Goal: Transaction & Acquisition: Purchase product/service

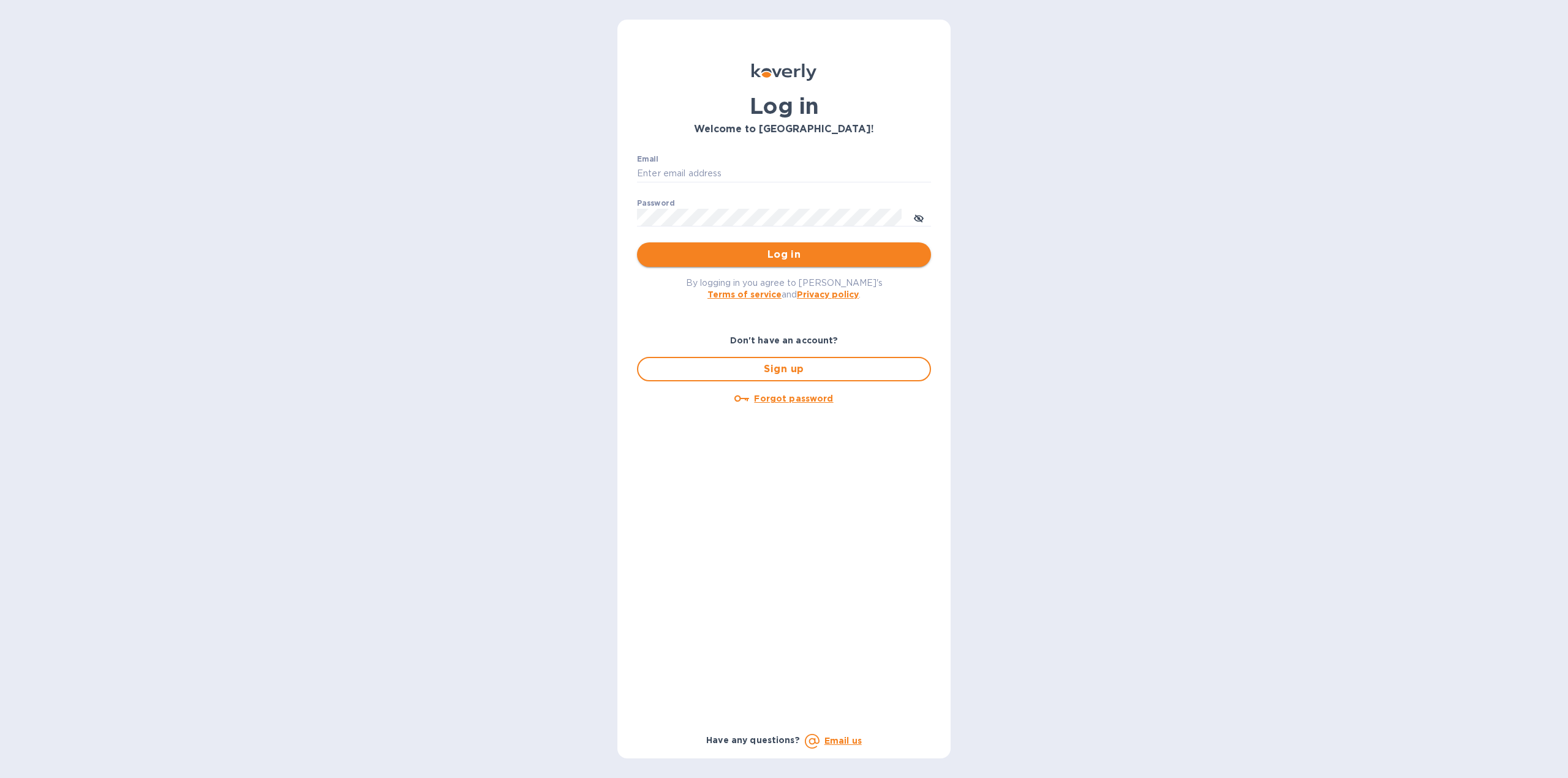
type input "[US_STATE][DOMAIN_NAME][EMAIL_ADDRESS][DOMAIN_NAME]"
click at [759, 255] on span "Log in" at bounding box center [784, 255] width 274 height 15
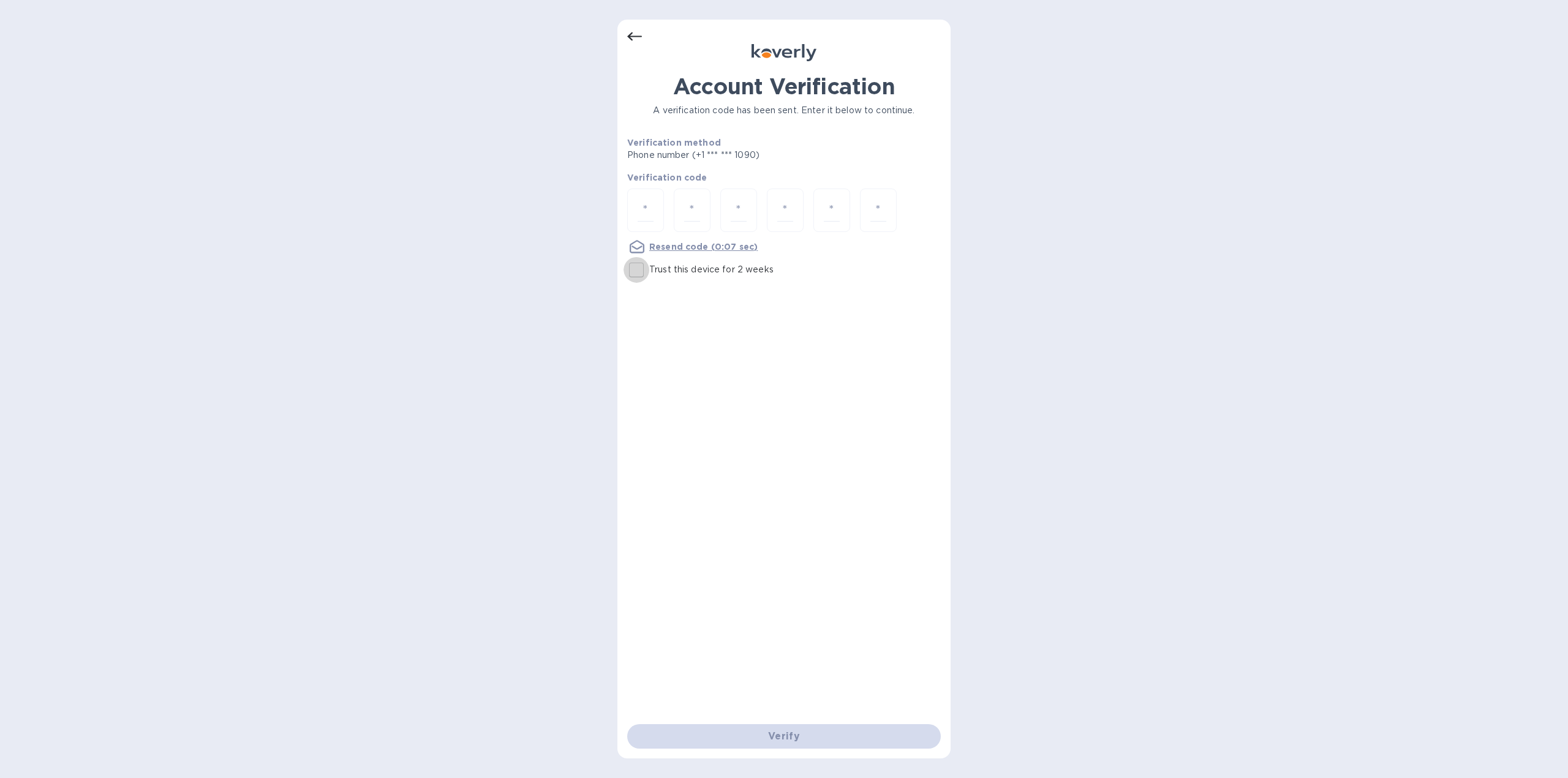
click at [637, 274] on input "Trust this device for 2 weeks" at bounding box center [637, 270] width 26 height 26
checkbox input "true"
click at [651, 214] on input "number" at bounding box center [645, 210] width 16 height 22
type input "8"
type input "5"
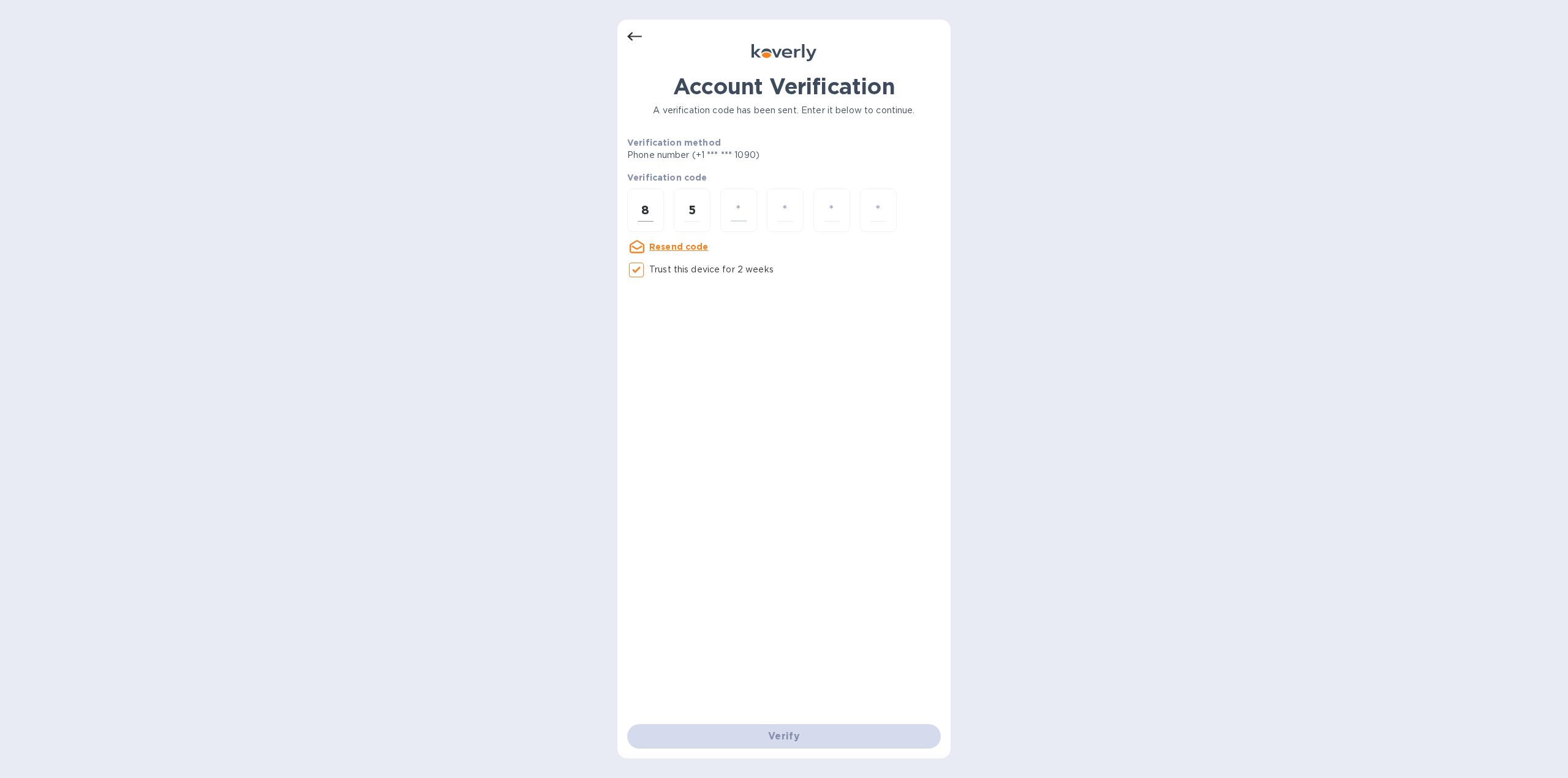
type input "2"
type input "9"
type input "8"
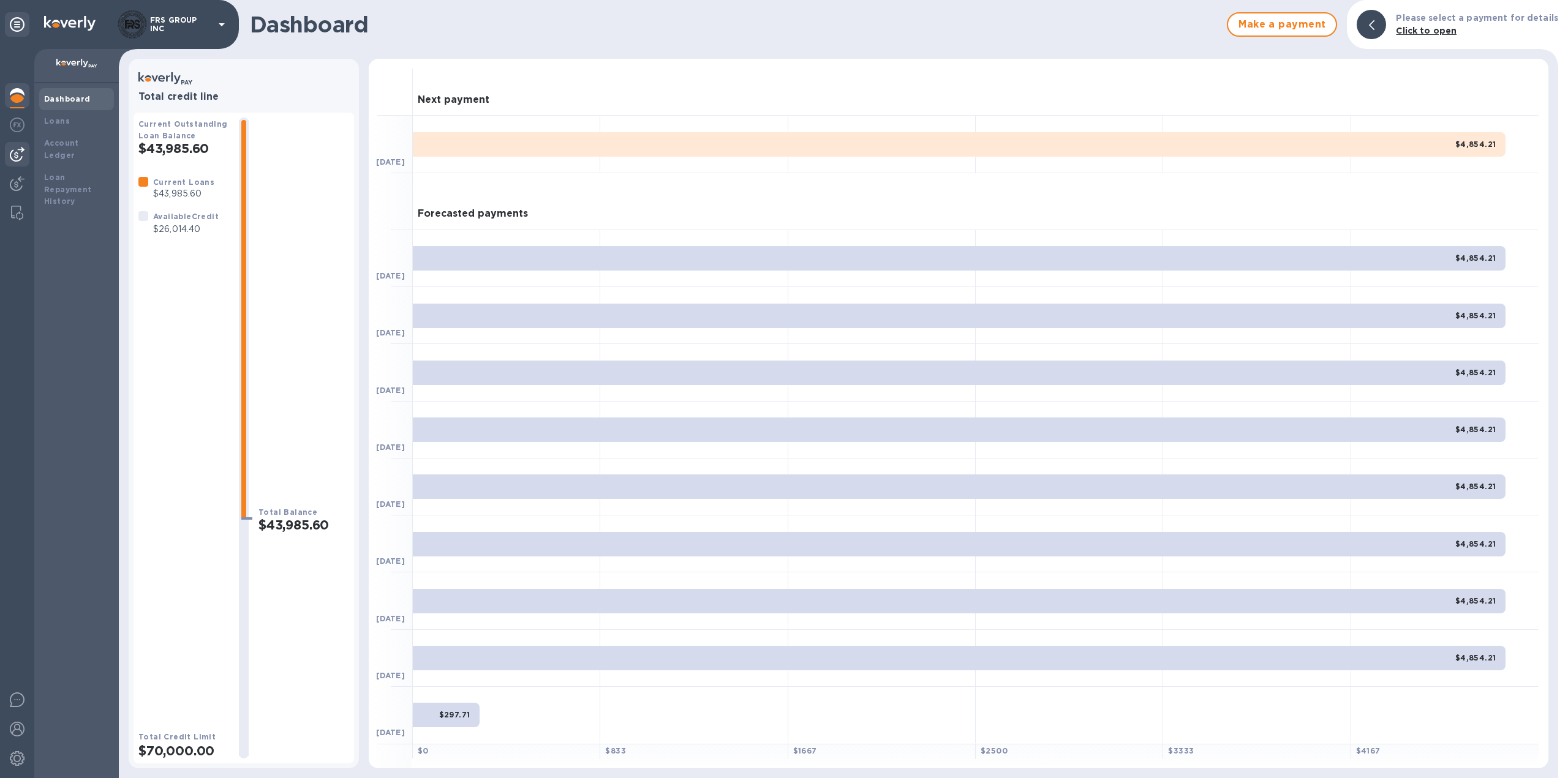
click at [15, 152] on img at bounding box center [17, 155] width 15 height 15
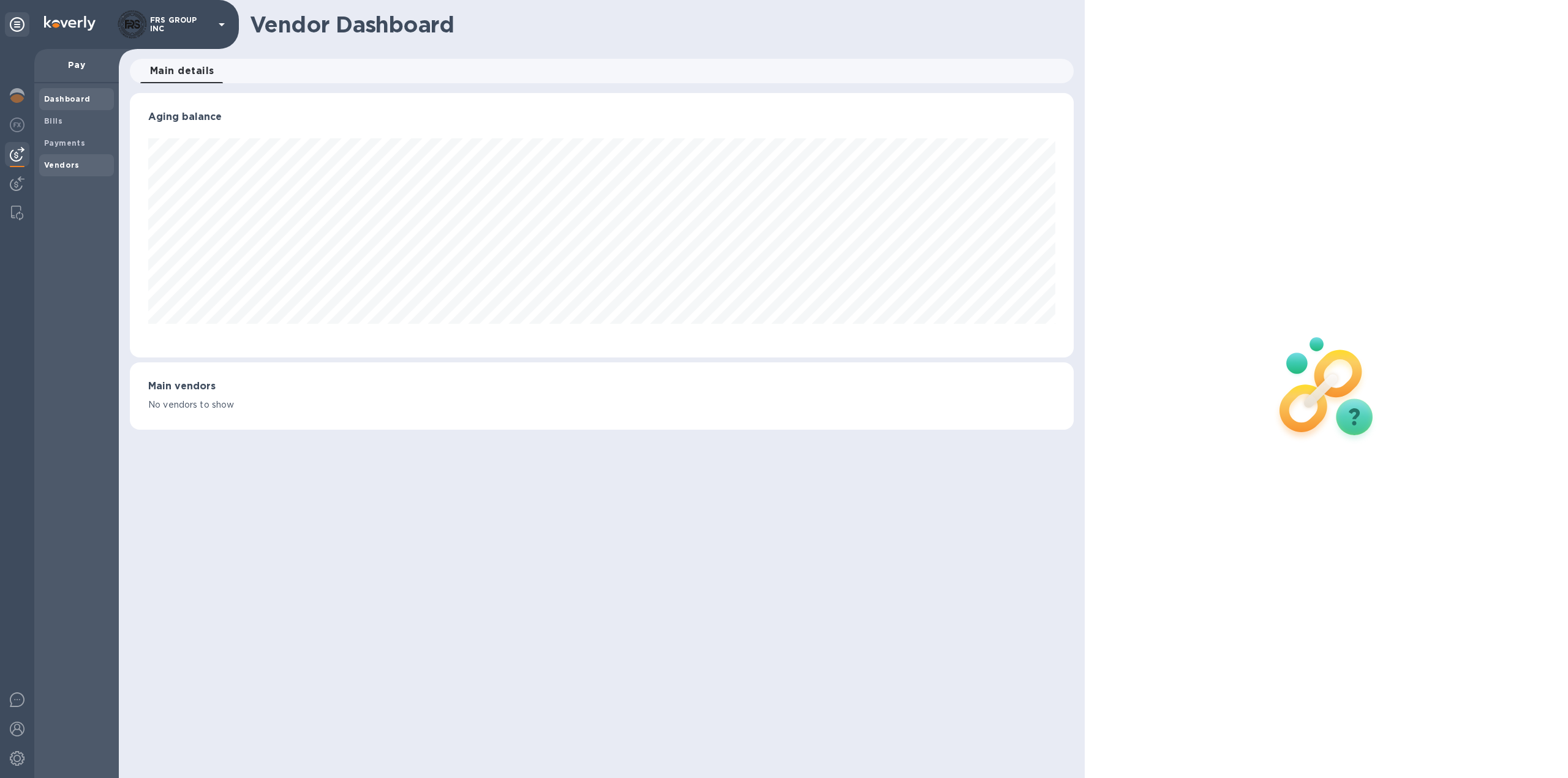
scroll to position [265, 944]
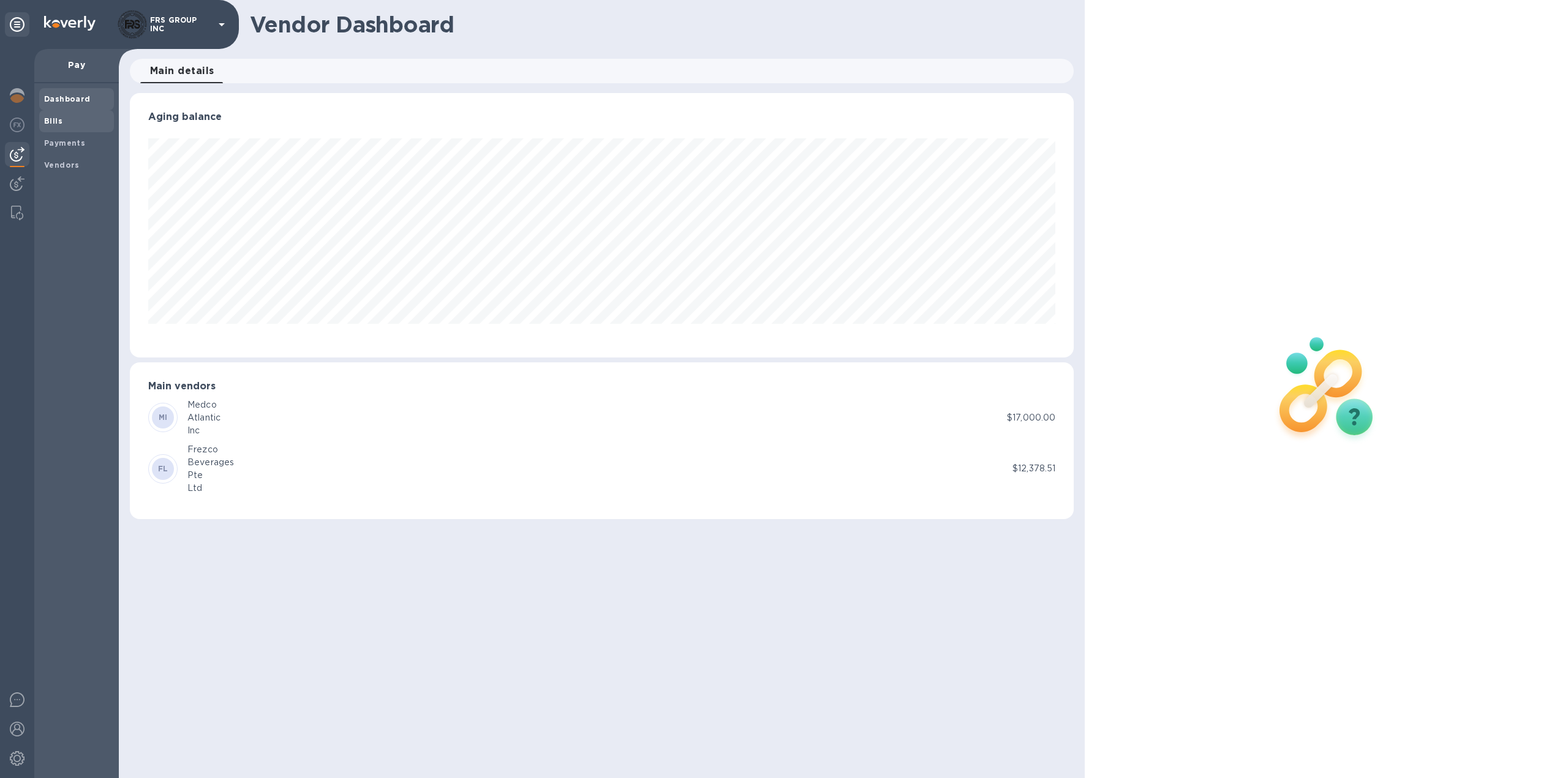
click at [55, 115] on span "Bills" at bounding box center [53, 121] width 18 height 12
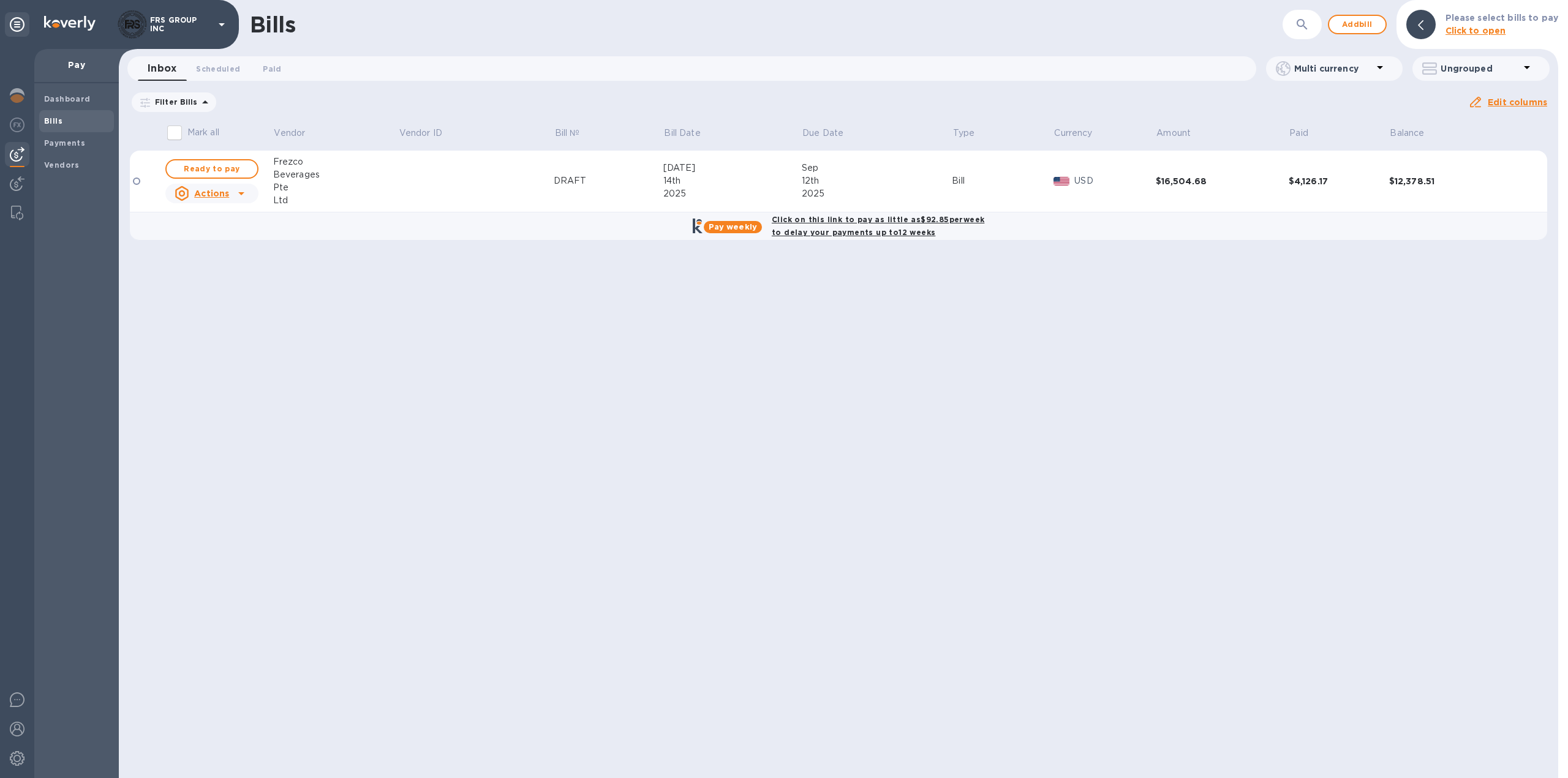
click at [0, 0] on icon at bounding box center [0, 0] width 0 height 0
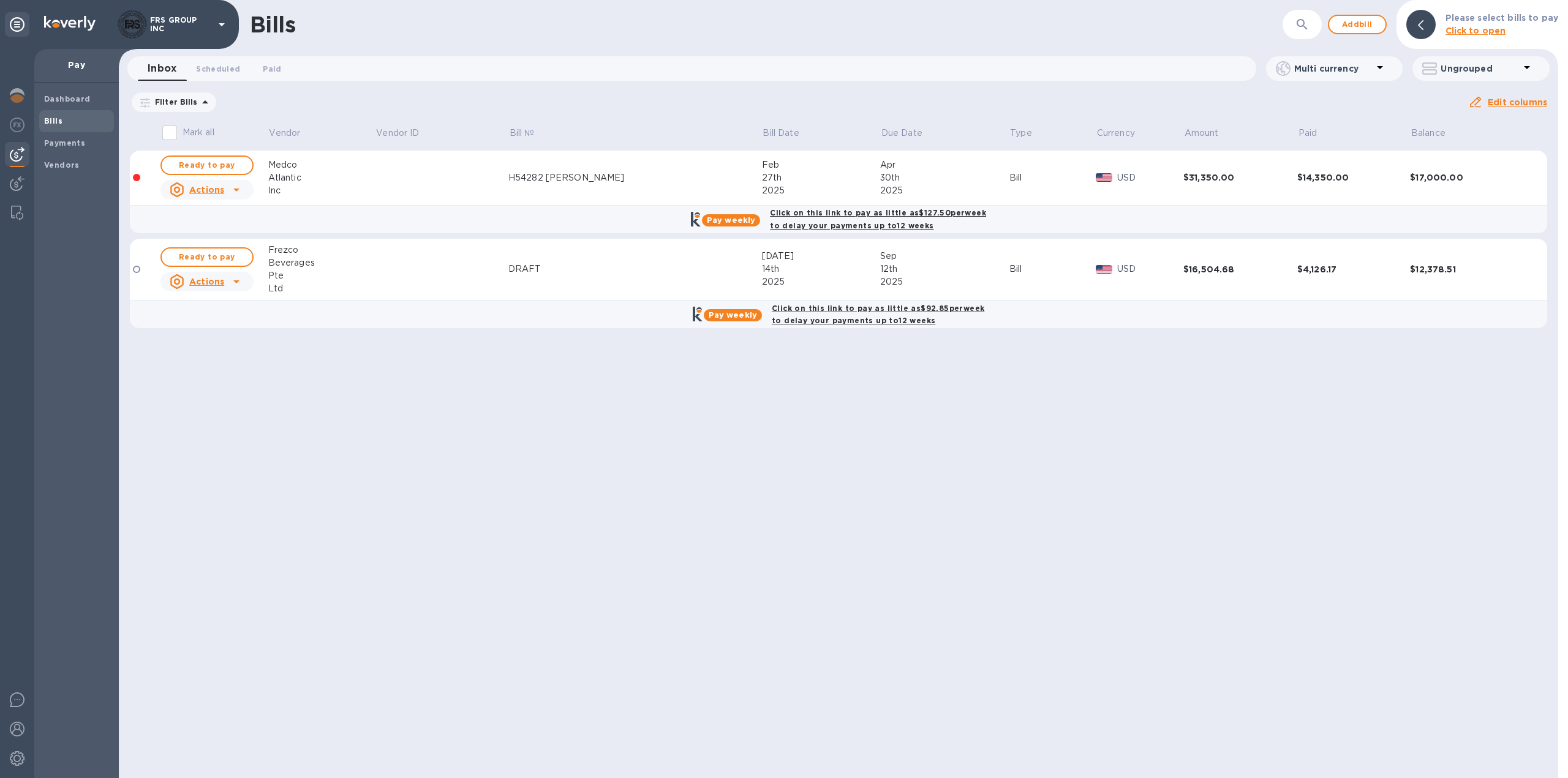
click at [290, 423] on div "Bills ​ Add bill Please select bills to pay Click to open Inbox 0 Scheduled 0 P…" at bounding box center [839, 389] width 1439 height 778
click at [17, 101] on img at bounding box center [17, 96] width 15 height 15
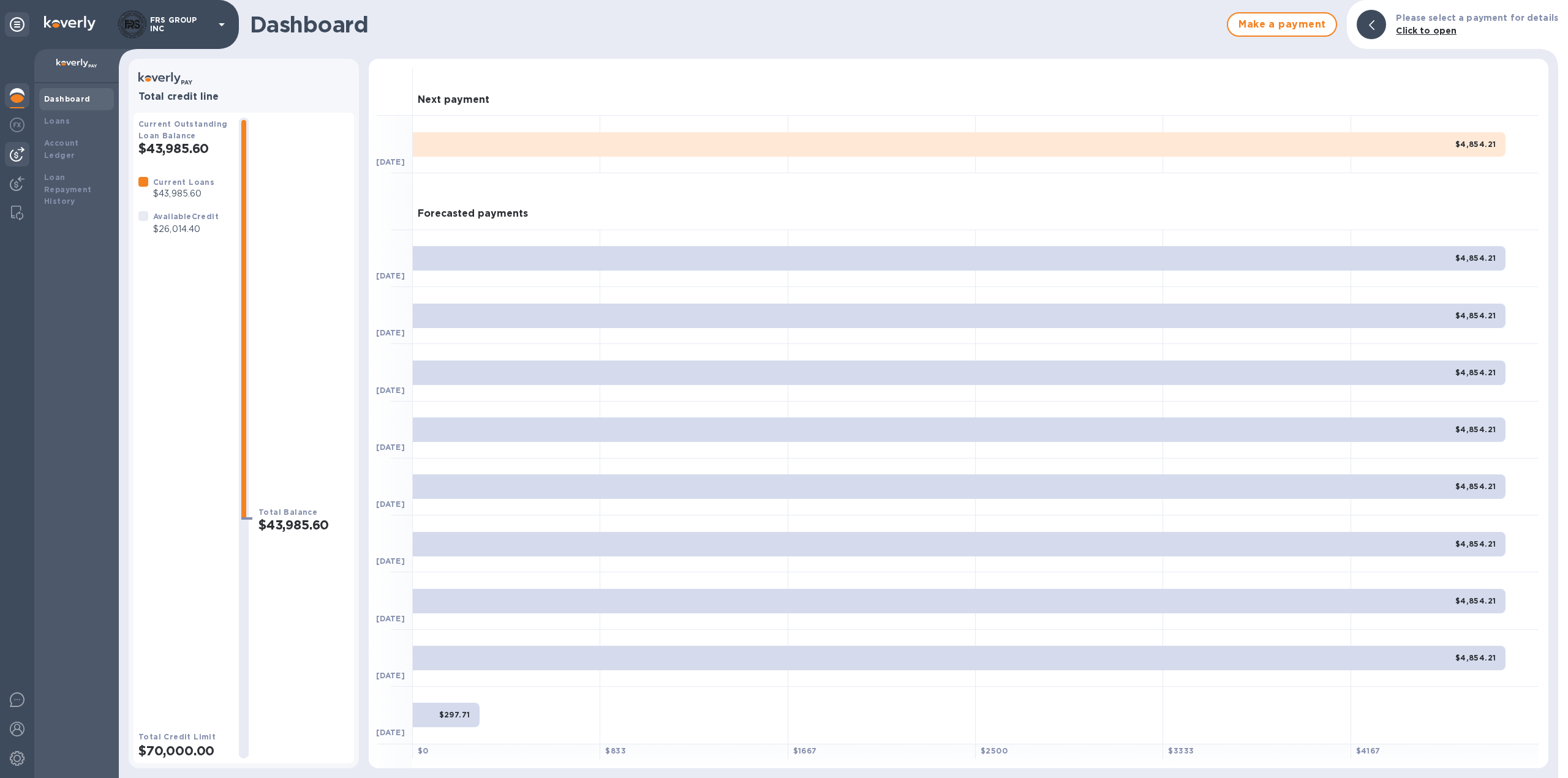
click at [19, 159] on img at bounding box center [17, 155] width 15 height 15
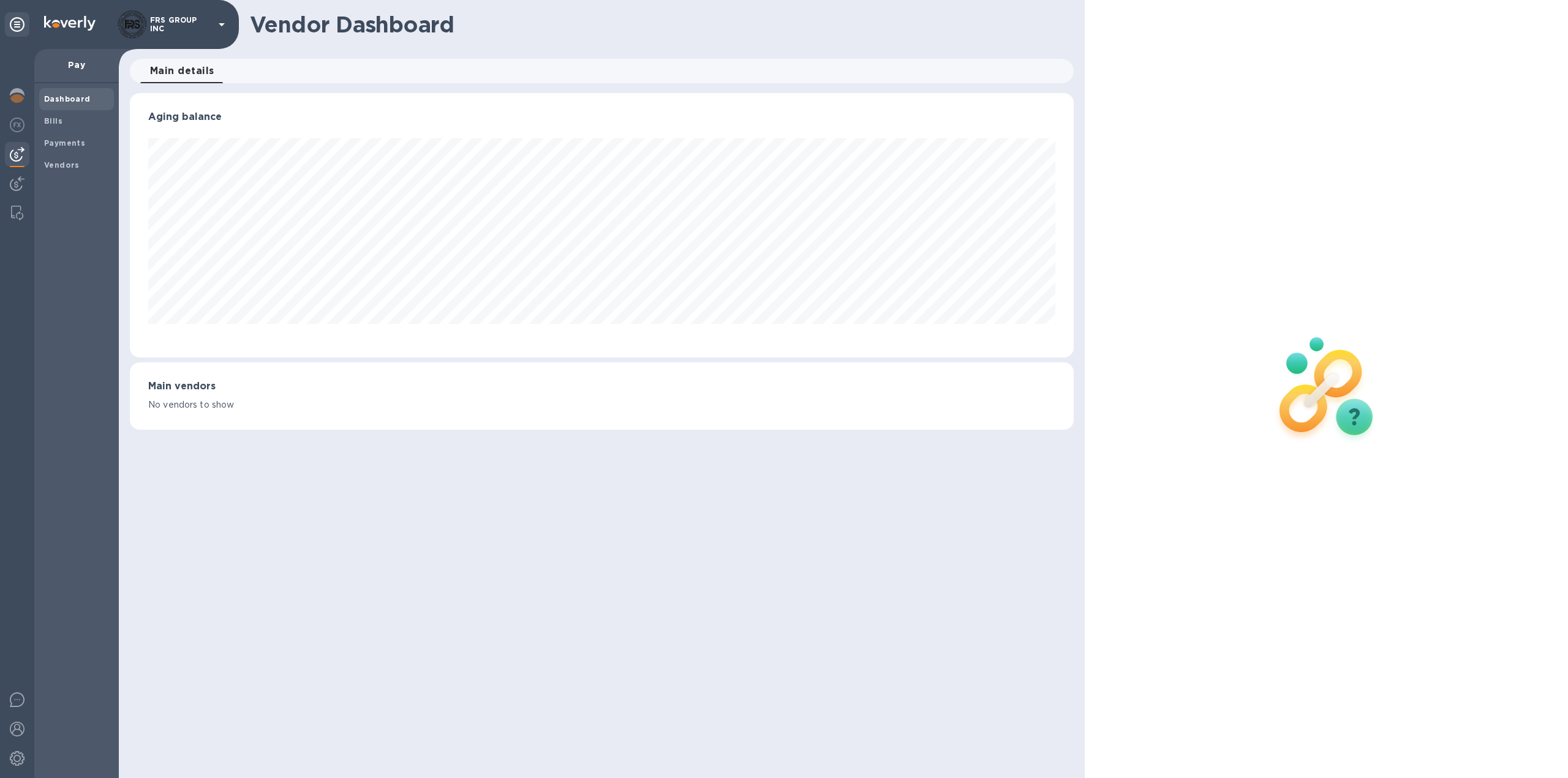
scroll to position [265, 944]
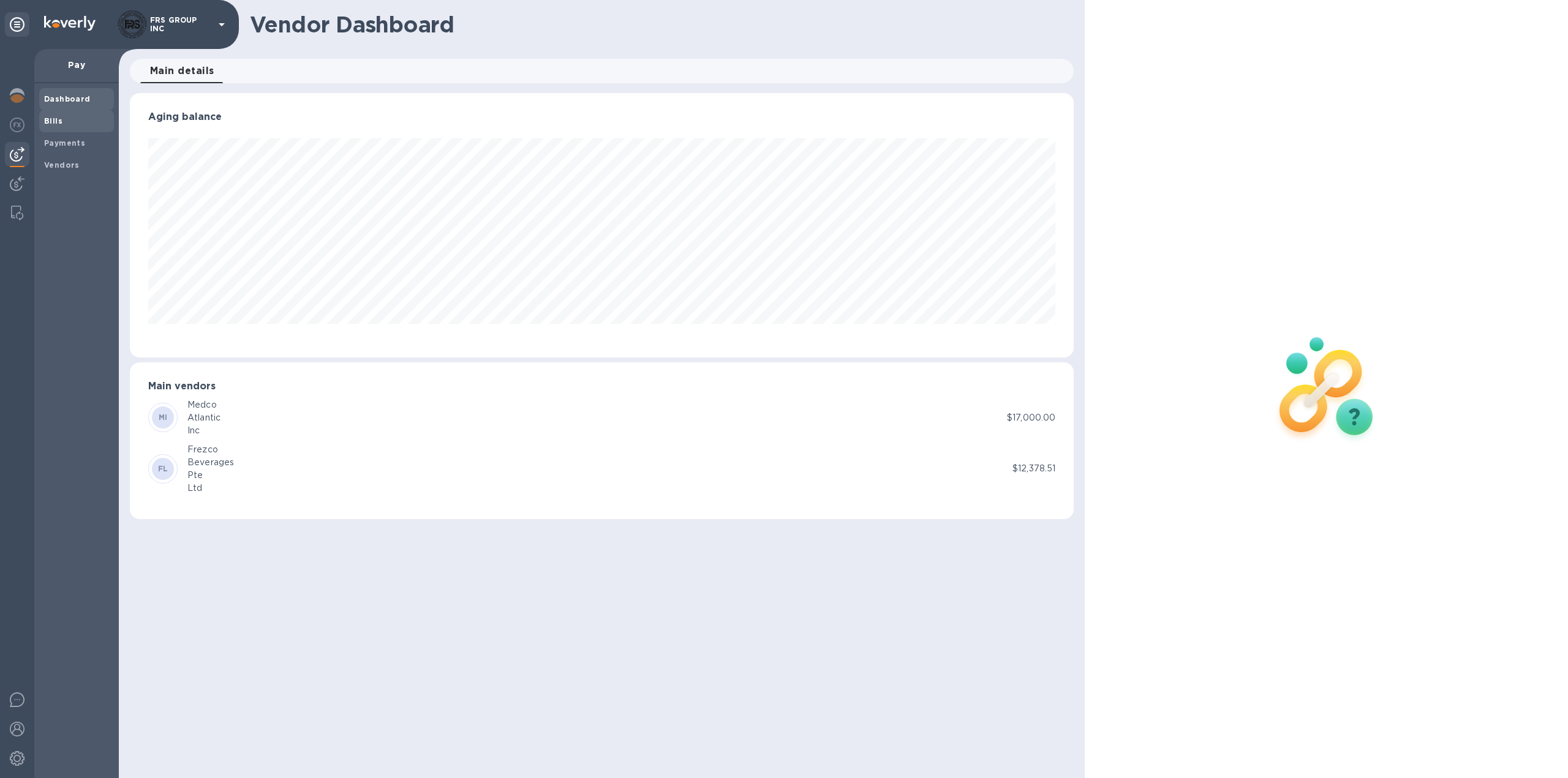
click at [52, 120] on b "Bills" at bounding box center [53, 120] width 18 height 9
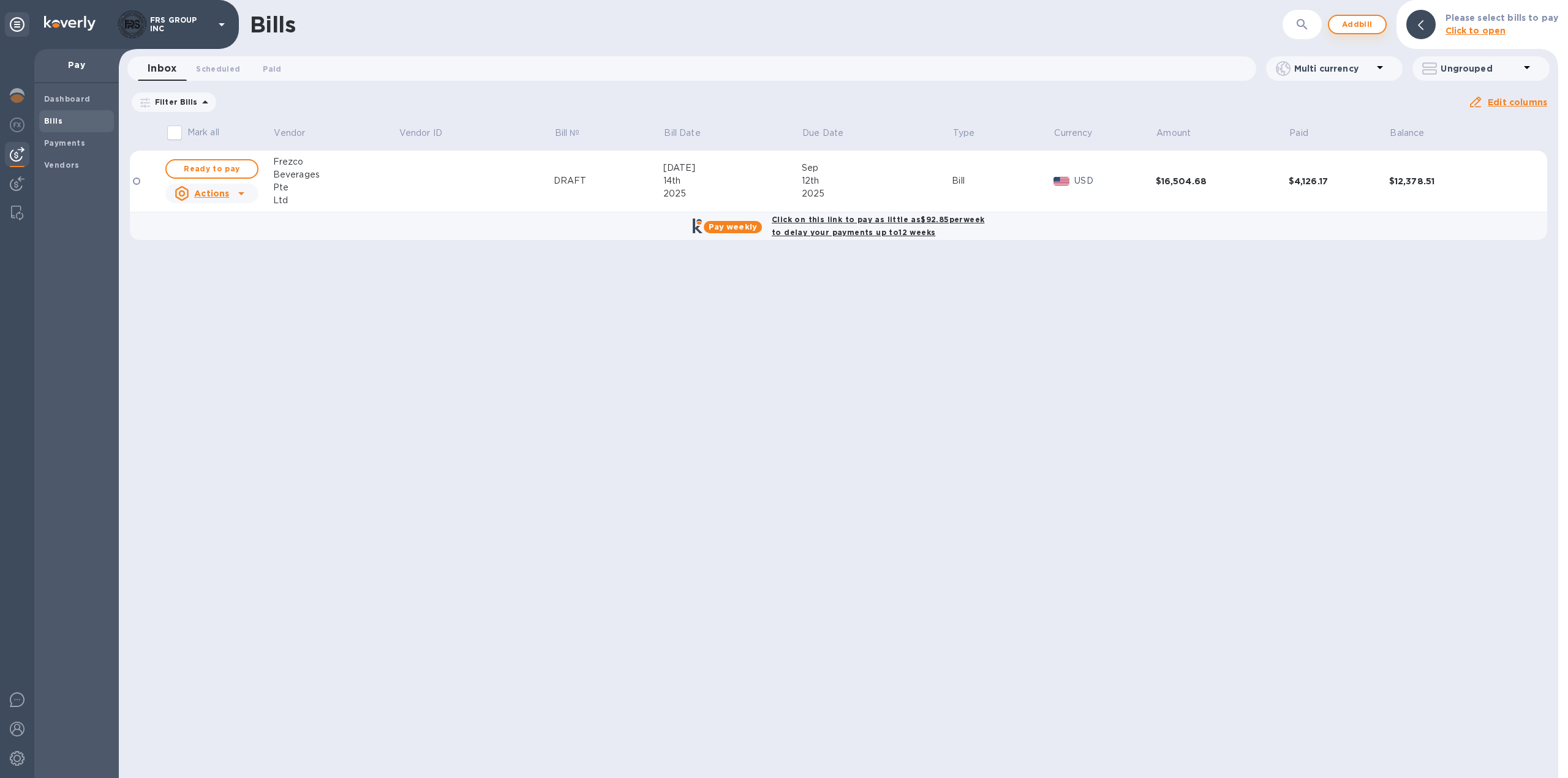
click at [1360, 29] on span "Add bill" at bounding box center [1357, 25] width 37 height 15
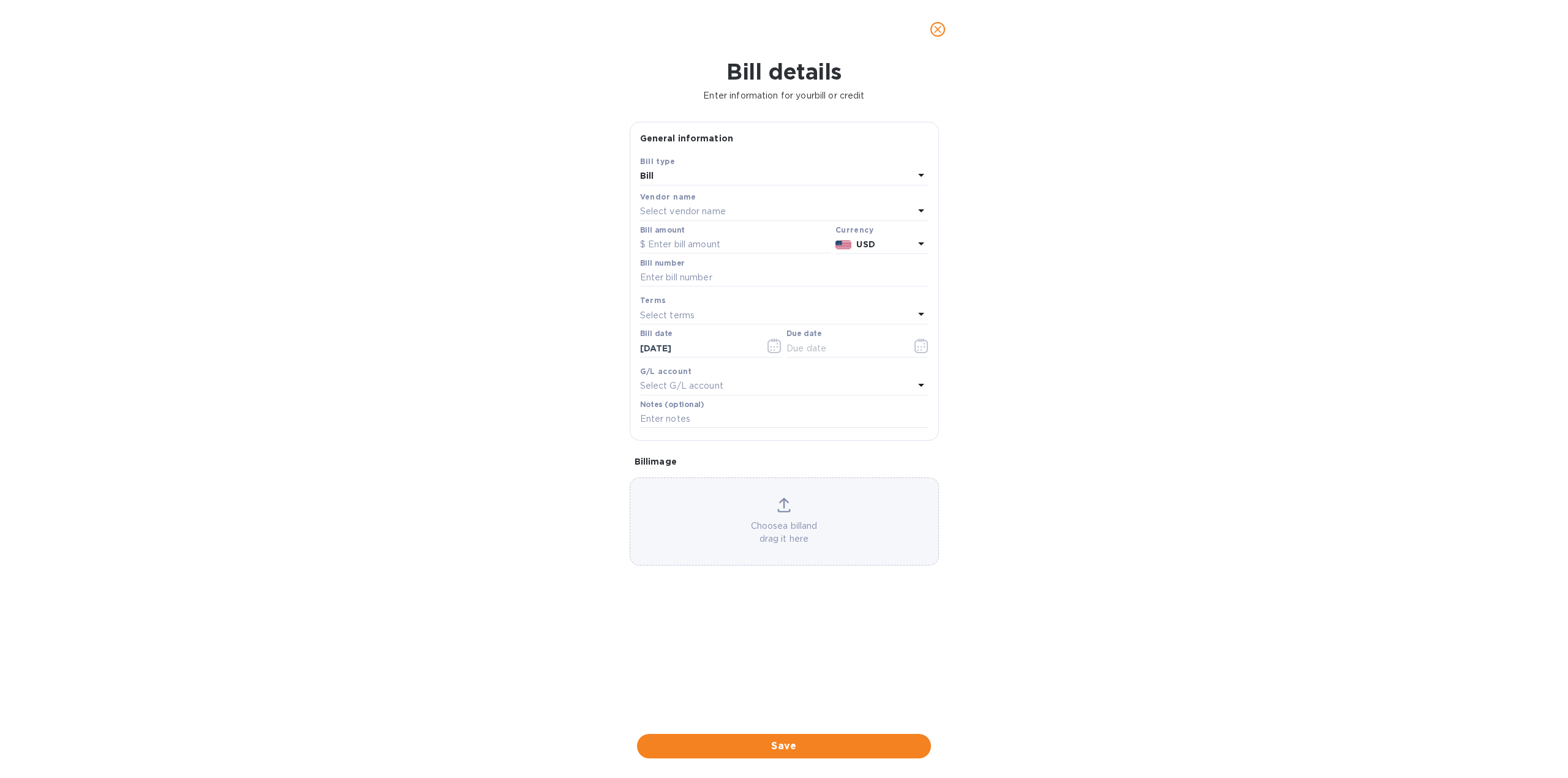
click at [139, 248] on div "Bill details Enter information for your bill or credit General information Save…" at bounding box center [784, 418] width 1568 height 719
click at [709, 214] on p "Select vendor name" at bounding box center [683, 211] width 86 height 13
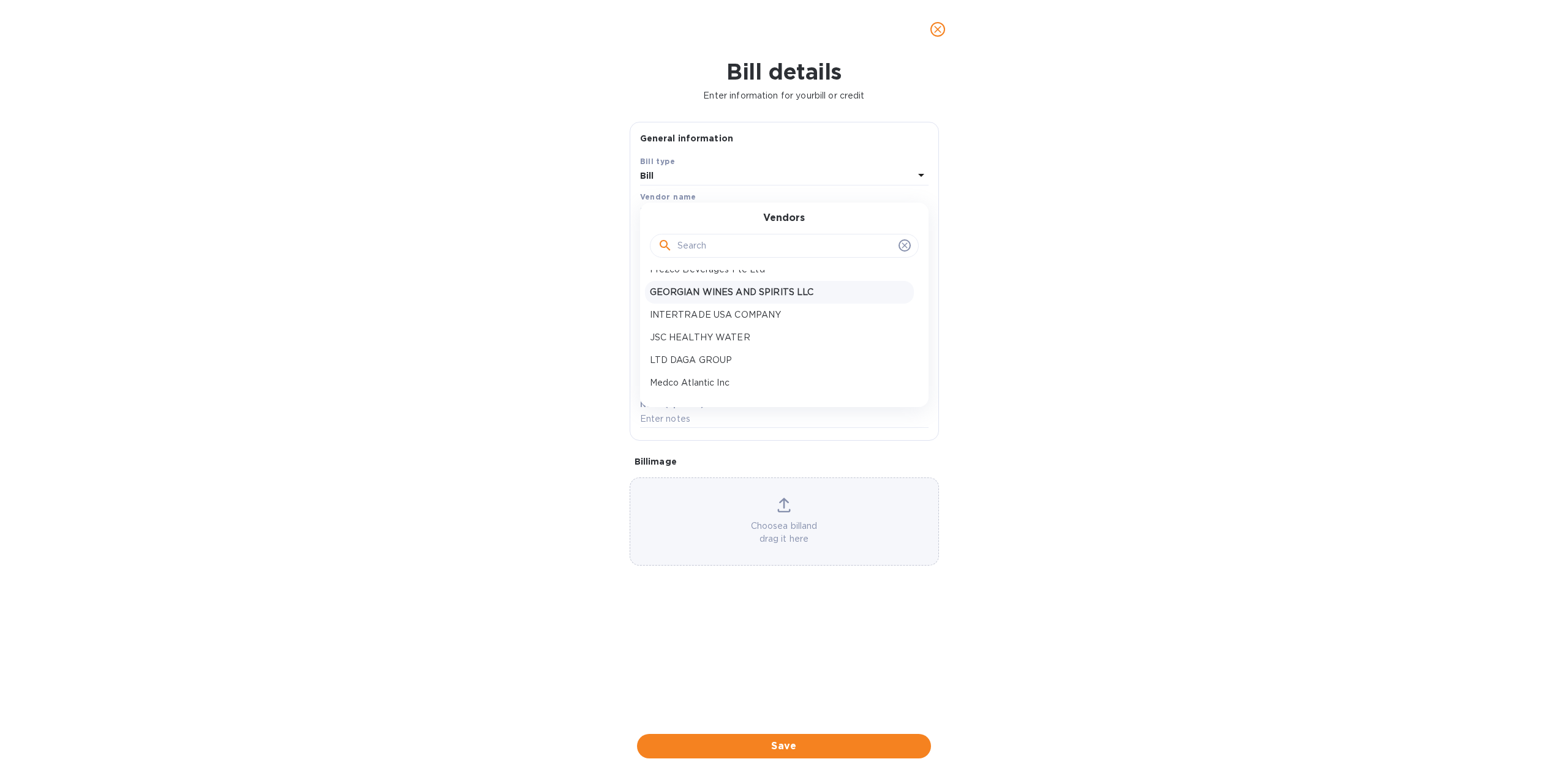
click at [709, 293] on p "GEORGIAN WINES AND SPIRITS LLC" at bounding box center [779, 292] width 259 height 13
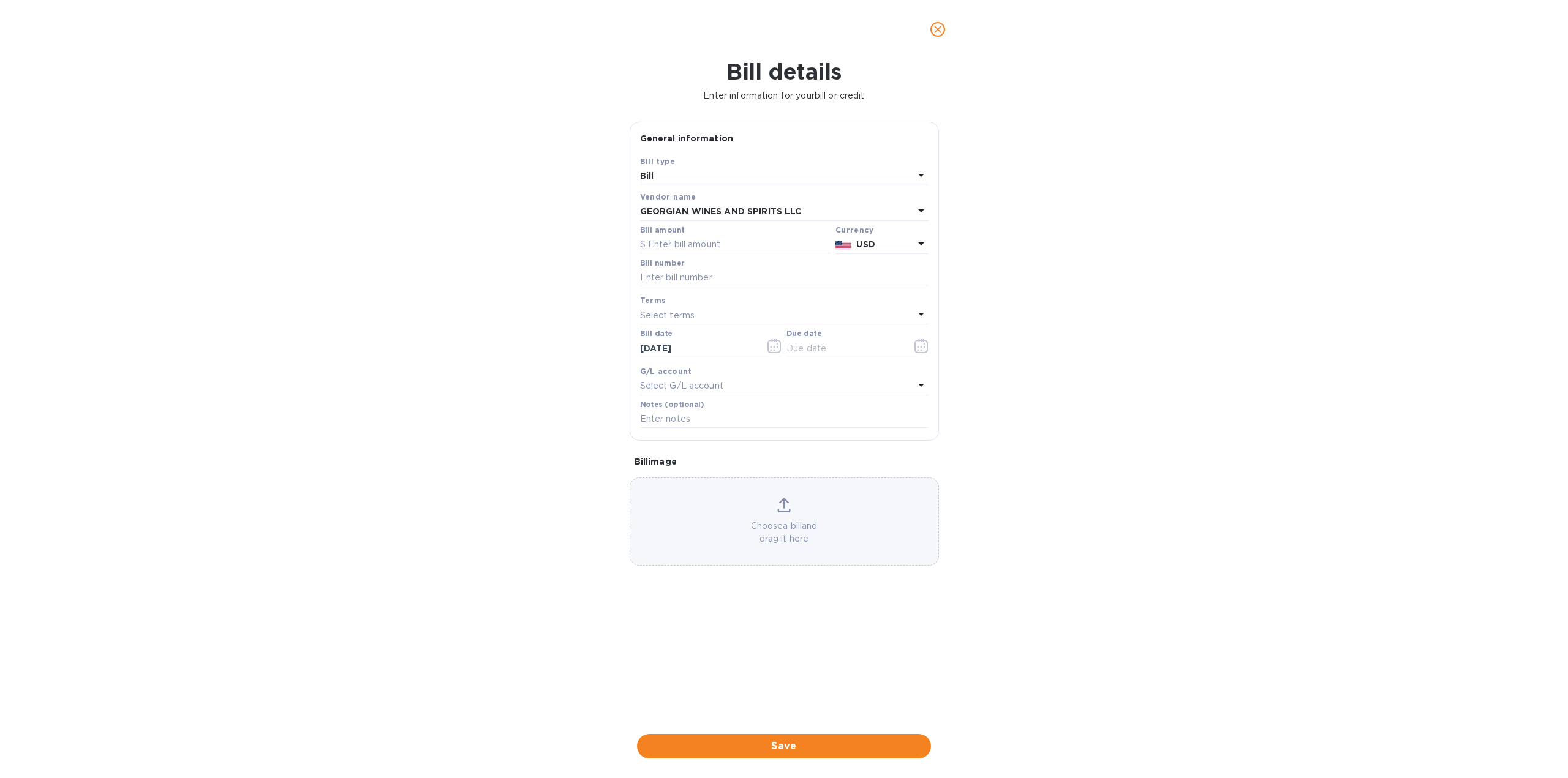
click at [942, 32] on icon "close" at bounding box center [938, 29] width 12 height 12
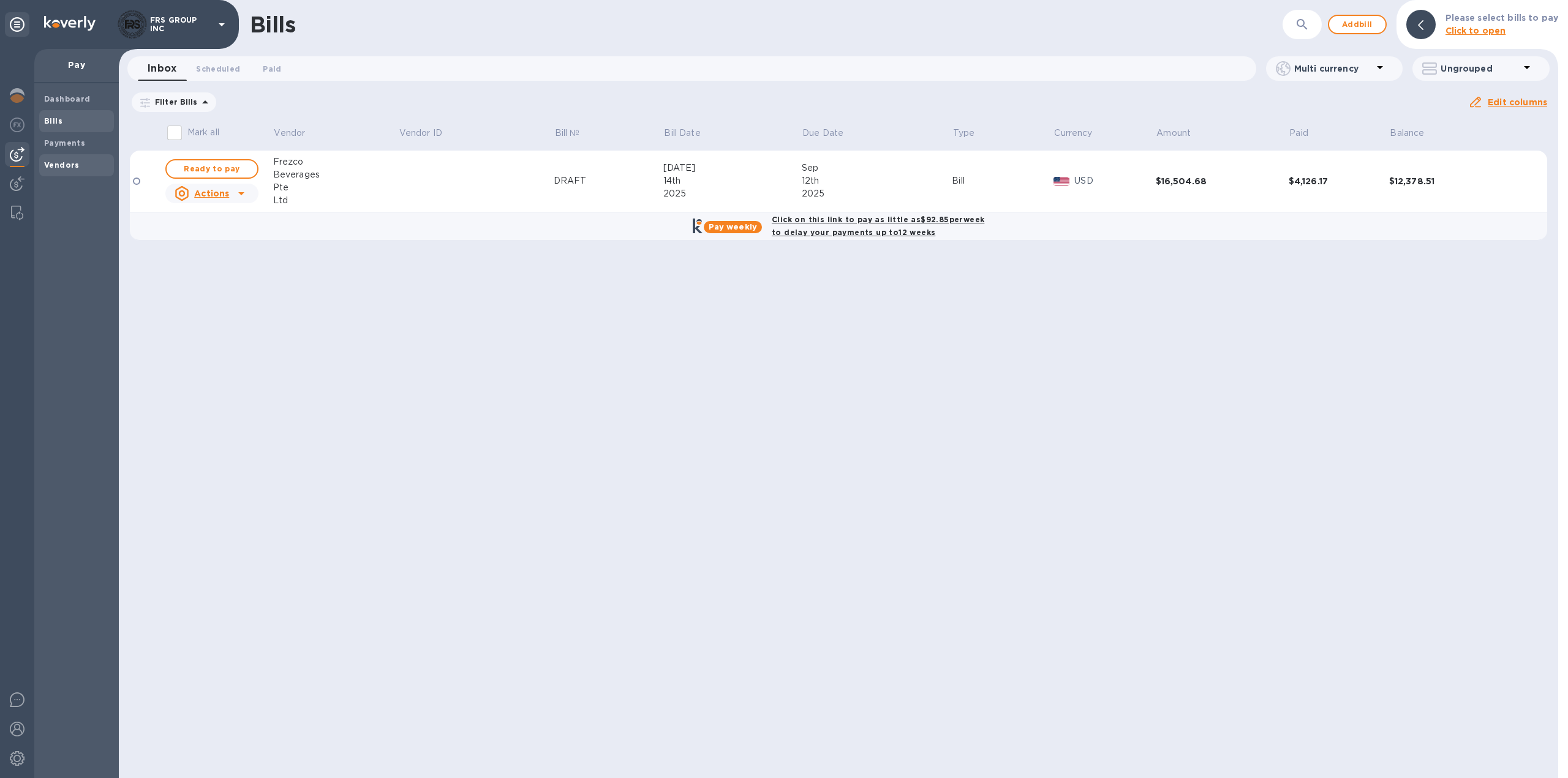
click at [64, 161] on b "Vendors" at bounding box center [62, 165] width 35 height 9
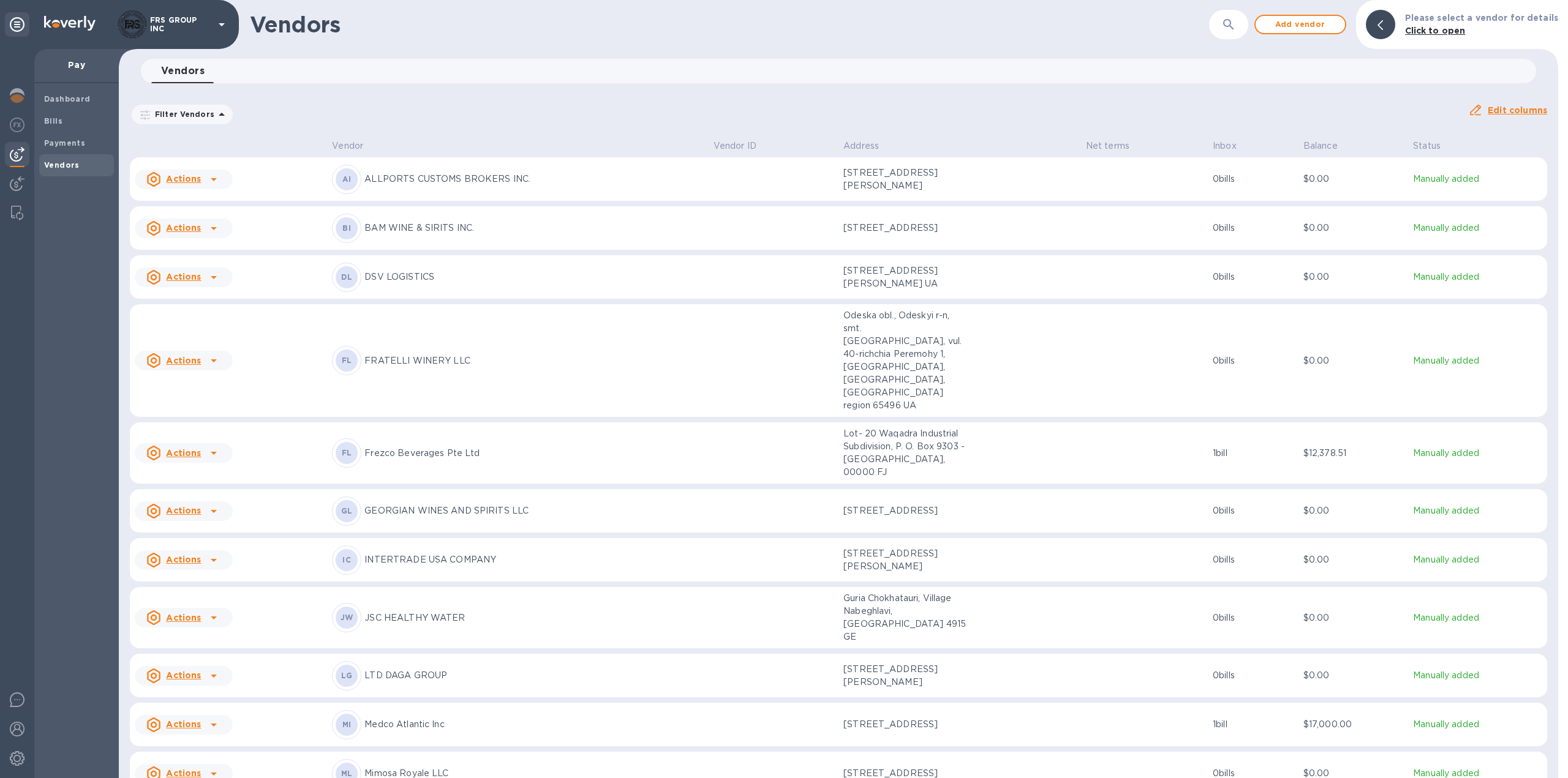
click at [530, 504] on p "GEORGIAN WINES AND SPIRITS LLC" at bounding box center [533, 510] width 338 height 13
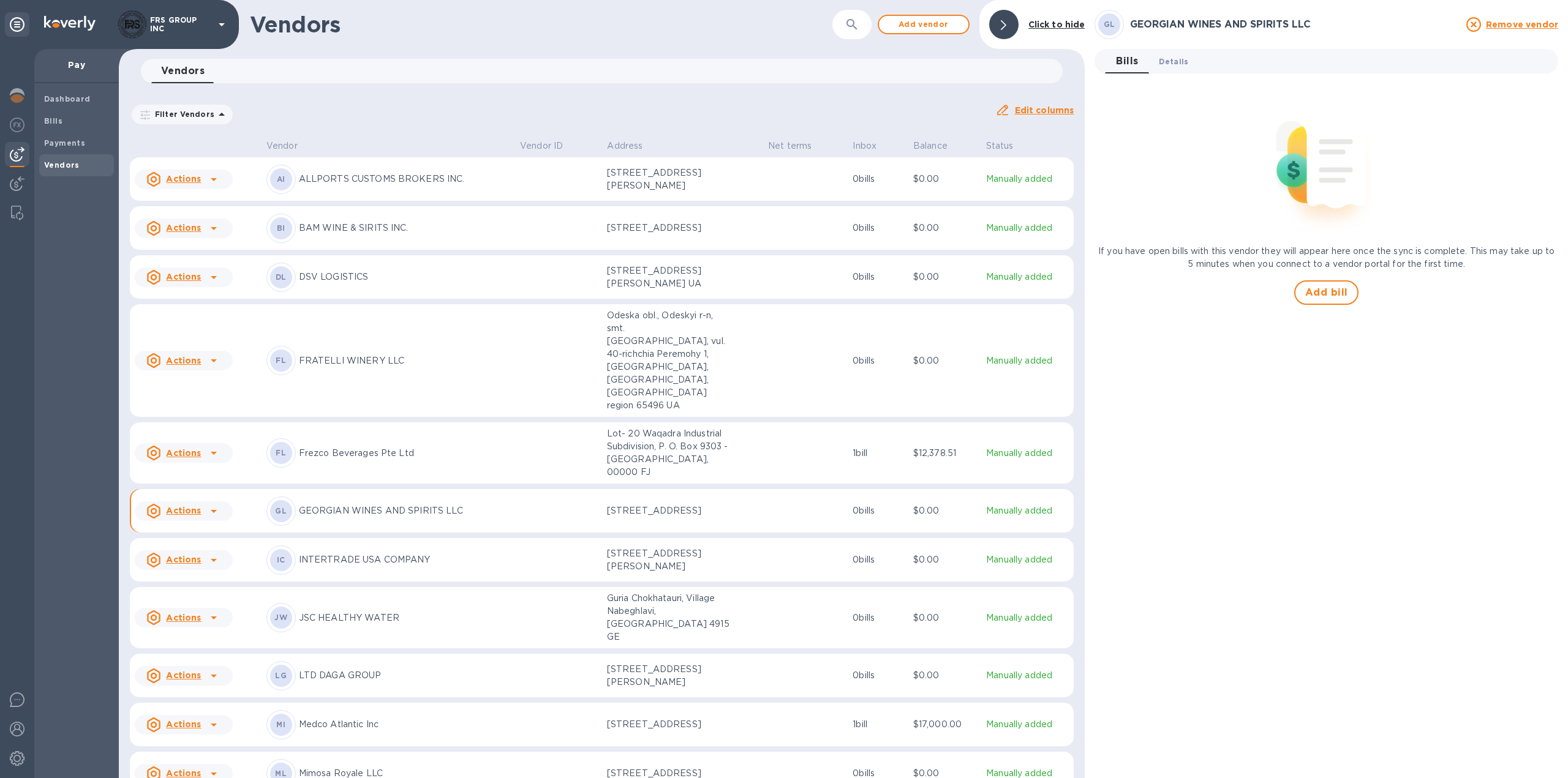
click at [1173, 59] on span "Details 0" at bounding box center [1173, 61] width 29 height 13
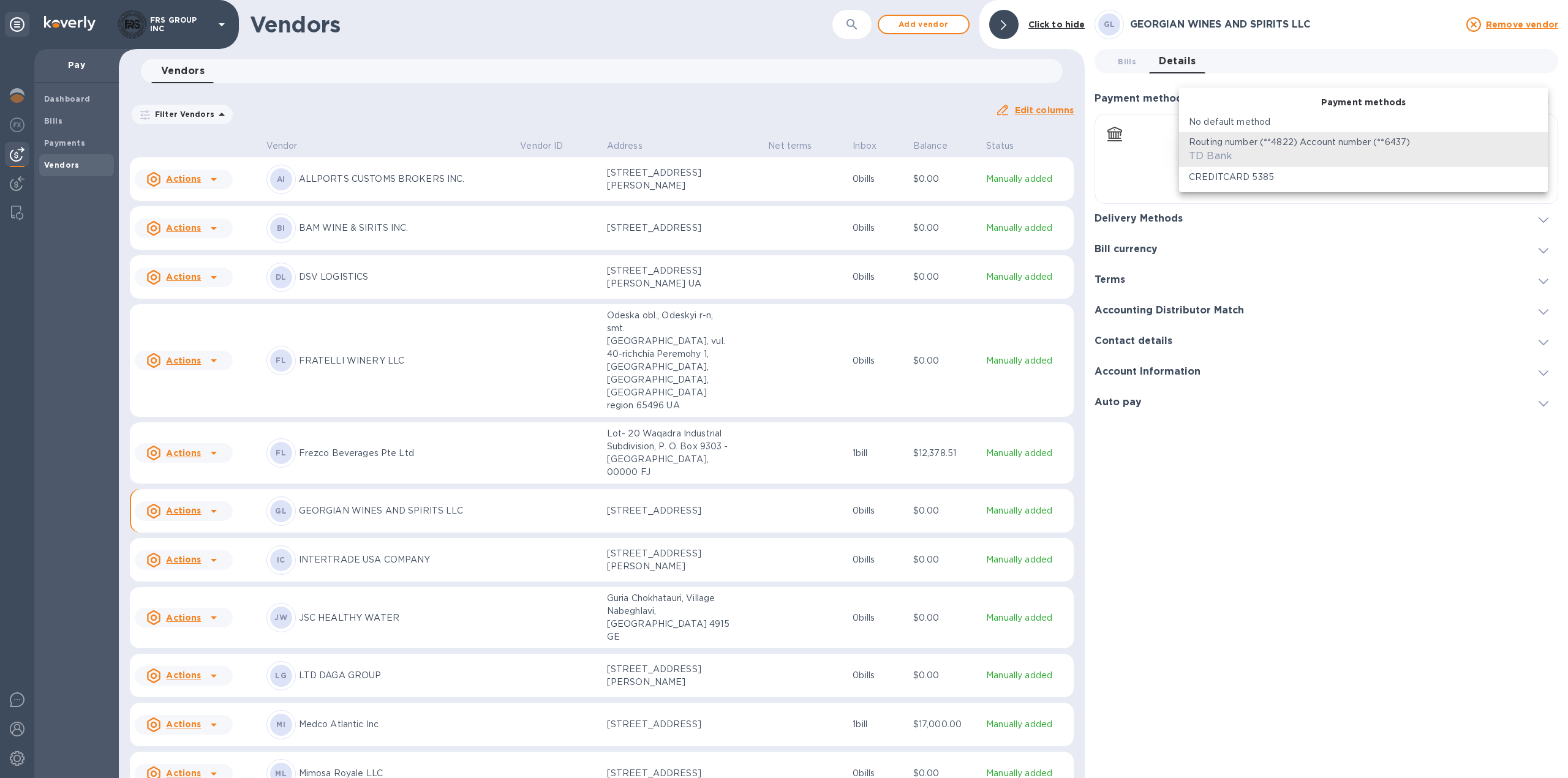
click at [1532, 147] on body "FRS GROUP INC Pay Dashboard Bills Payments Vendors Vendors ​ Add vendor Click t…" at bounding box center [784, 389] width 1568 height 778
click at [1167, 215] on div at bounding box center [784, 389] width 1568 height 778
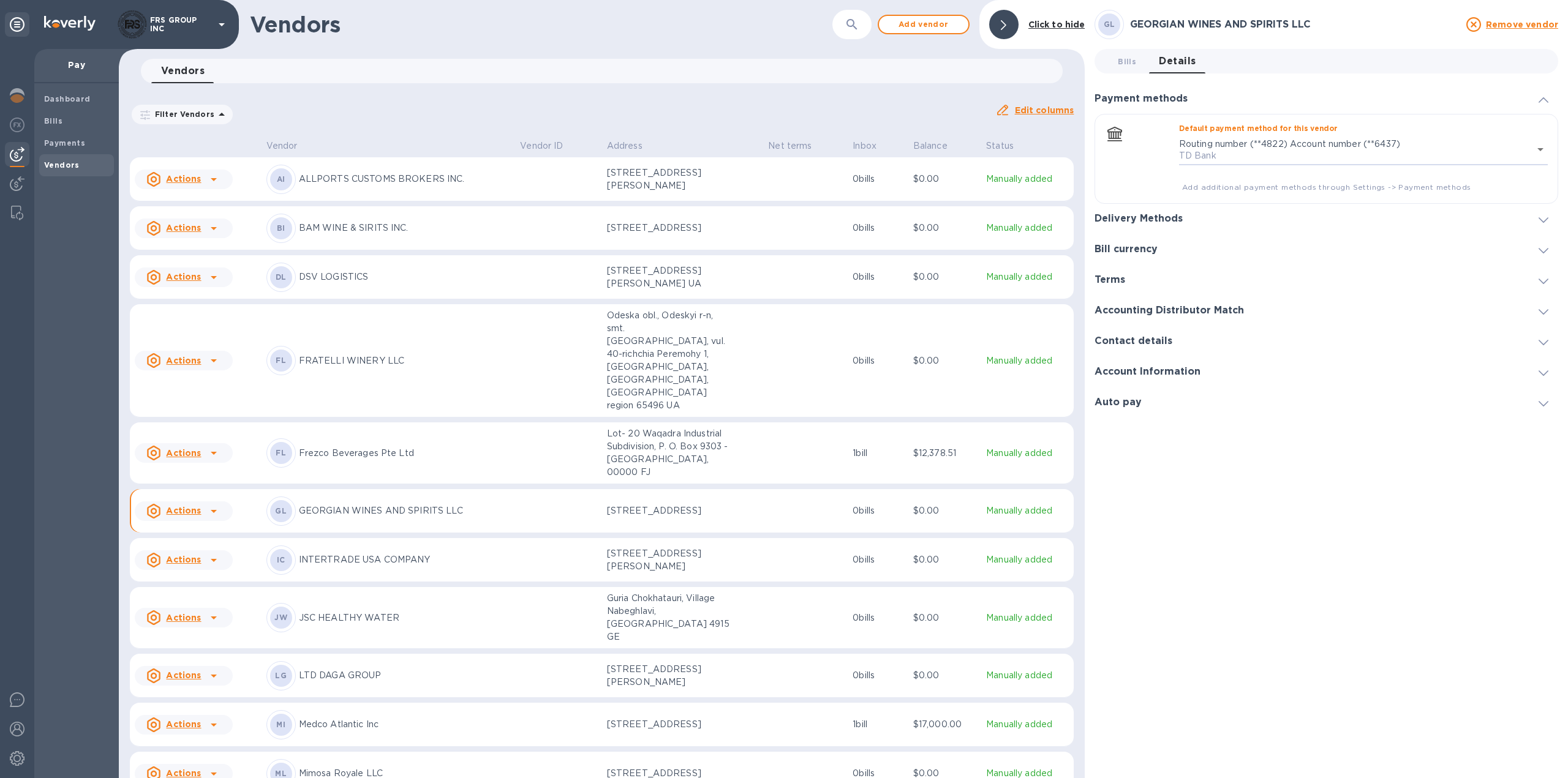
click at [1167, 216] on h3 "Delivery Methods" at bounding box center [1138, 218] width 89 height 12
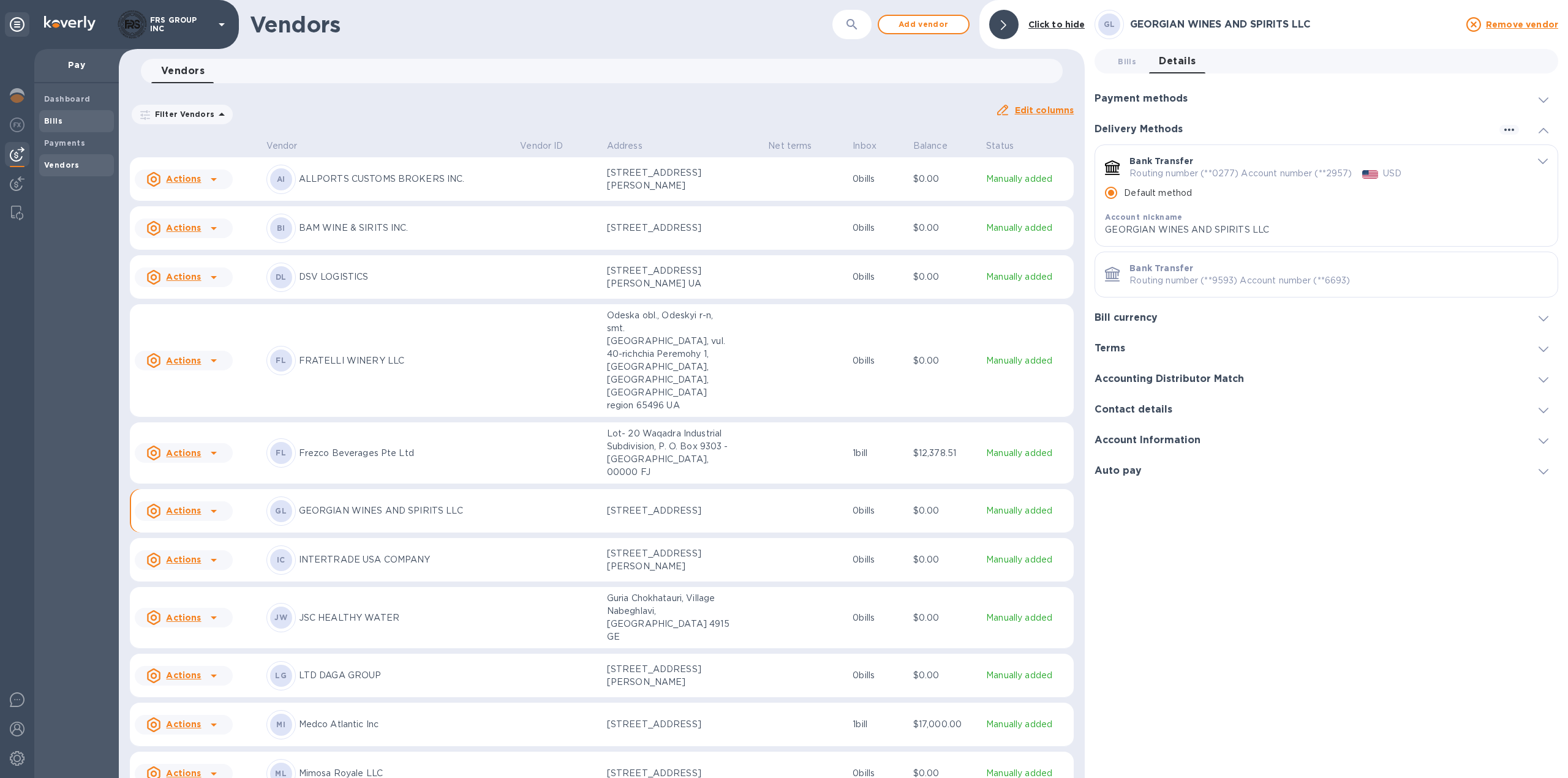
click at [54, 119] on b "Bills" at bounding box center [53, 120] width 18 height 9
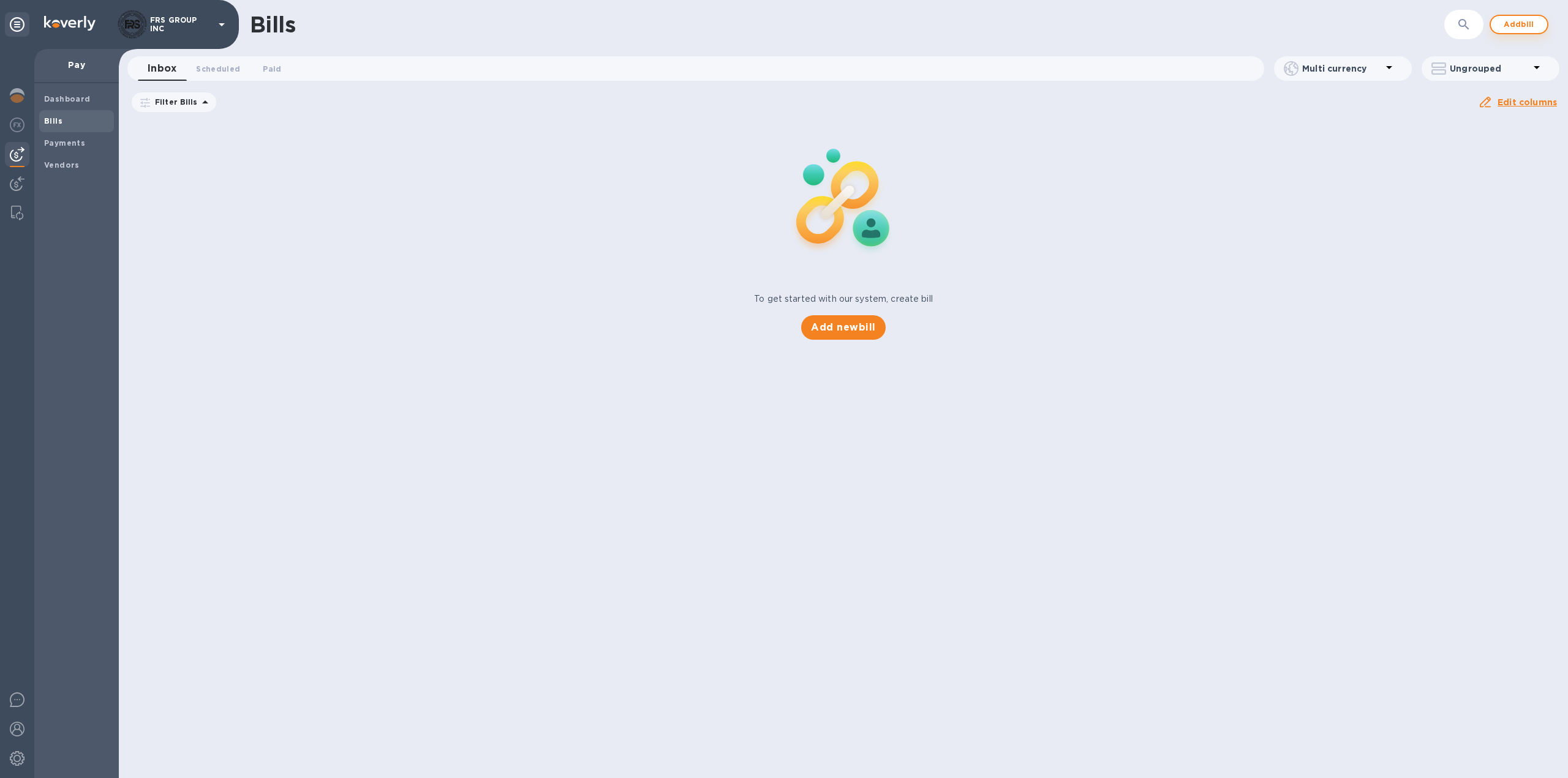
click at [1503, 20] on span "Add bill" at bounding box center [1519, 25] width 37 height 15
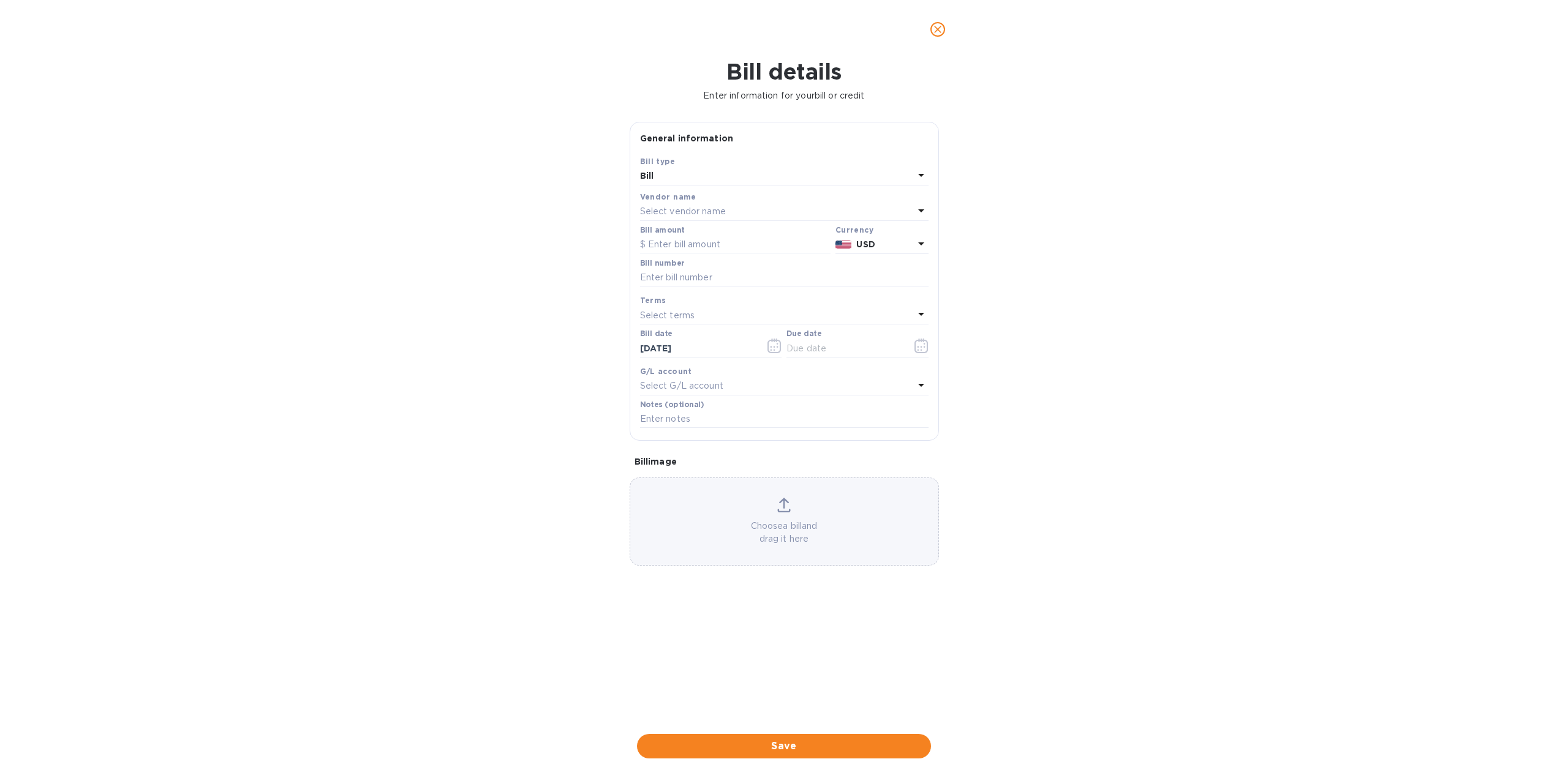
click at [708, 213] on p "Select vendor name" at bounding box center [683, 211] width 86 height 13
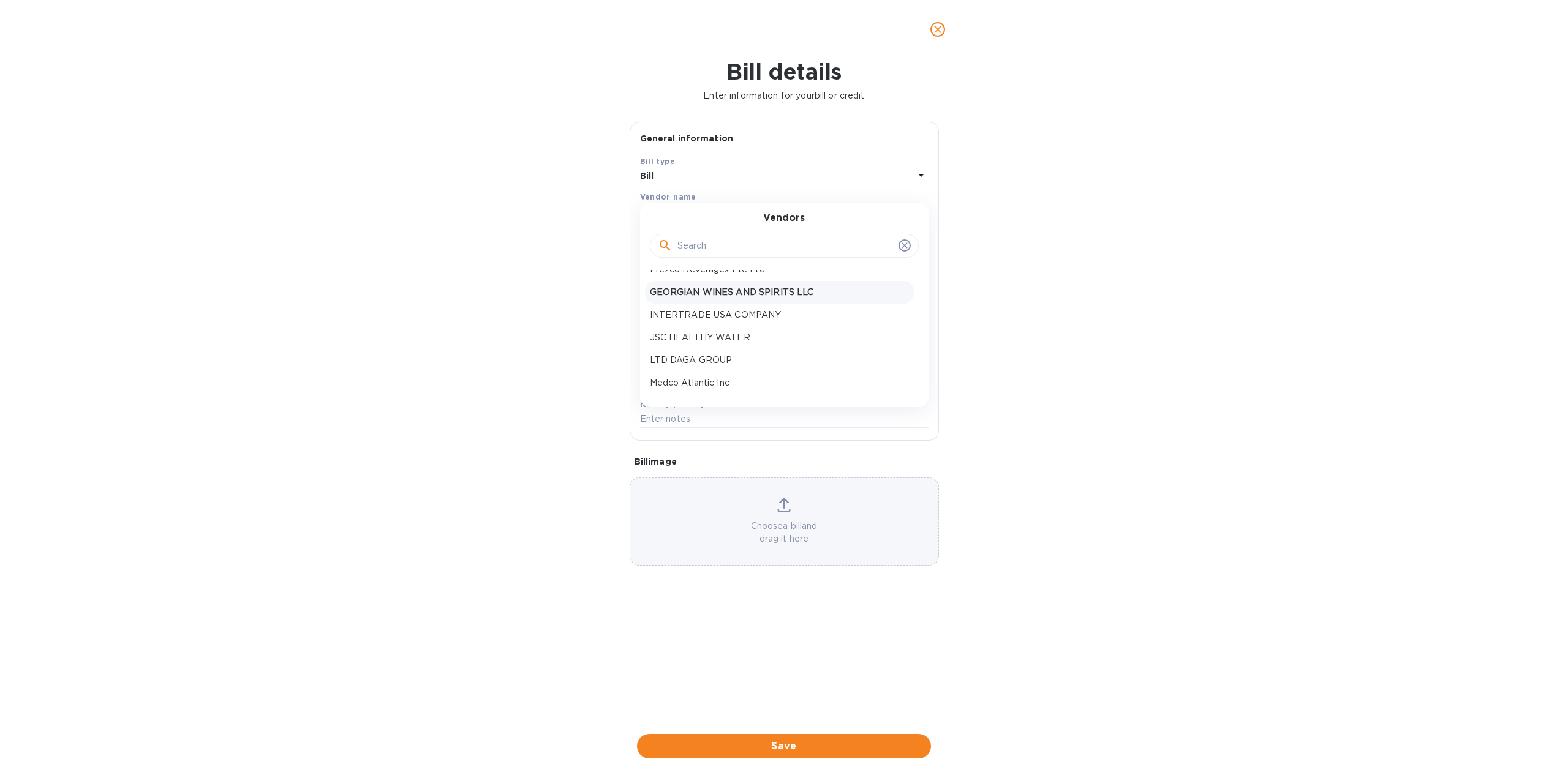
click at [717, 291] on p "GEORGIAN WINES AND SPIRITS LLC" at bounding box center [779, 292] width 259 height 13
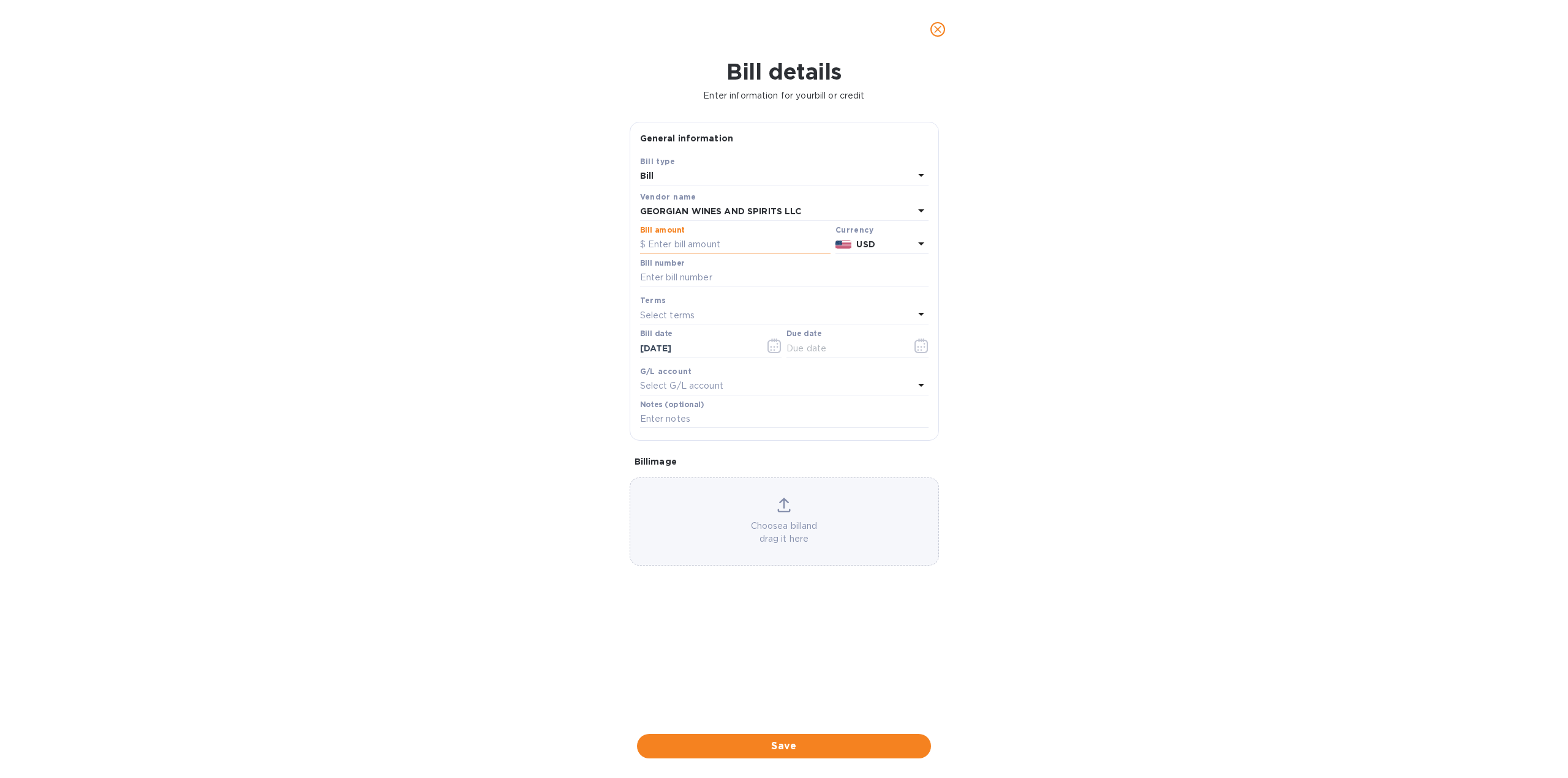
click at [716, 246] on input "text" at bounding box center [735, 244] width 191 height 18
paste input "26,556.48"
type input "26,556.48"
click at [718, 277] on input "text" at bounding box center [784, 278] width 289 height 18
drag, startPoint x: 703, startPoint y: 276, endPoint x: 607, endPoint y: 278, distance: 96.0
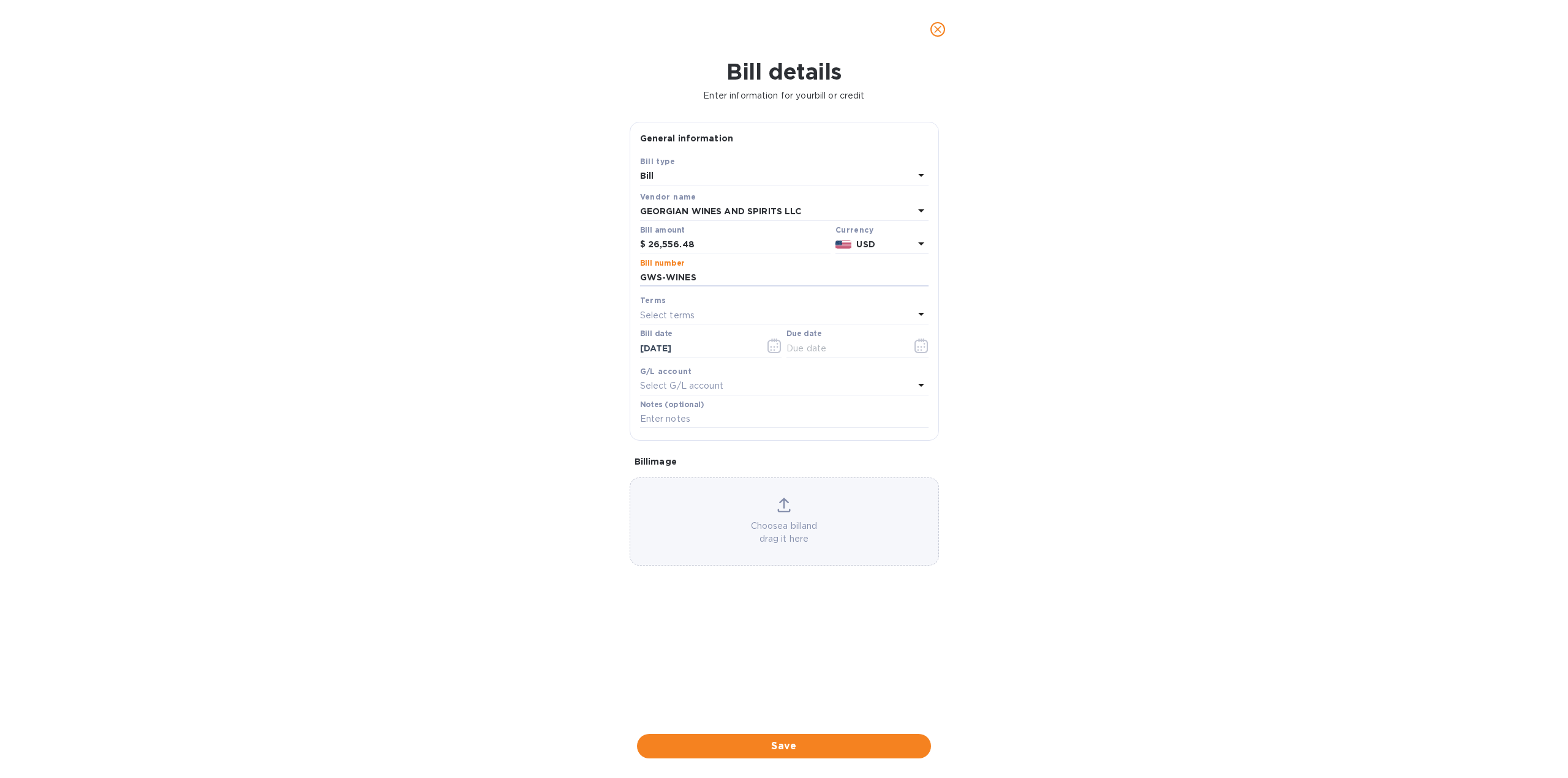
click at [607, 278] on div "Bill details Enter information for your bill or credit General information Save…" at bounding box center [784, 418] width 1568 height 719
click at [704, 276] on input "GWS-WINES" at bounding box center [784, 278] width 289 height 18
drag, startPoint x: 701, startPoint y: 277, endPoint x: 665, endPoint y: 272, distance: 36.3
click at [665, 272] on input "GWS-WINES" at bounding box center [784, 278] width 289 height 18
type input "GWS-[GEOGRAPHIC_DATA]-Toasts"
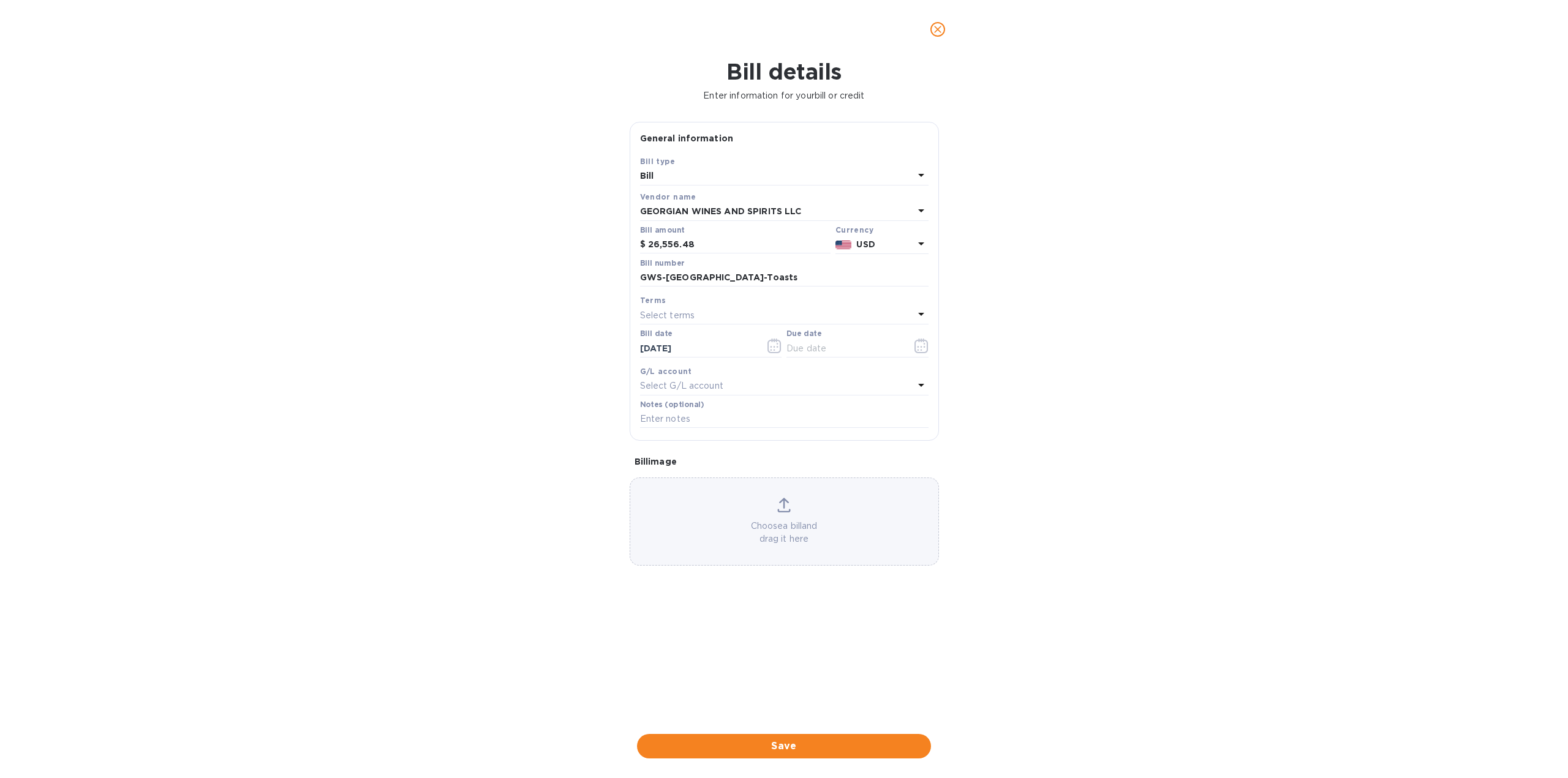
click at [682, 316] on p "Select terms" at bounding box center [667, 315] width 55 height 13
click at [691, 387] on p "NET 30" at bounding box center [779, 385] width 259 height 13
click at [899, 314] on div "NET 30" at bounding box center [777, 315] width 274 height 17
click at [704, 472] on p "COD" at bounding box center [779, 476] width 259 height 13
click at [914, 346] on icon "button" at bounding box center [921, 346] width 14 height 15
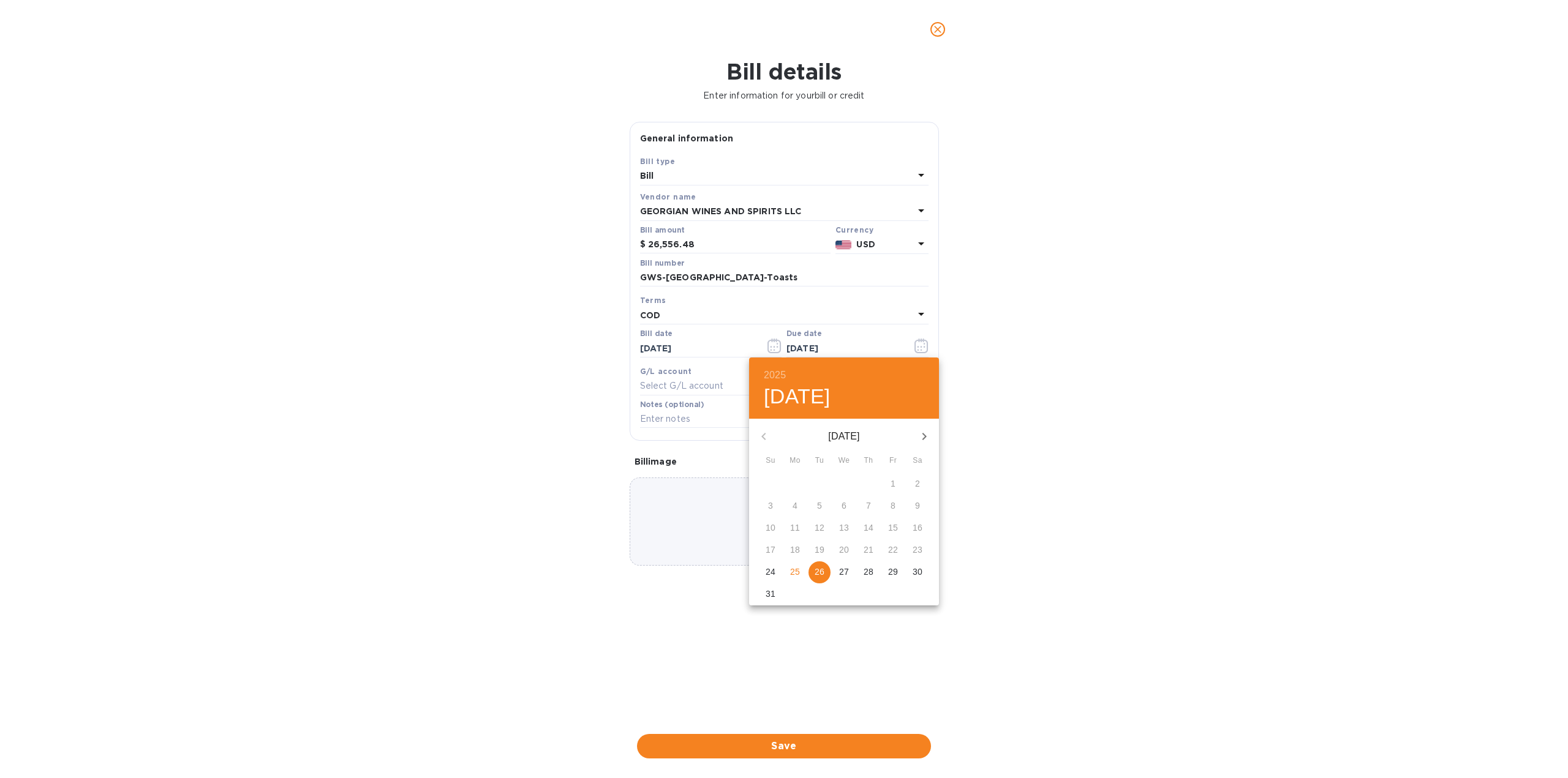
click at [794, 570] on p "25" at bounding box center [795, 572] width 10 height 12
type input "[DATE]"
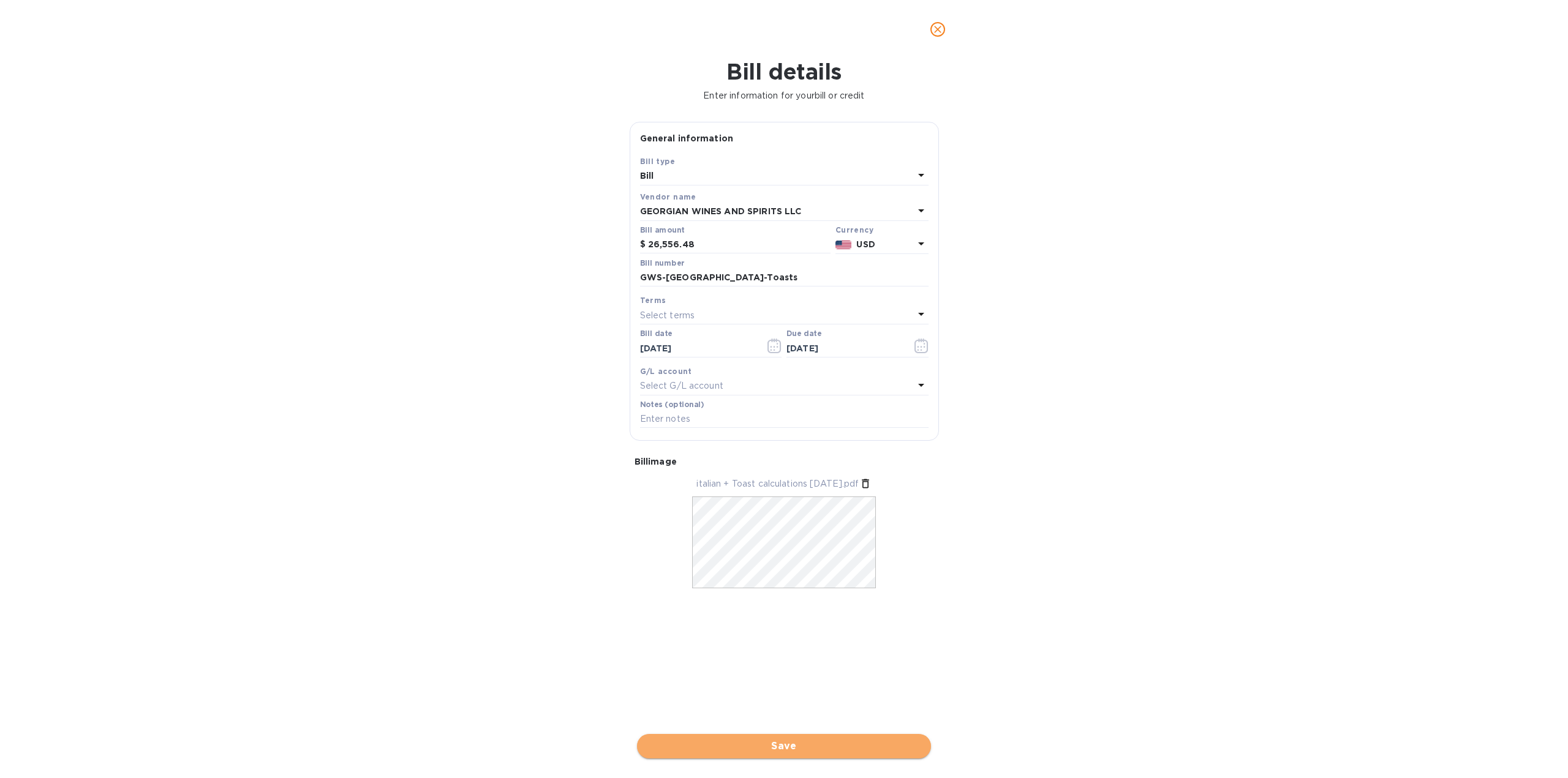
click at [793, 742] on span "Save" at bounding box center [784, 747] width 274 height 15
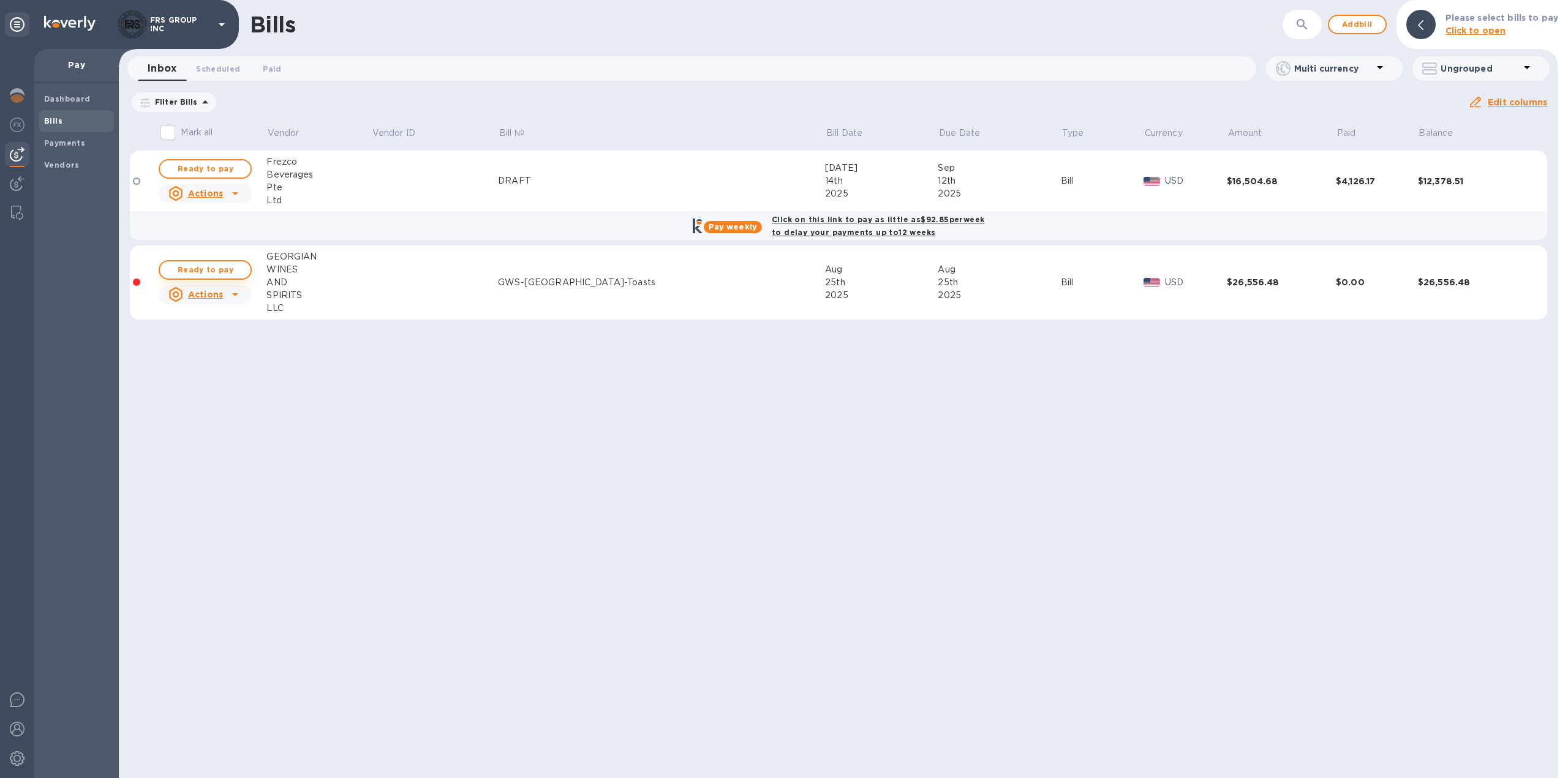
click at [223, 271] on span "Ready to pay" at bounding box center [205, 270] width 71 height 15
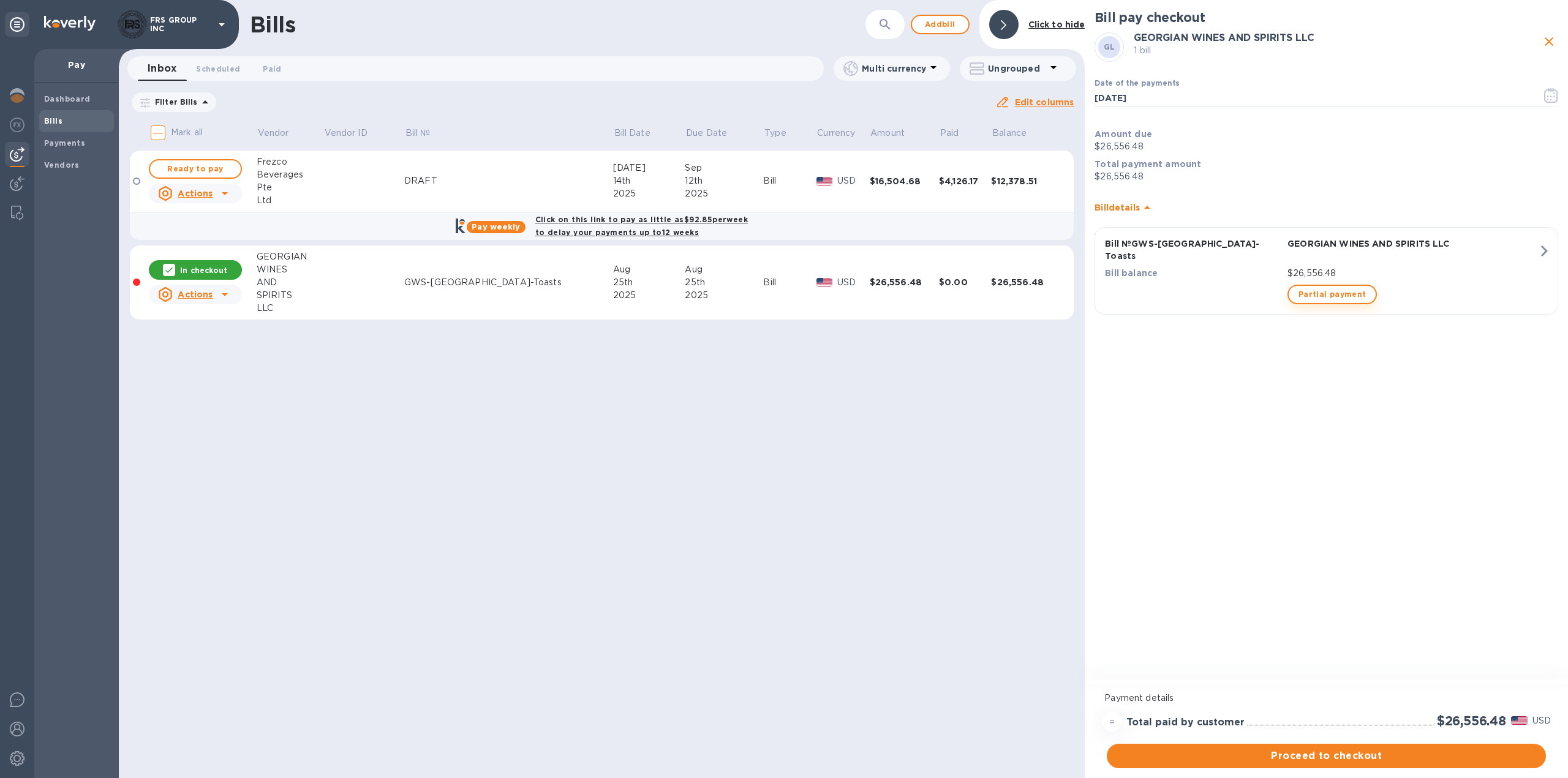
click at [1351, 287] on span "Partial payment" at bounding box center [1332, 295] width 67 height 15
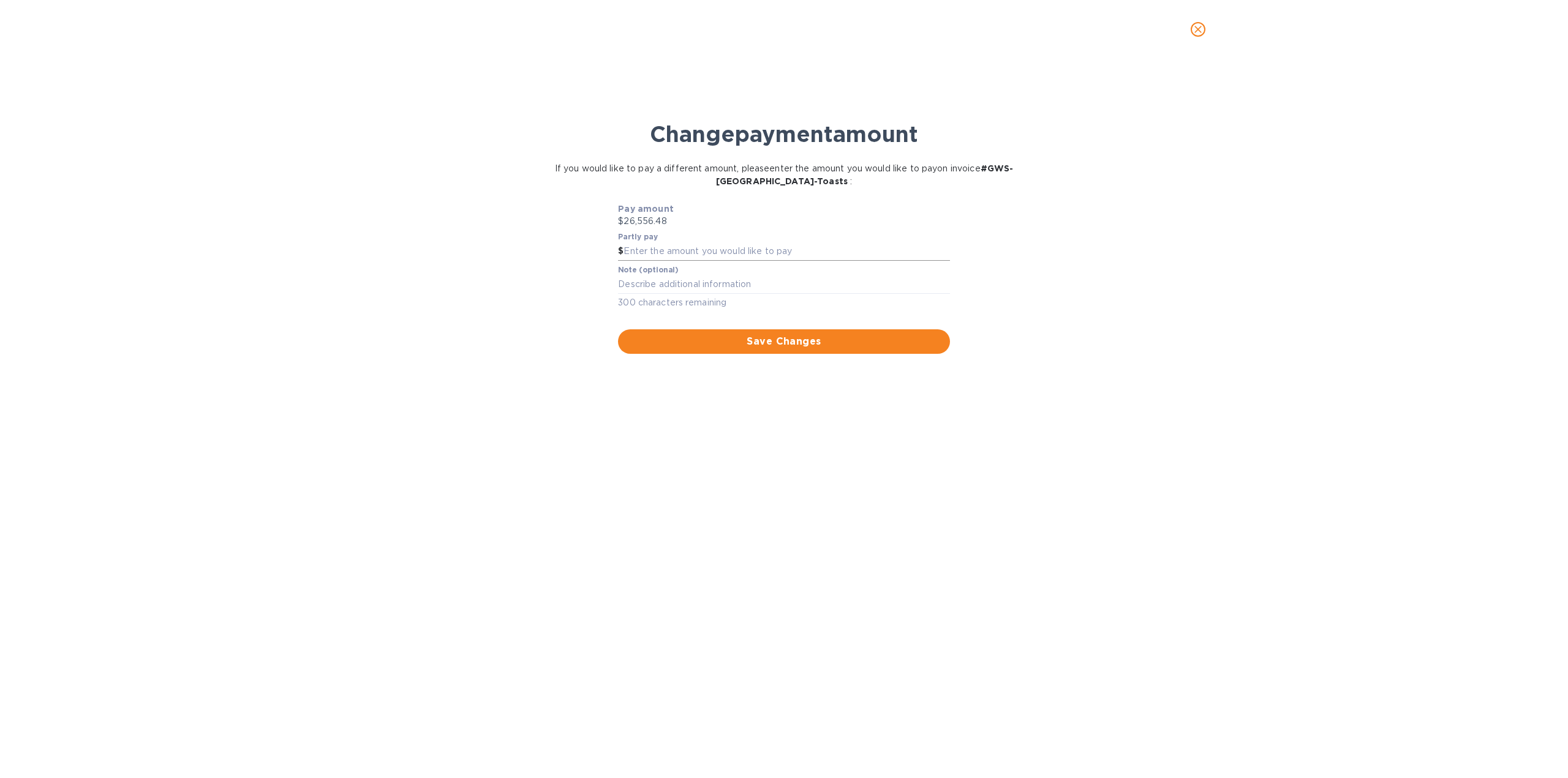
click at [656, 252] on input "text" at bounding box center [786, 251] width 326 height 18
type input "20,000"
click at [768, 338] on span "Save Changes" at bounding box center [784, 342] width 312 height 15
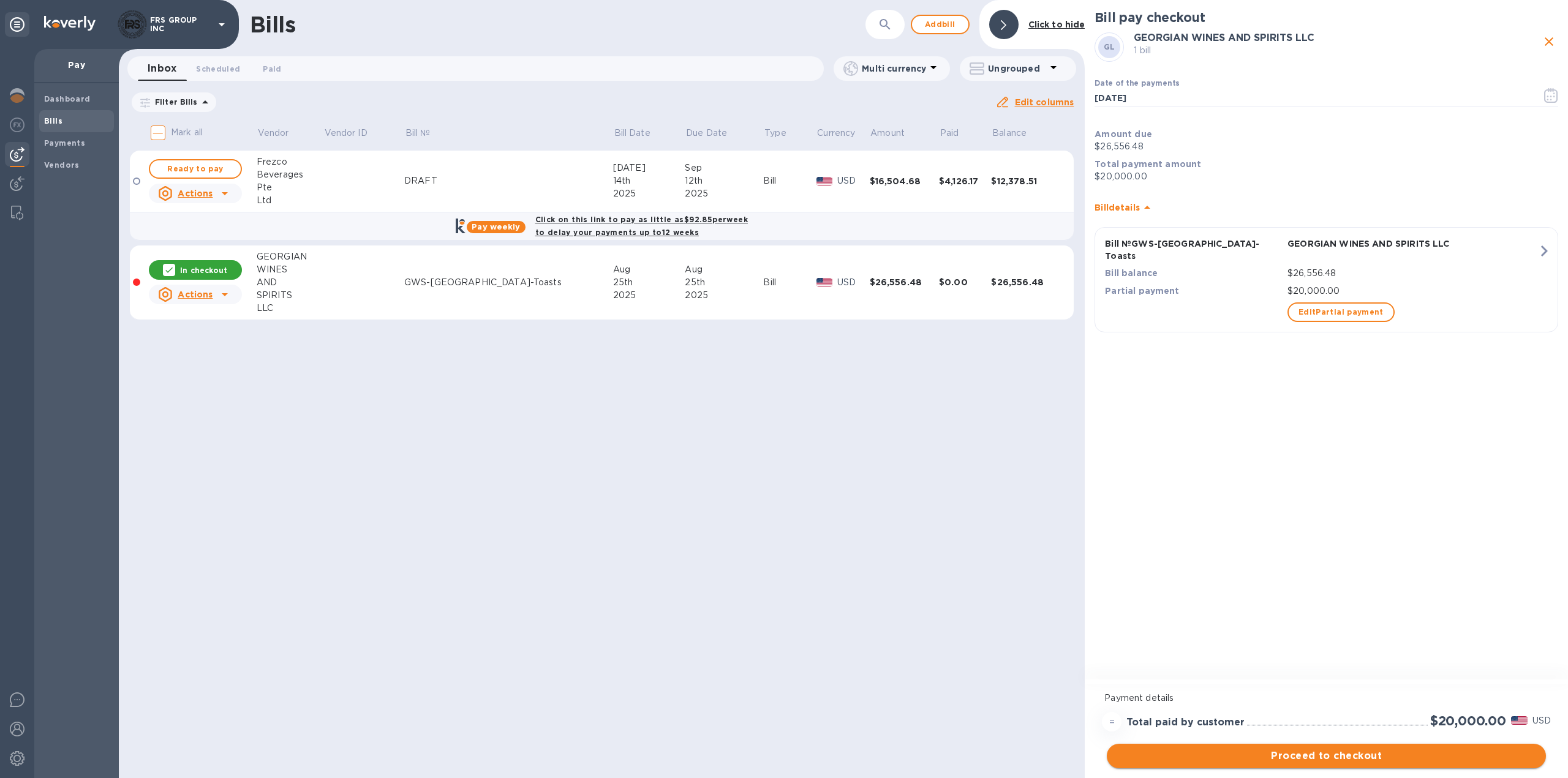
click at [1339, 759] on span "Proceed to checkout" at bounding box center [1326, 756] width 419 height 15
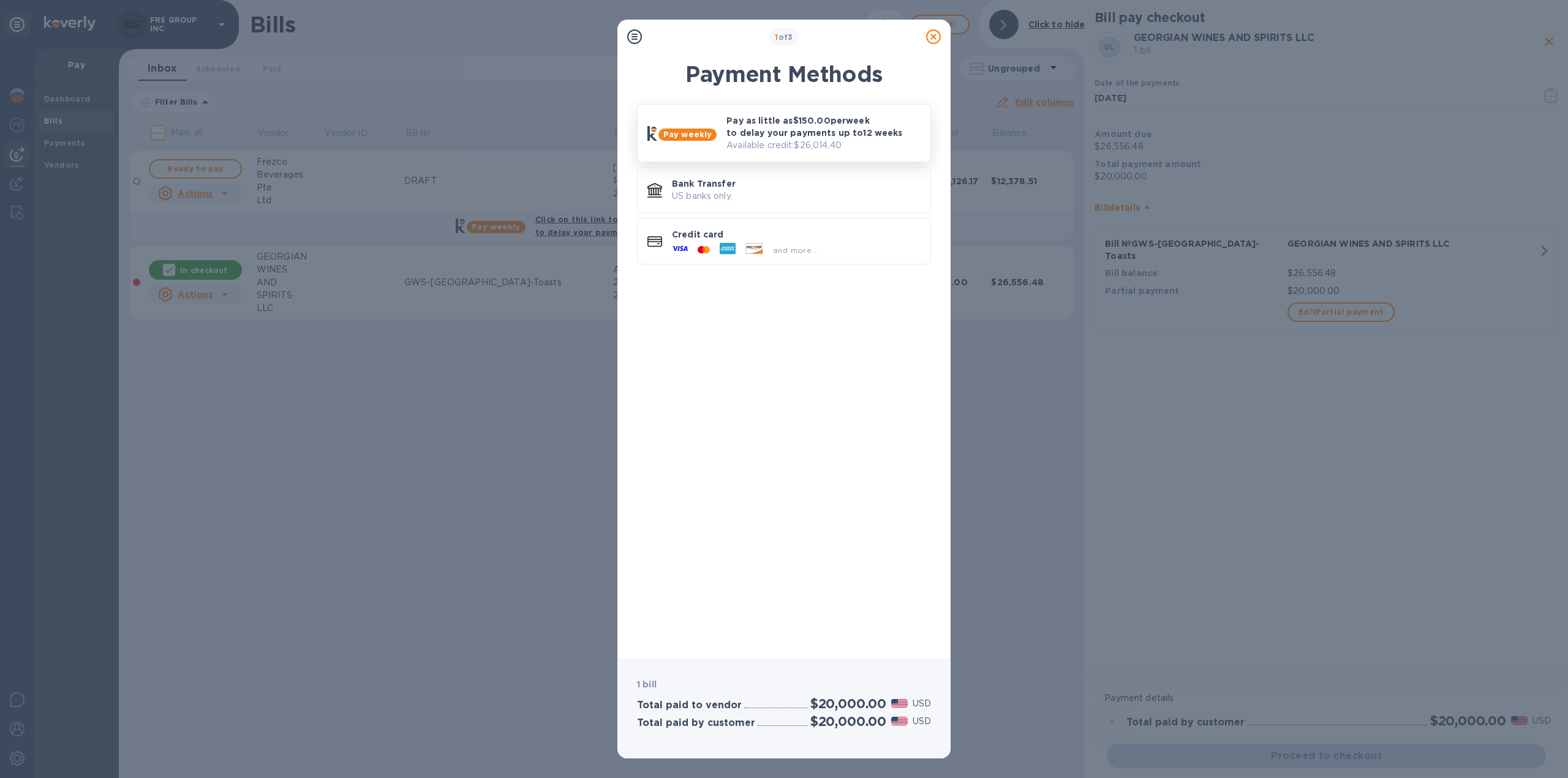
click at [764, 138] on p "Pay as little as $150.00 per week to delay your payments up to 12 weeks" at bounding box center [823, 127] width 194 height 25
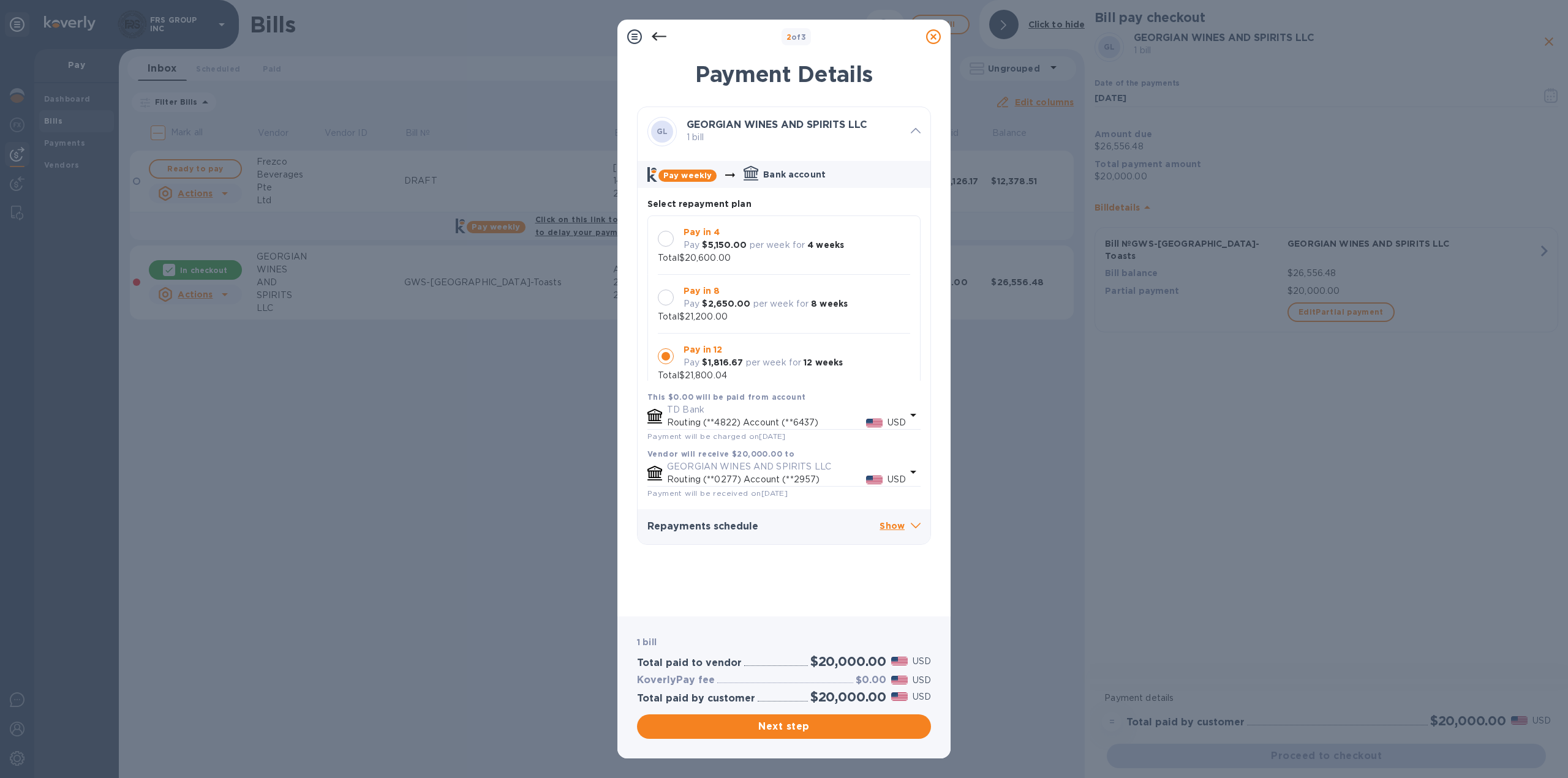
scroll to position [12, 0]
click at [669, 348] on div at bounding box center [665, 344] width 16 height 16
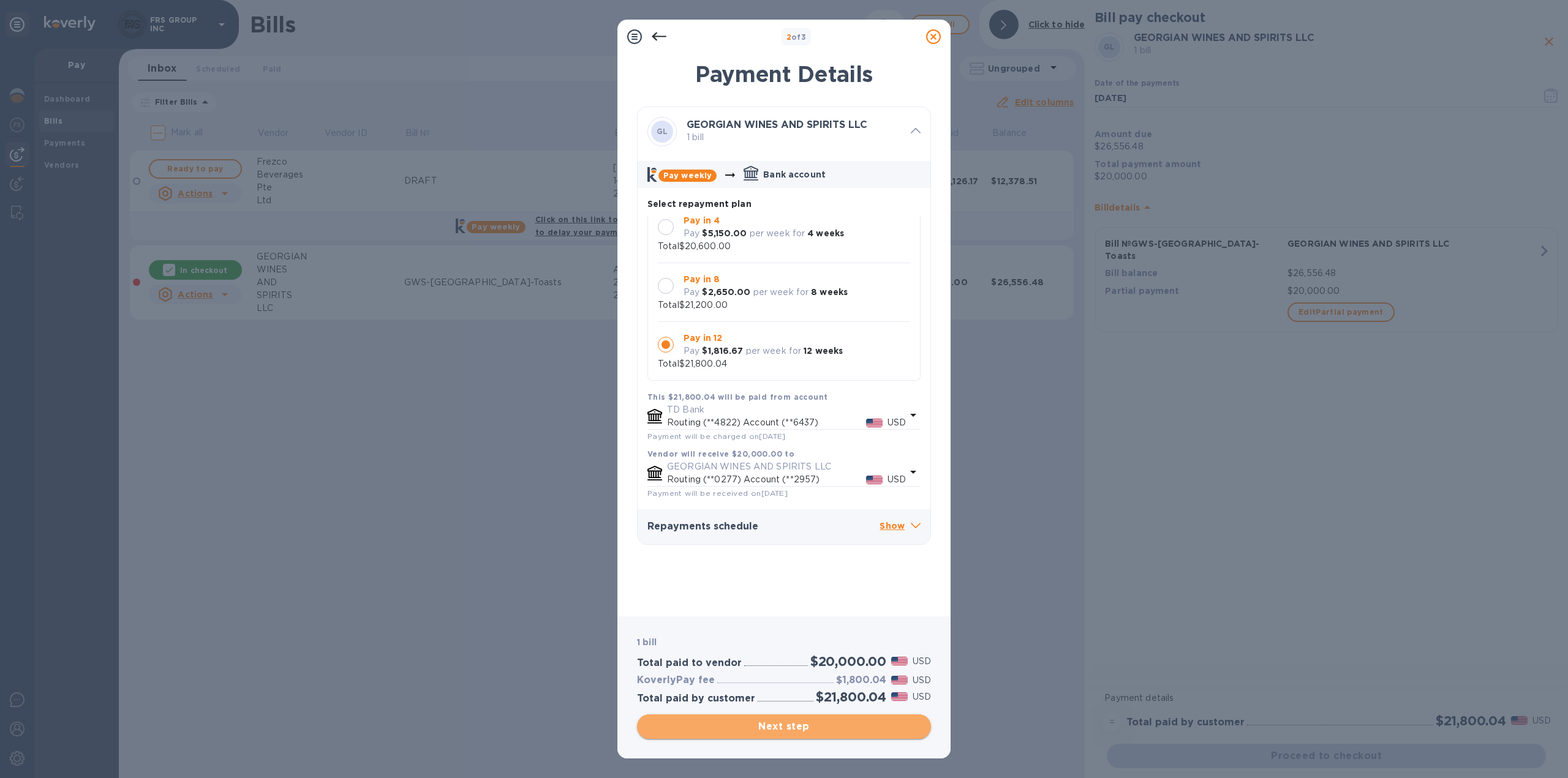
click at [794, 730] on span "Next step" at bounding box center [784, 727] width 274 height 15
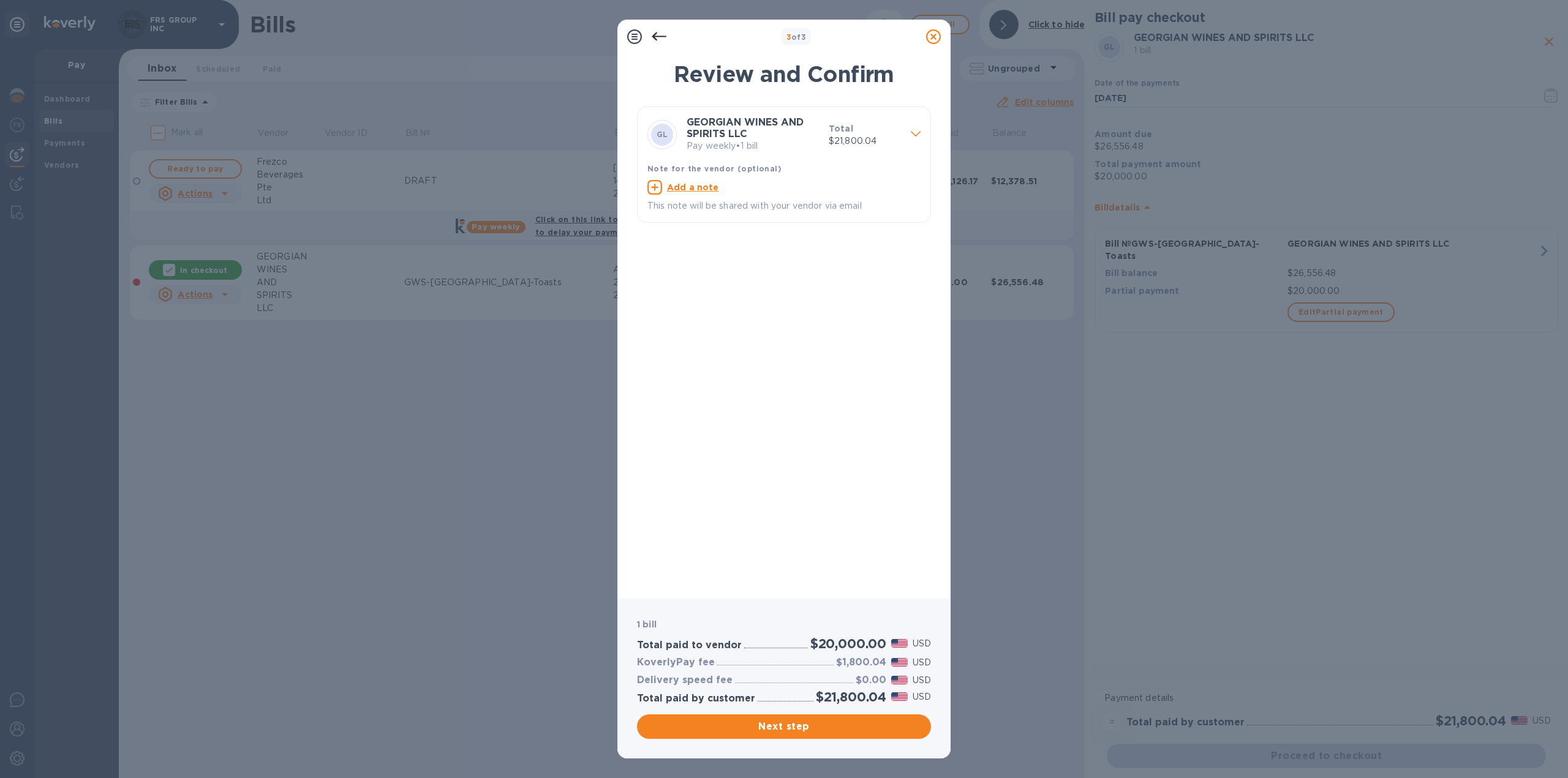
click at [658, 37] on icon at bounding box center [659, 37] width 15 height 15
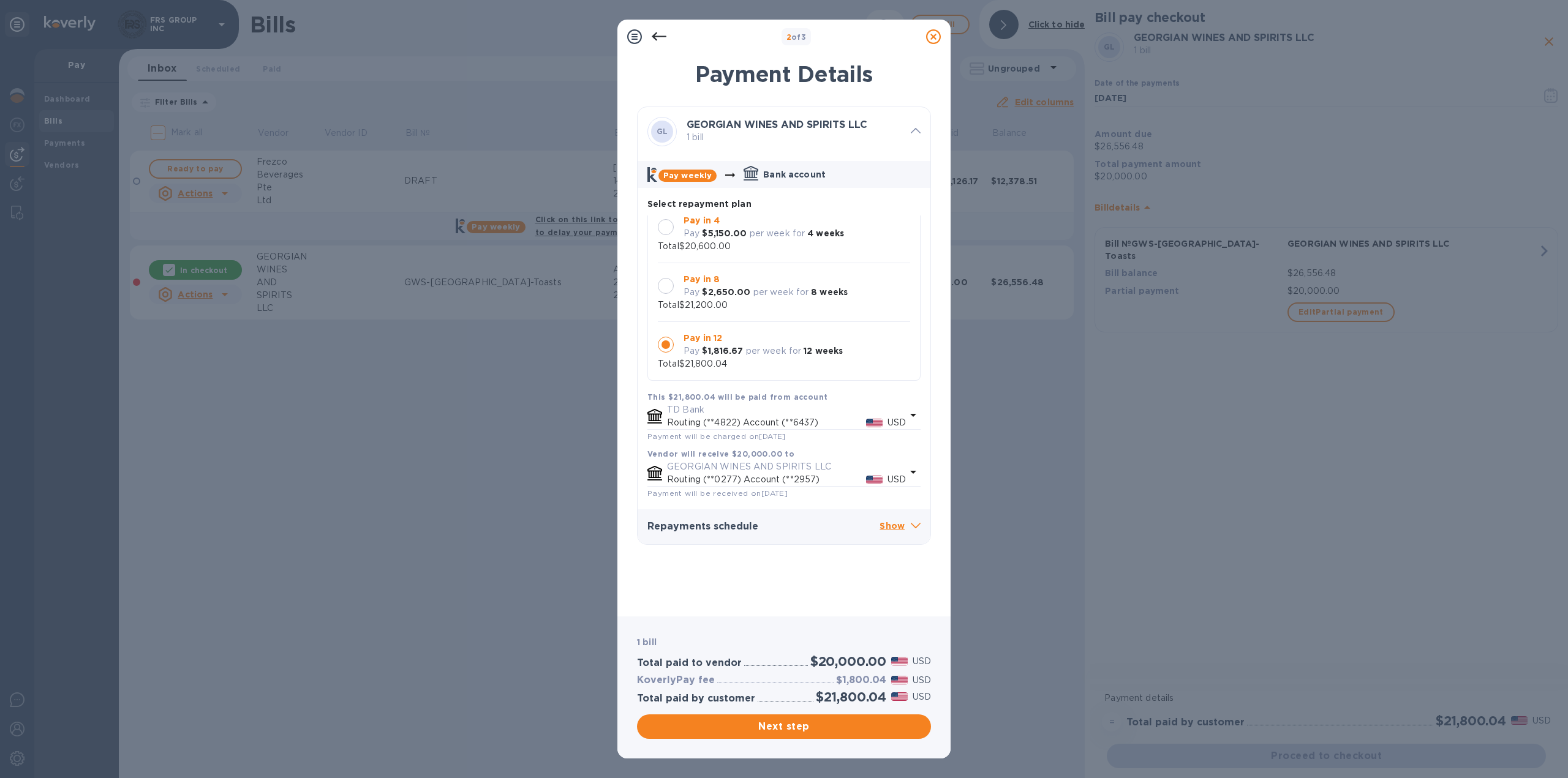
click at [771, 356] on p "per week for" at bounding box center [774, 351] width 56 height 13
click at [796, 725] on span "Next step" at bounding box center [784, 727] width 274 height 15
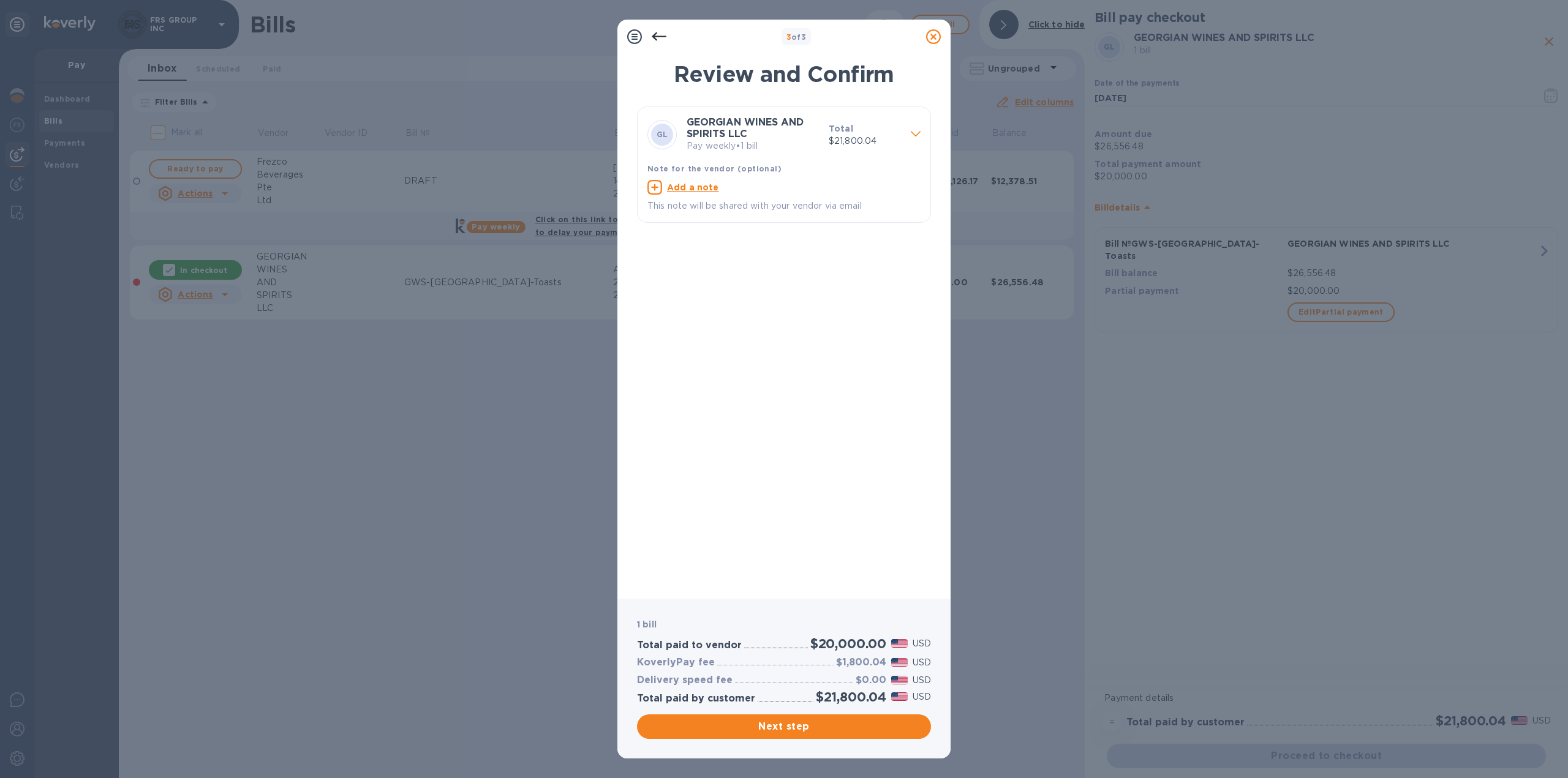
click at [658, 43] on icon at bounding box center [659, 37] width 15 height 15
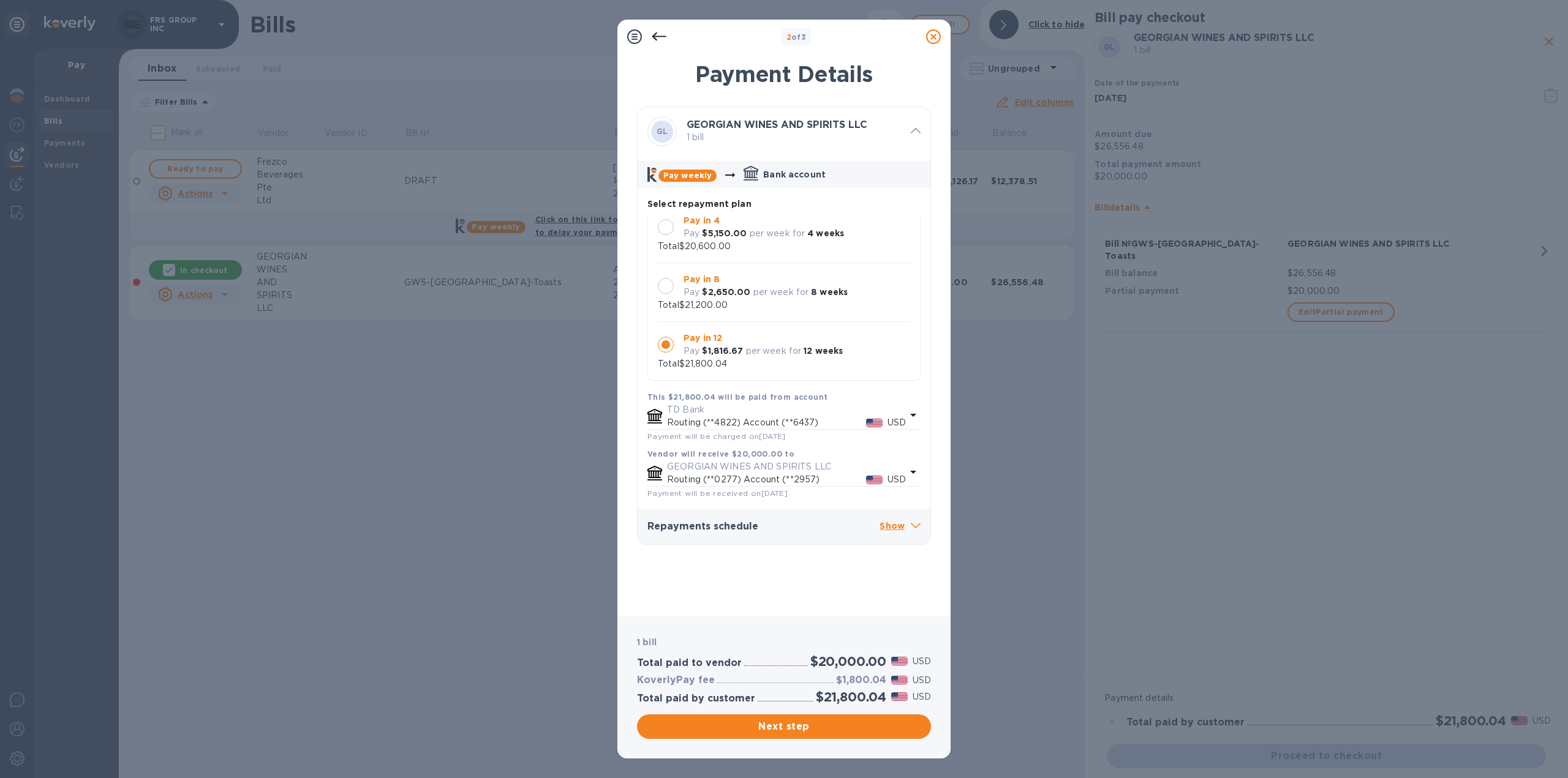
click at [655, 35] on icon at bounding box center [659, 37] width 15 height 15
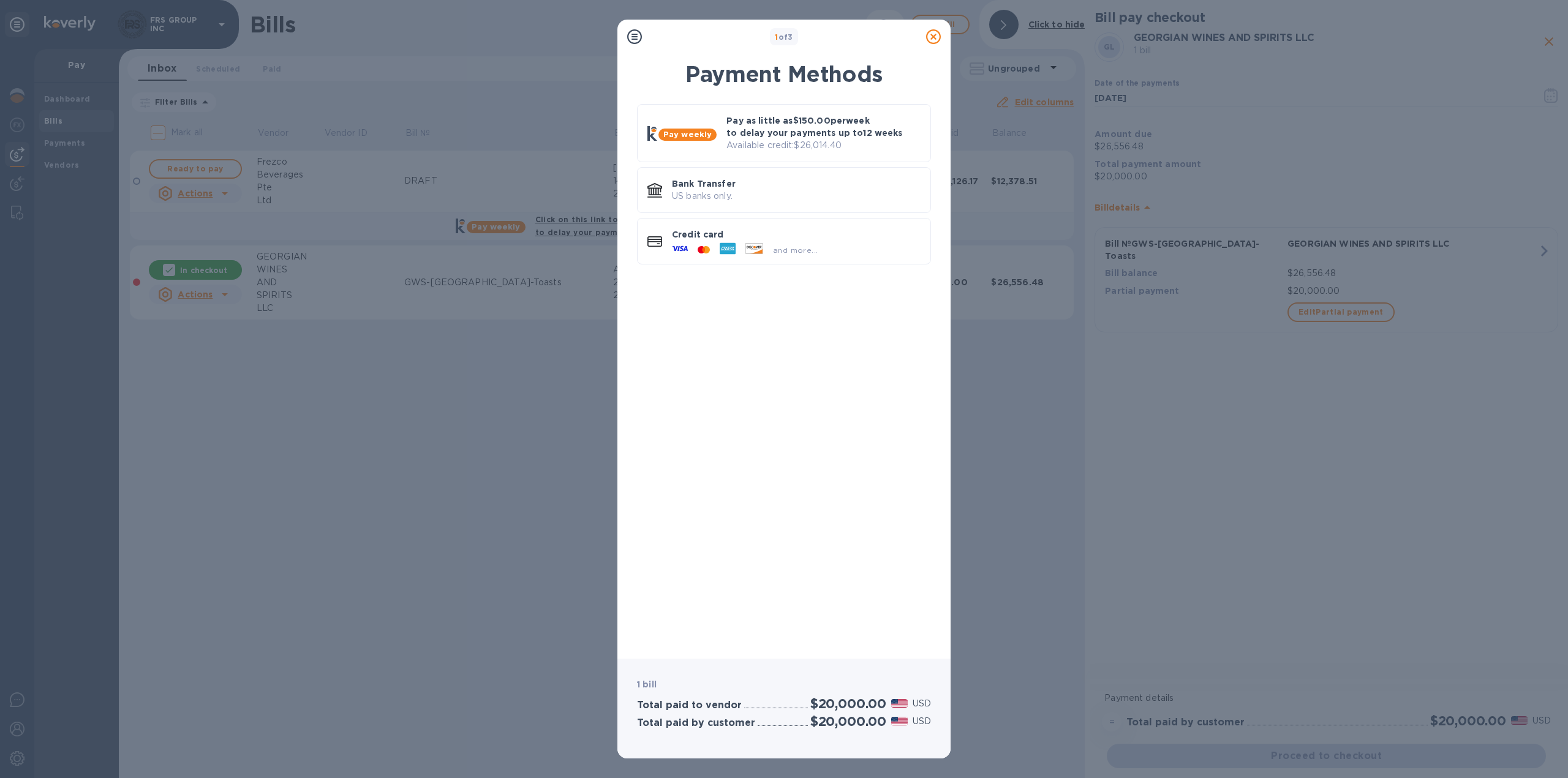
click at [932, 35] on icon at bounding box center [933, 37] width 15 height 15
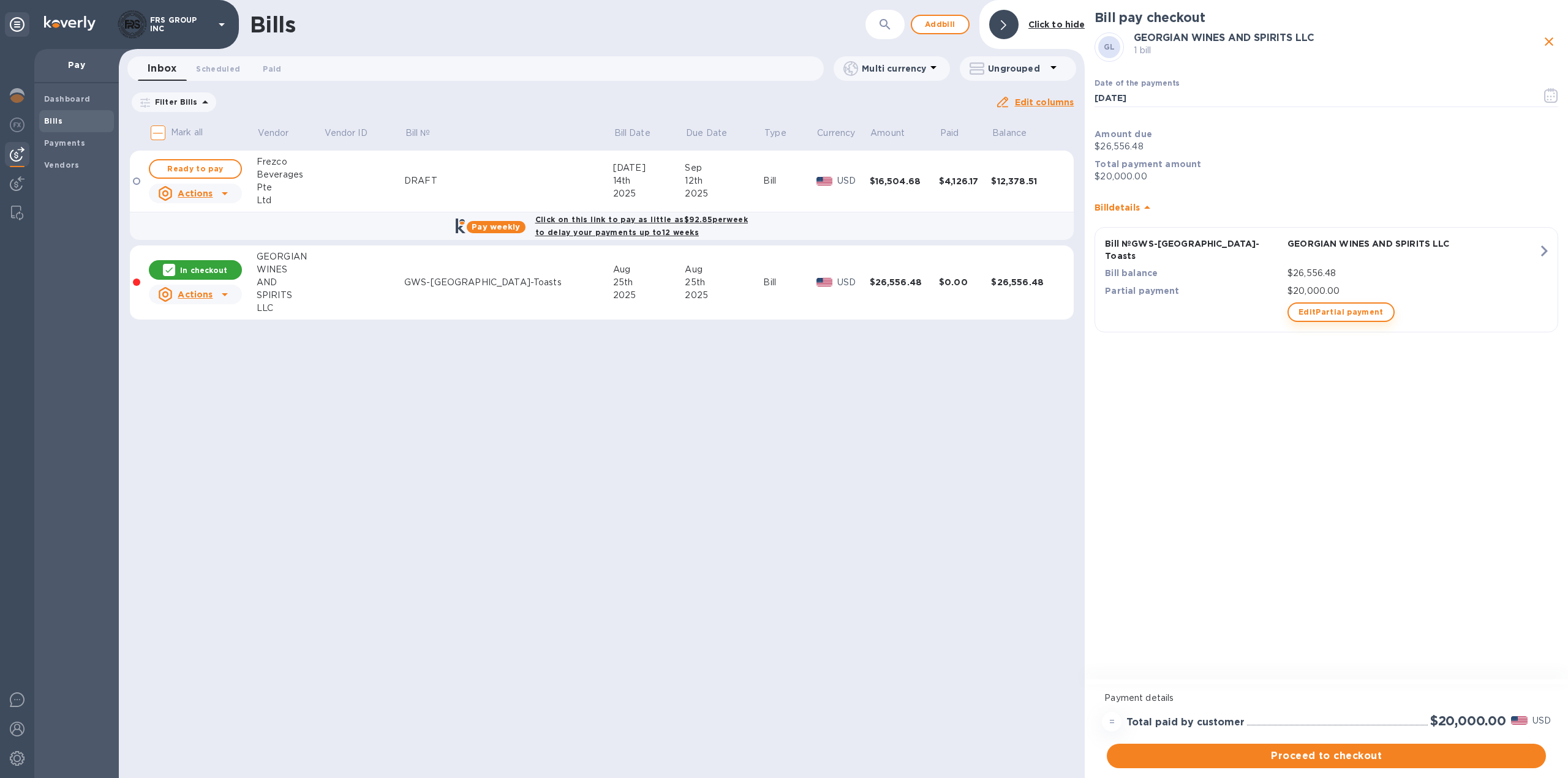
click at [1338, 305] on span "Edit Partial payment" at bounding box center [1341, 312] width 85 height 15
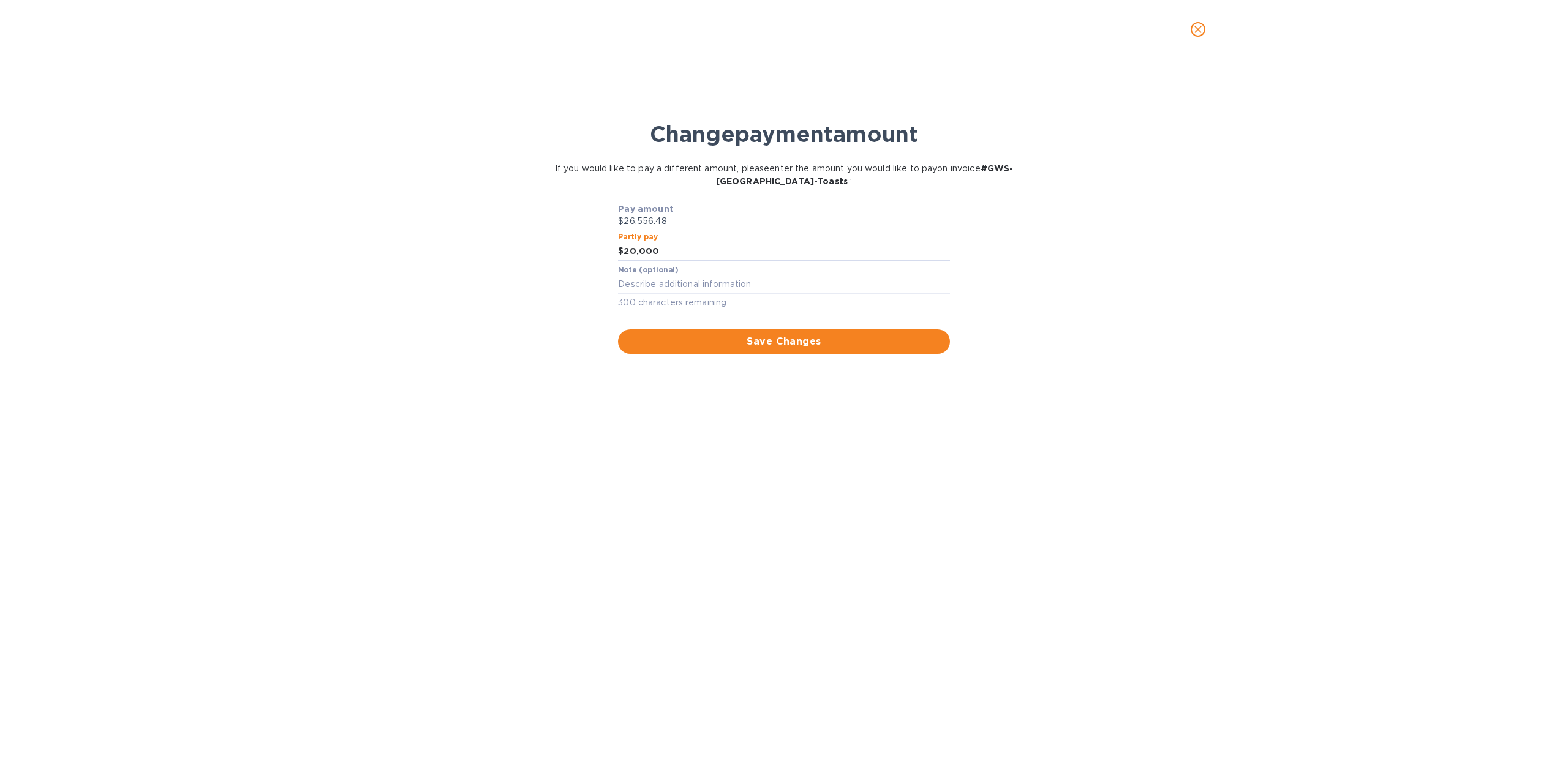
drag, startPoint x: 662, startPoint y: 253, endPoint x: 610, endPoint y: 249, distance: 52.2
click at [610, 249] on div "Pay amount $26,556.48 Partly pay $ 20,000 Note (optional) x 300 characters rema…" at bounding box center [784, 278] width 497 height 151
type input "18,000"
click at [756, 343] on span "Save Changes" at bounding box center [784, 342] width 312 height 15
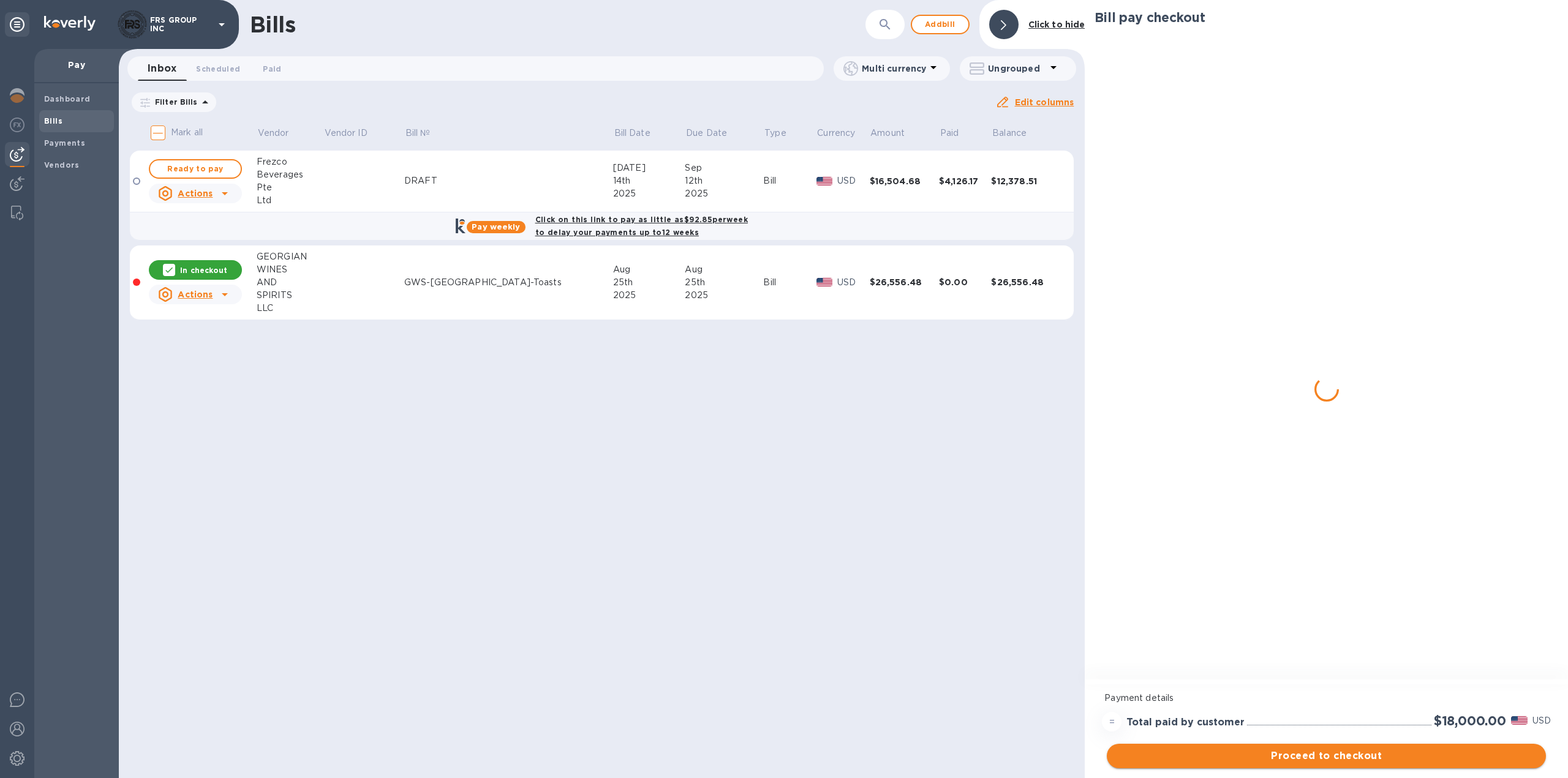
click at [1354, 762] on span "Proceed to checkout" at bounding box center [1326, 756] width 419 height 15
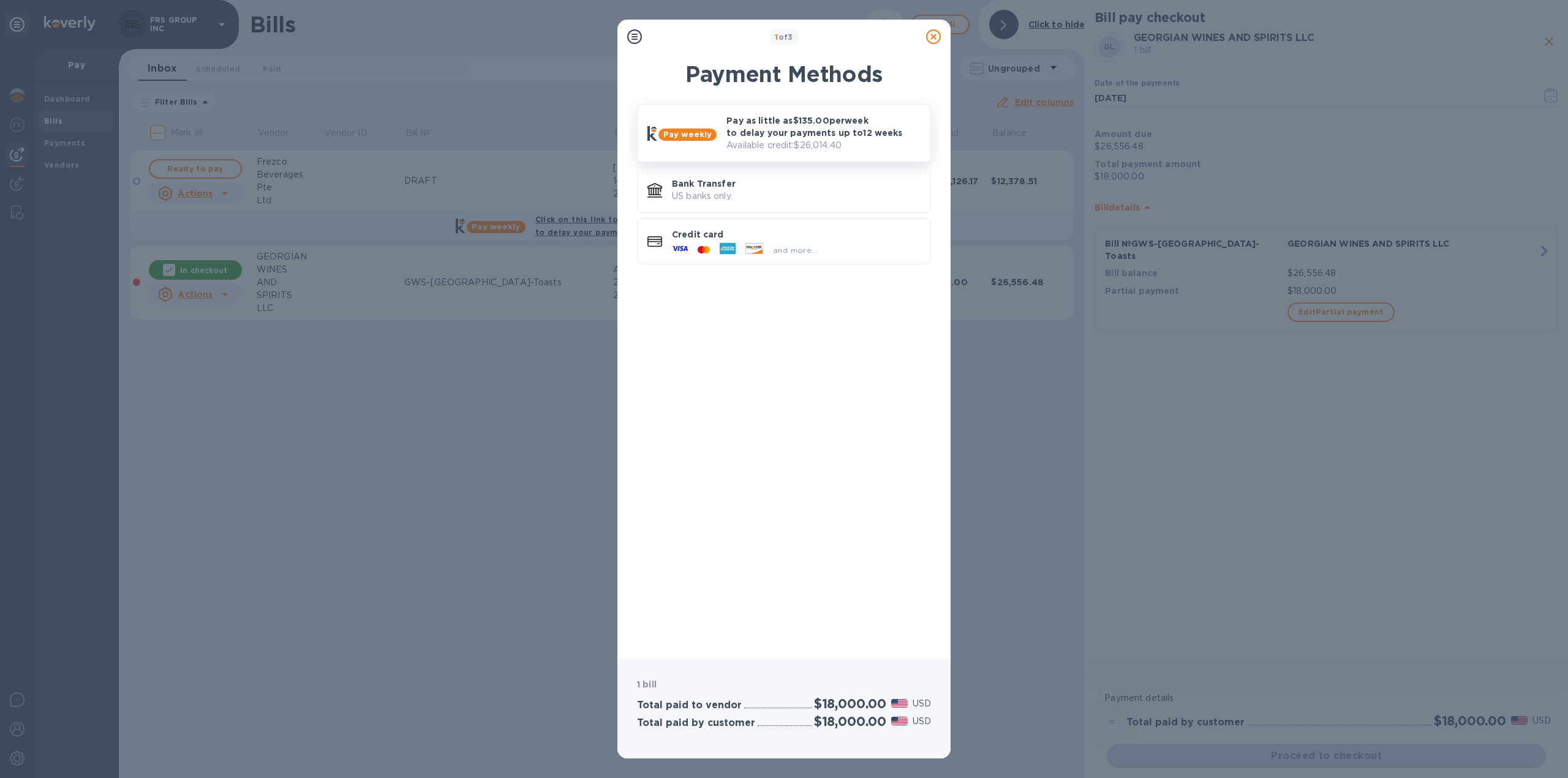
click at [755, 128] on p "Pay as little as $135.00 per week to delay your payments up to 12 weeks" at bounding box center [823, 127] width 194 height 25
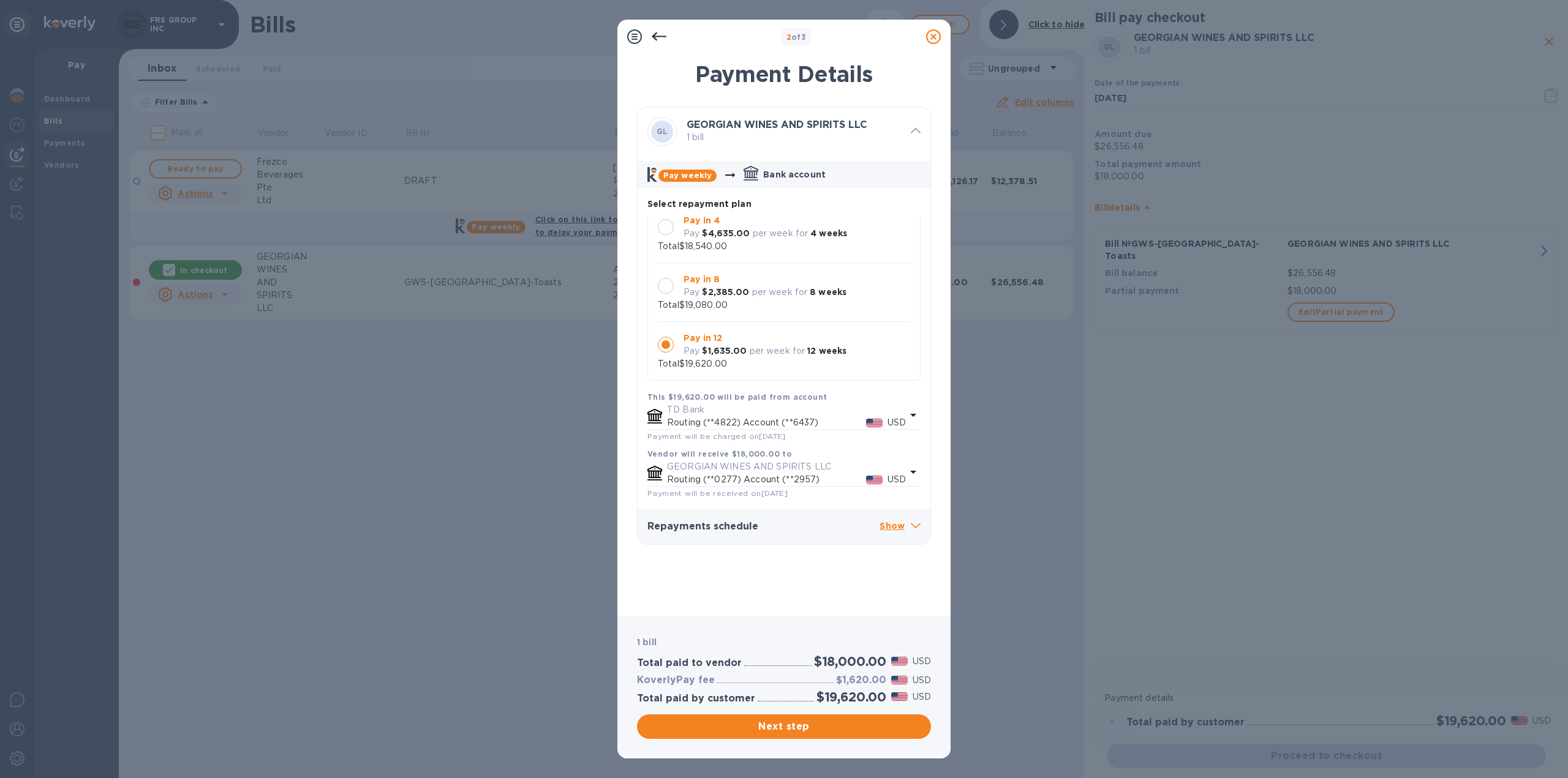
click at [660, 39] on icon at bounding box center [659, 37] width 15 height 15
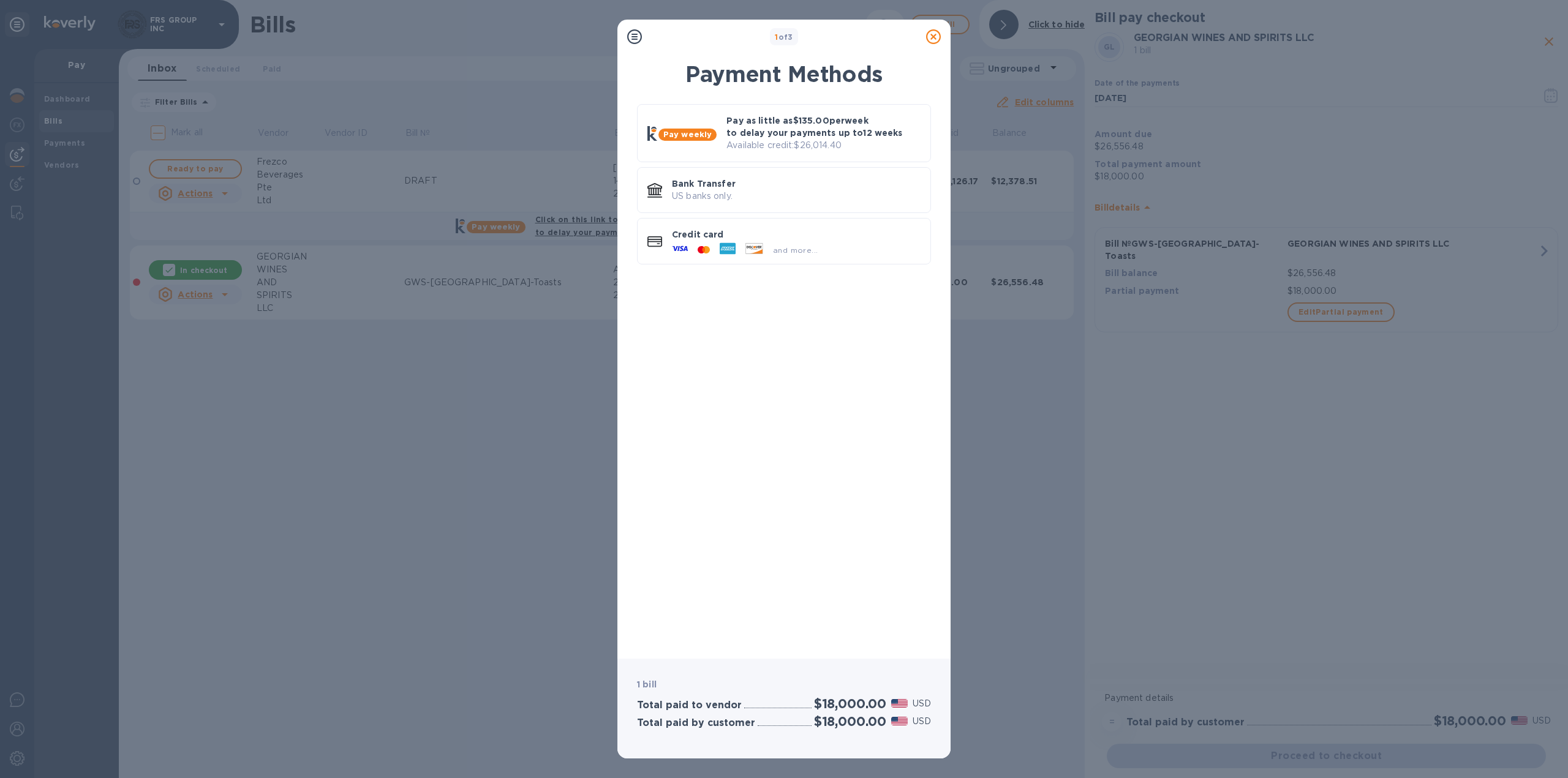
click at [930, 37] on icon at bounding box center [933, 37] width 15 height 15
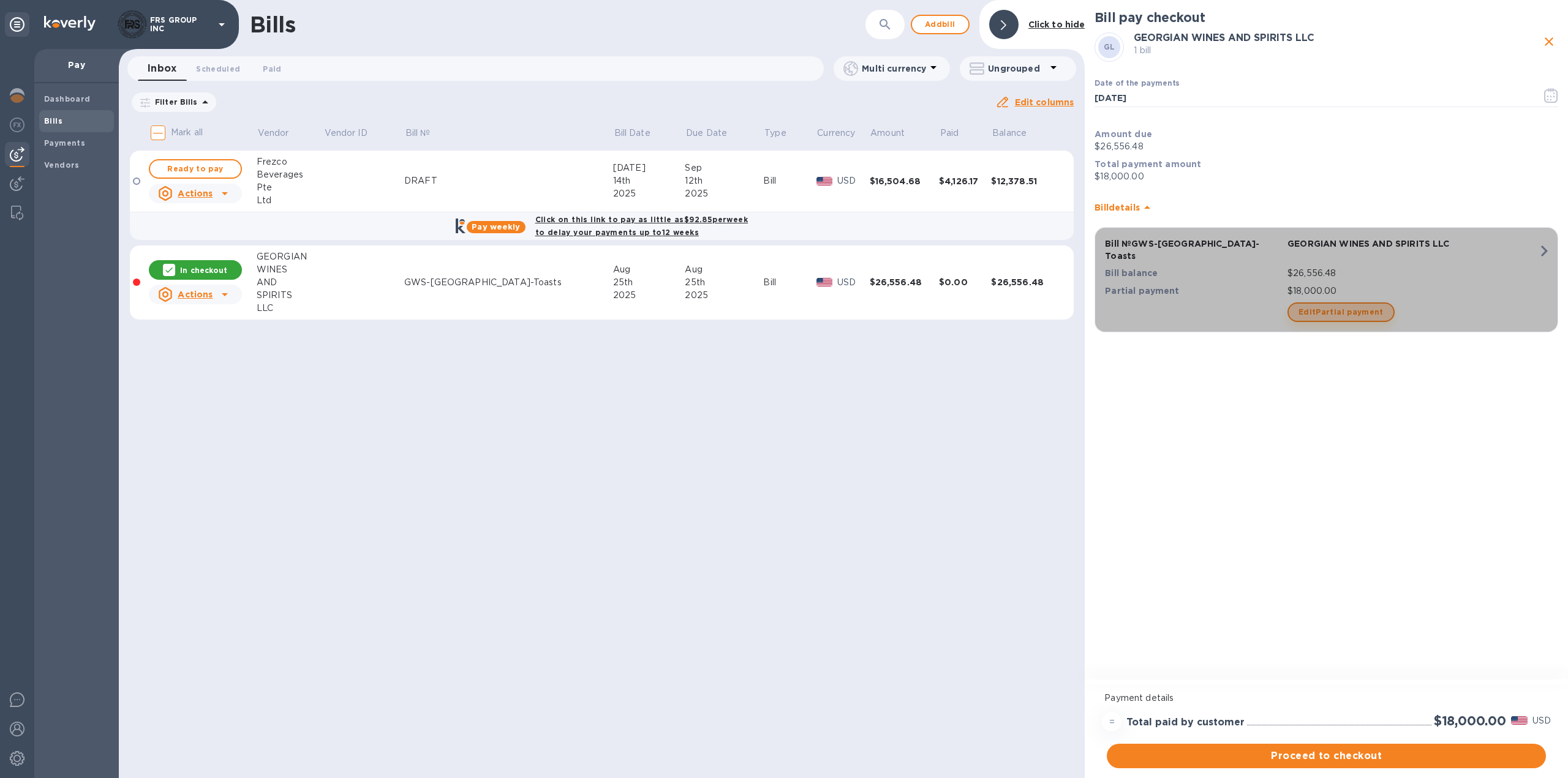
click at [1356, 305] on span "Edit Partial payment" at bounding box center [1341, 312] width 85 height 15
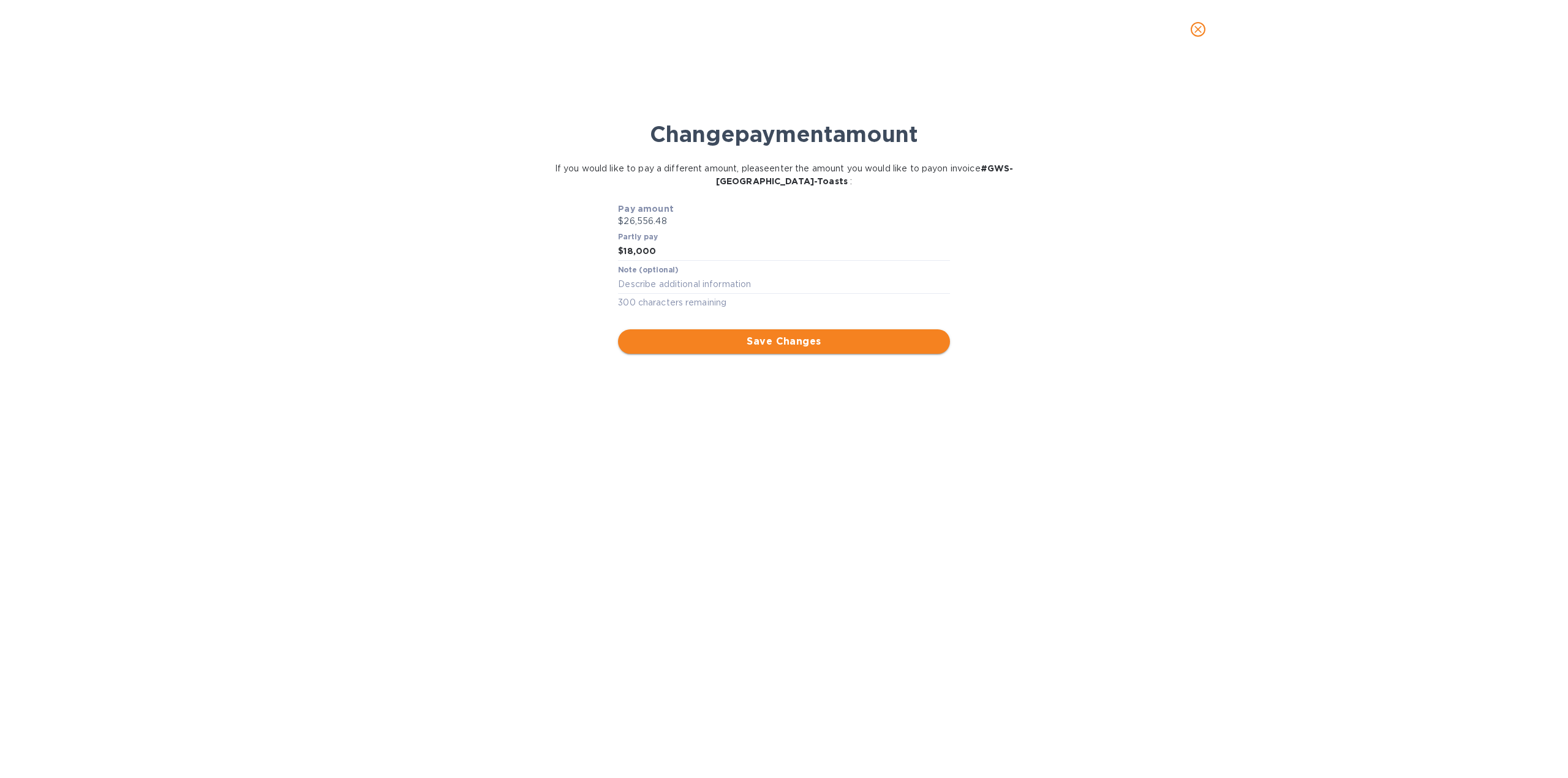
click at [815, 348] on span "Save Changes" at bounding box center [784, 342] width 312 height 15
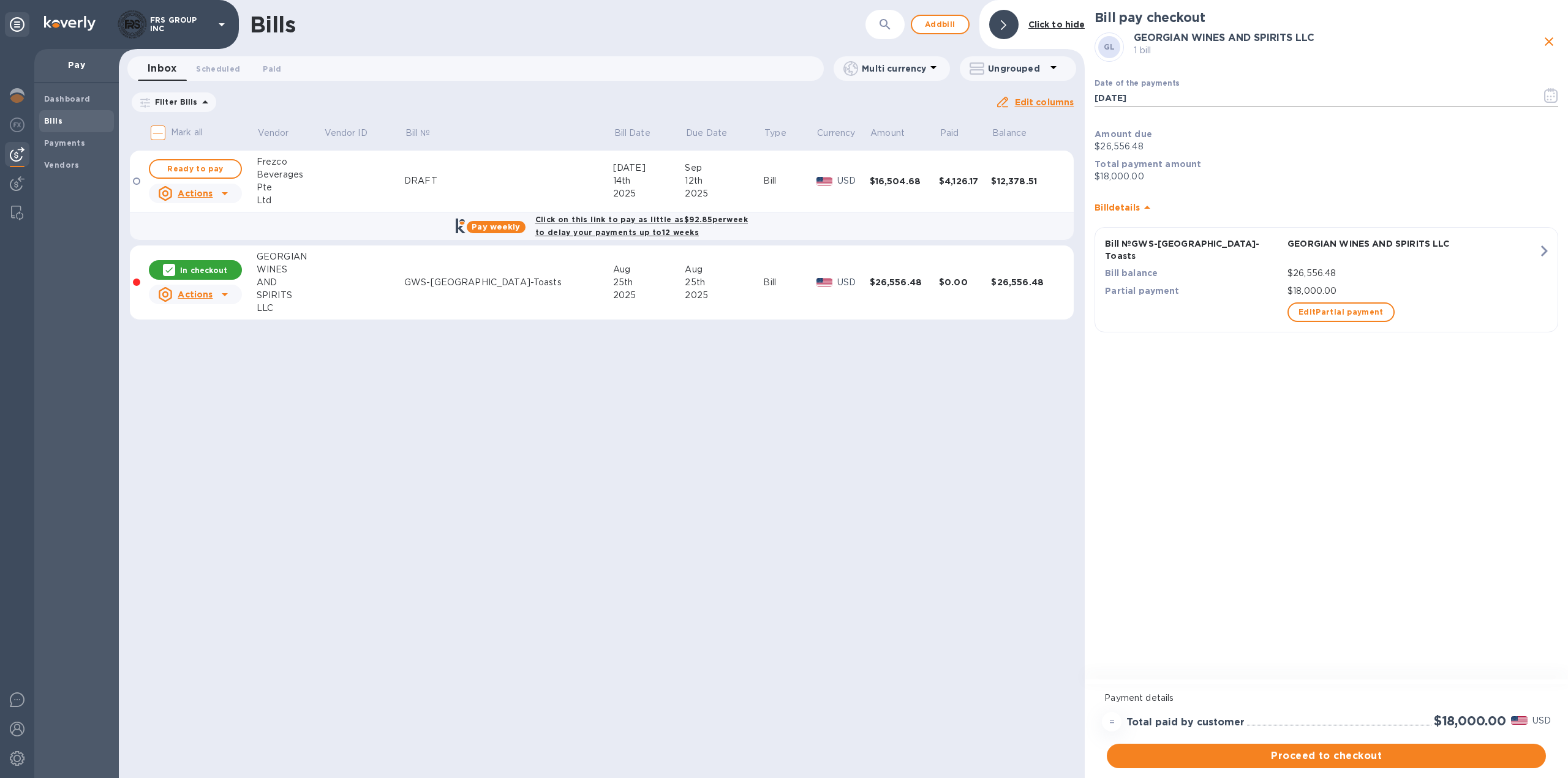
click at [1191, 91] on input "[DATE]" at bounding box center [1313, 97] width 437 height 18
click at [1554, 96] on icon "button" at bounding box center [1554, 96] width 2 height 2
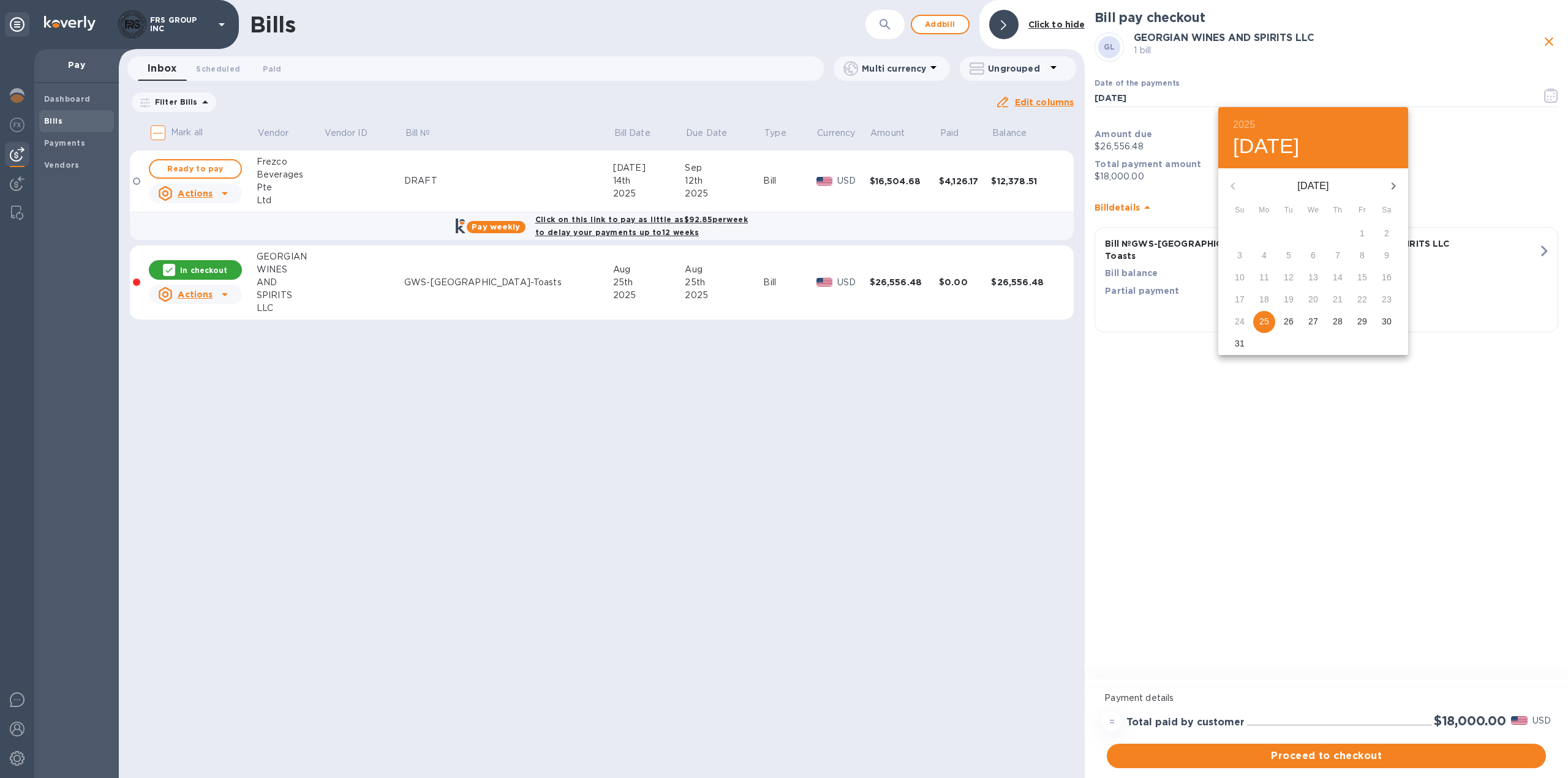
click at [1284, 319] on p "26" at bounding box center [1288, 321] width 10 height 12
type input "[DATE]"
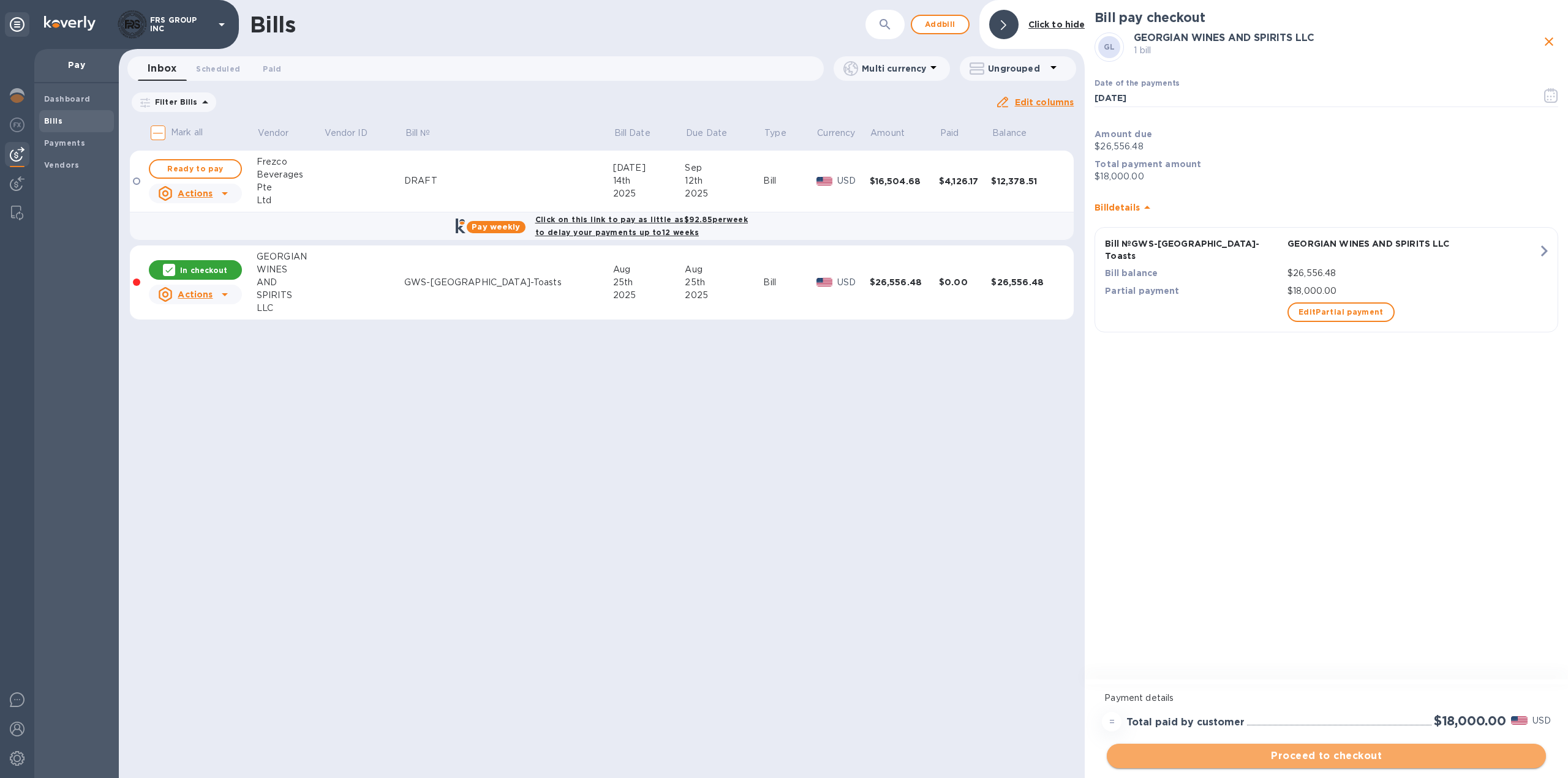
click at [1344, 759] on span "Proceed to checkout" at bounding box center [1326, 756] width 419 height 15
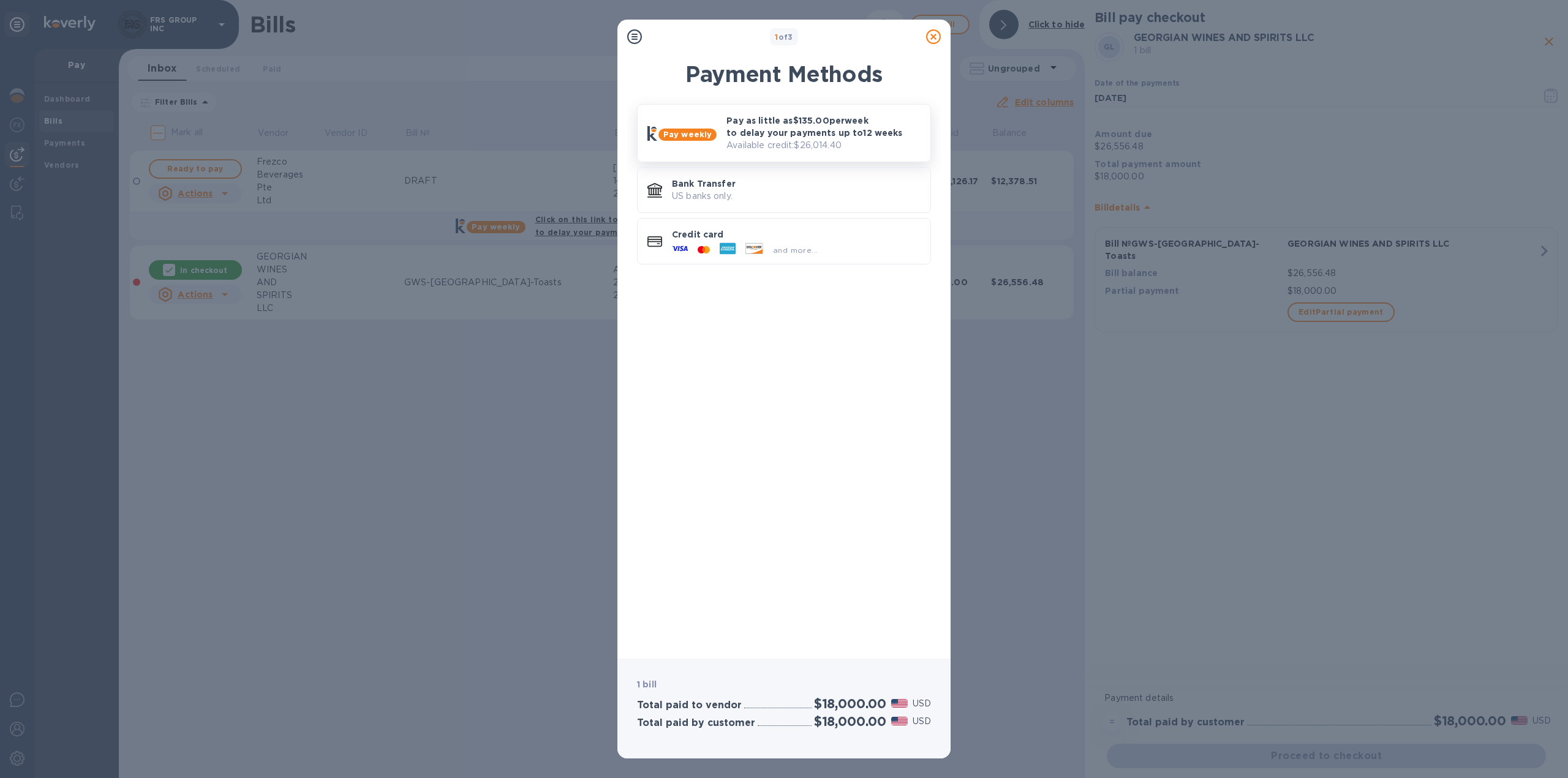
click at [759, 131] on p "Pay as little as $135.00 per week to delay your payments up to 12 weeks" at bounding box center [823, 127] width 194 height 25
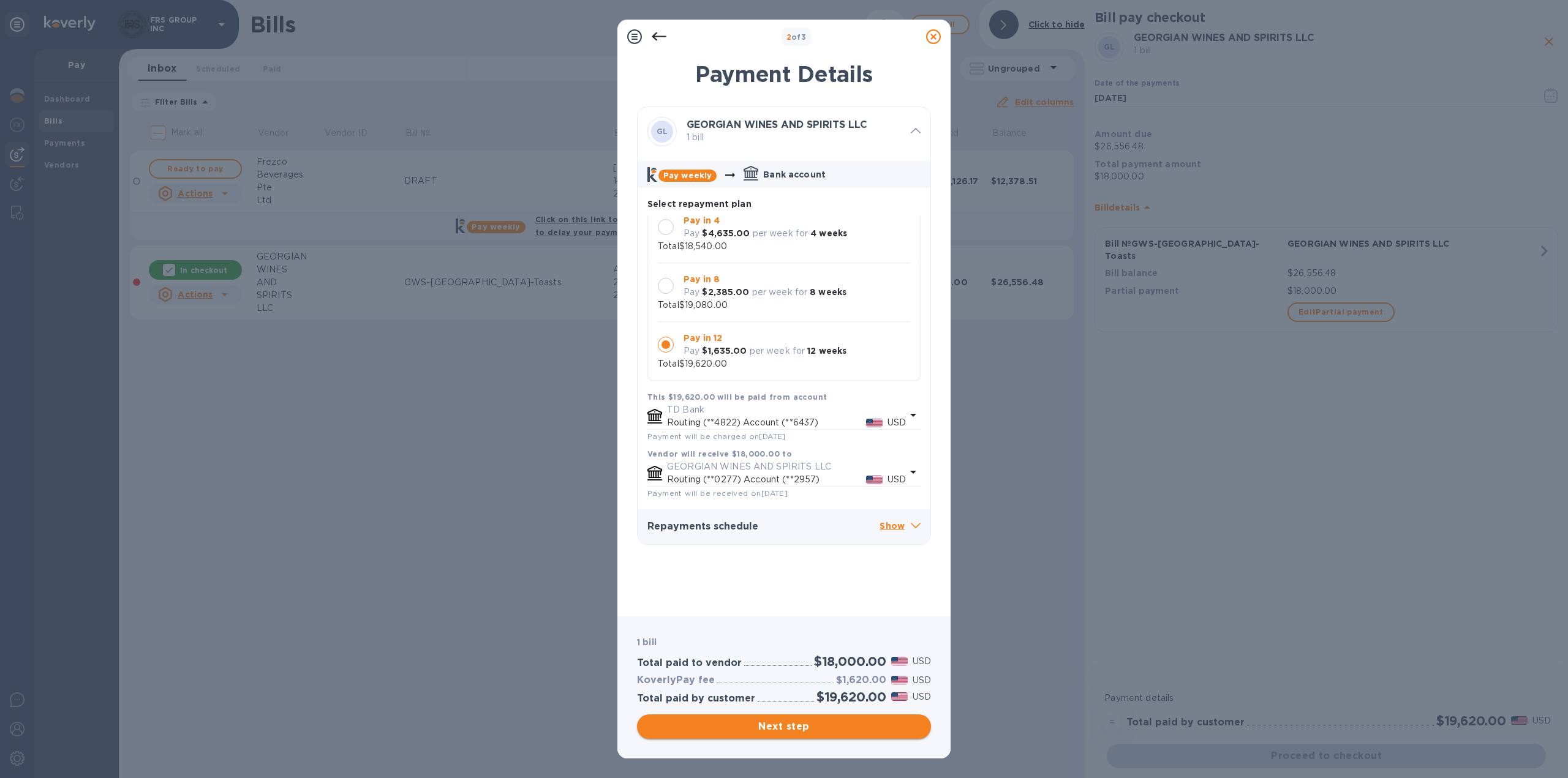
click at [794, 730] on span "Next step" at bounding box center [784, 727] width 274 height 15
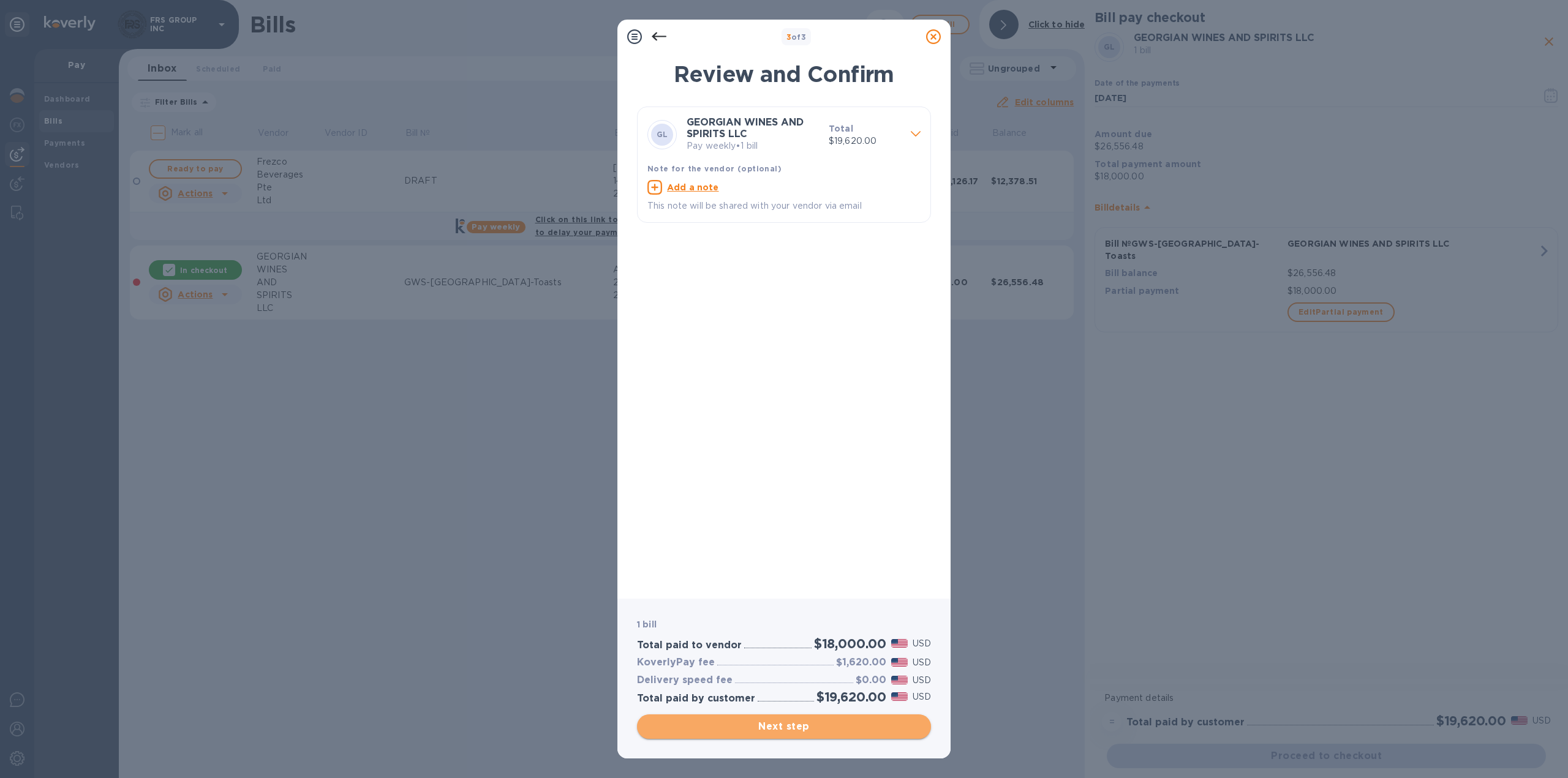
click at [786, 726] on span "Next step" at bounding box center [784, 727] width 274 height 15
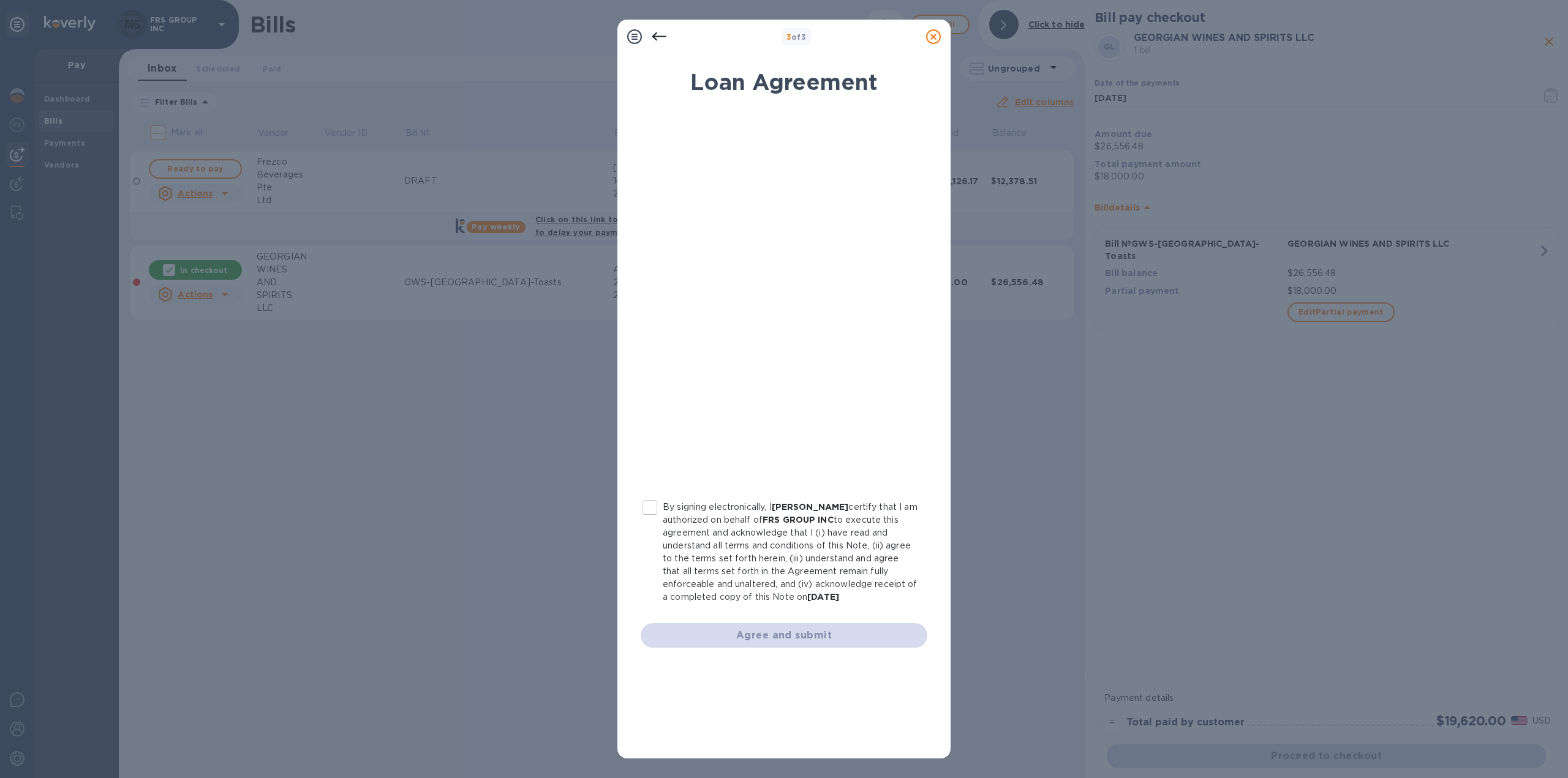
click at [655, 507] on input "By signing electronically, I [PERSON_NAME] certify that I am authorized on beha…" at bounding box center [650, 508] width 26 height 26
checkbox input "true"
click at [795, 633] on span "Agree and submit" at bounding box center [784, 636] width 267 height 15
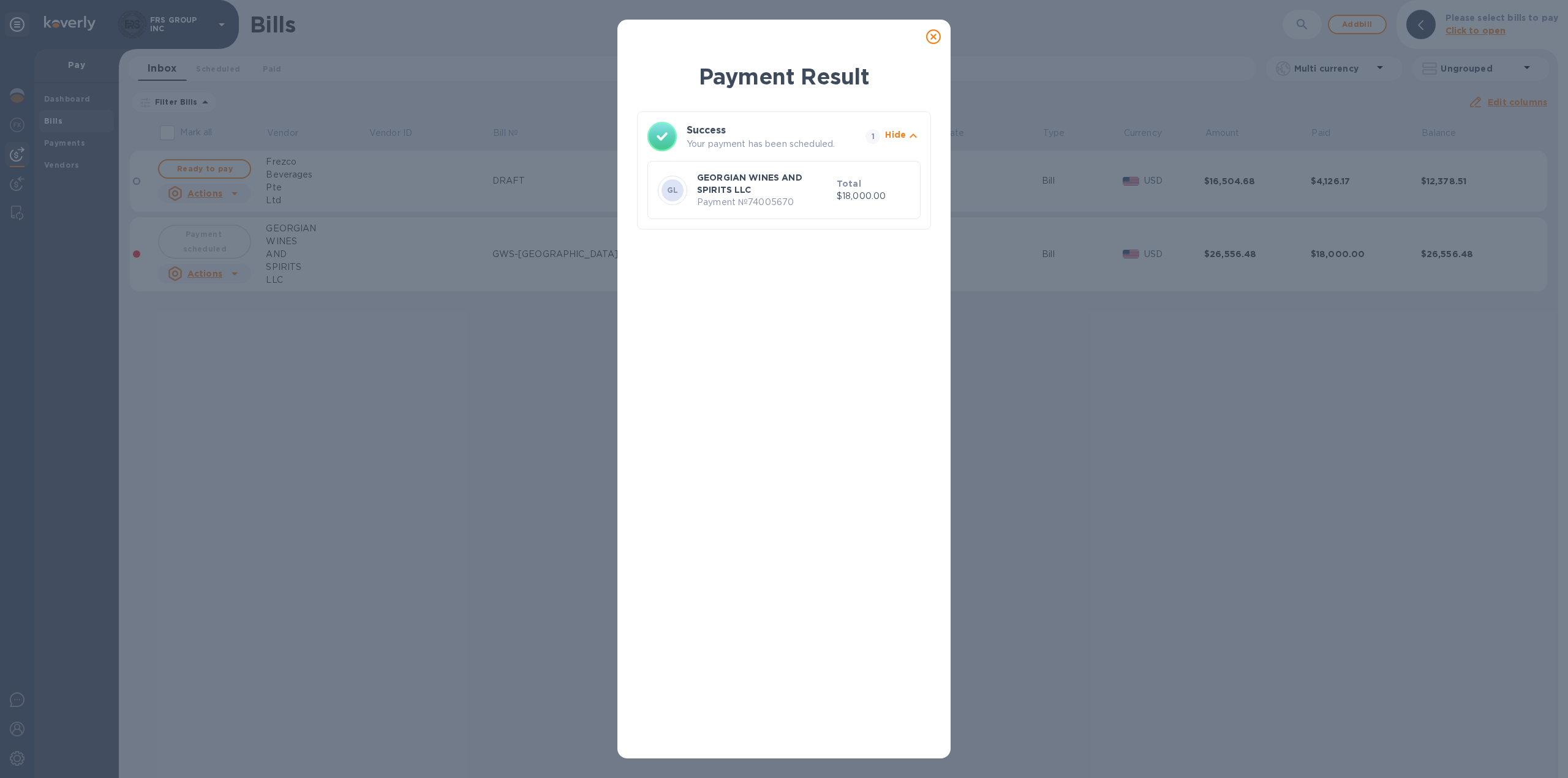
click at [915, 164] on div "GL GEORGIAN WINES AND SPIRITS LLC Payment № 74005670 Total $18,000.00" at bounding box center [784, 190] width 273 height 58
click at [934, 35] on icon at bounding box center [933, 37] width 15 height 15
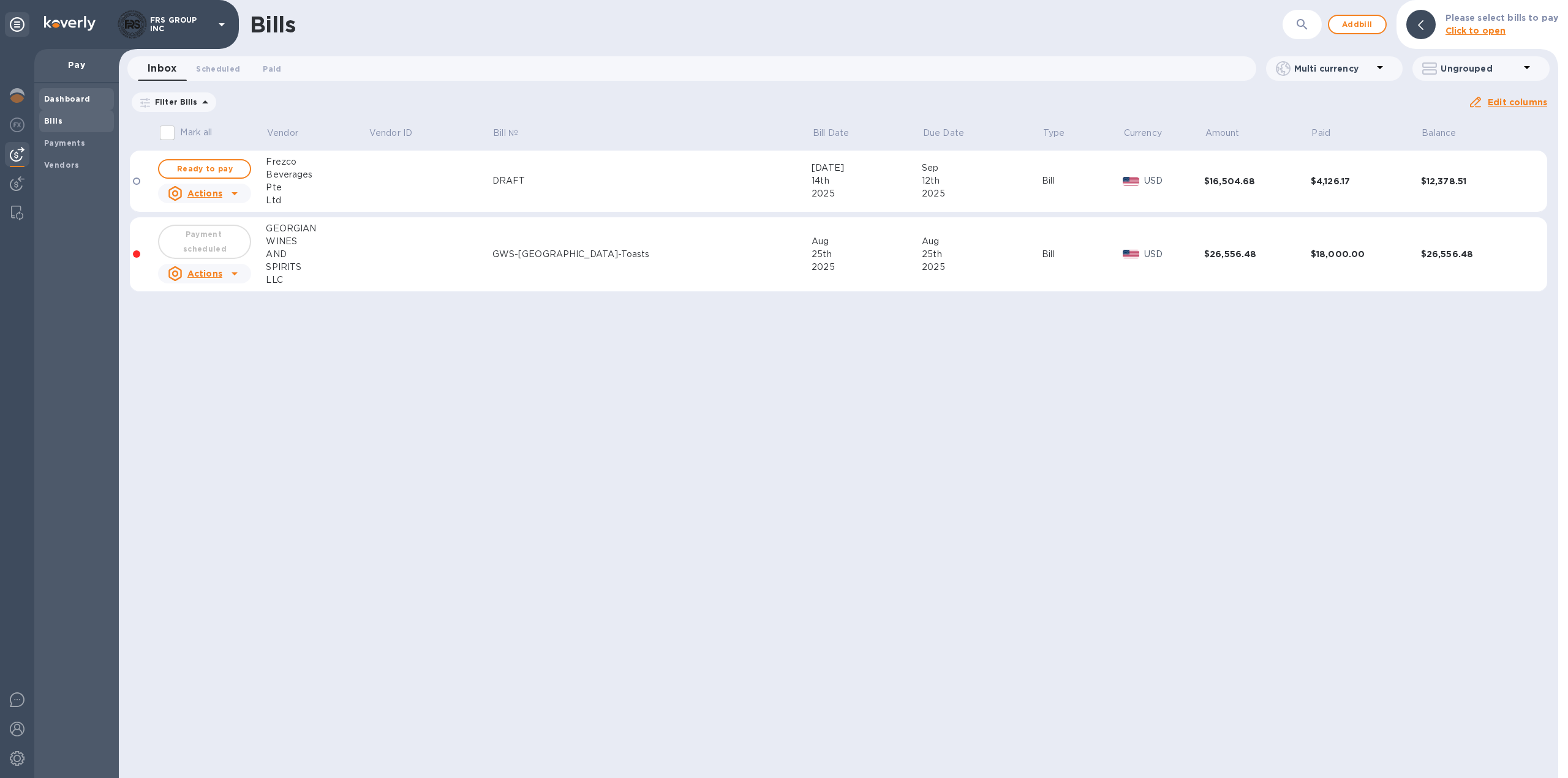
click at [59, 101] on b "Dashboard" at bounding box center [67, 99] width 46 height 9
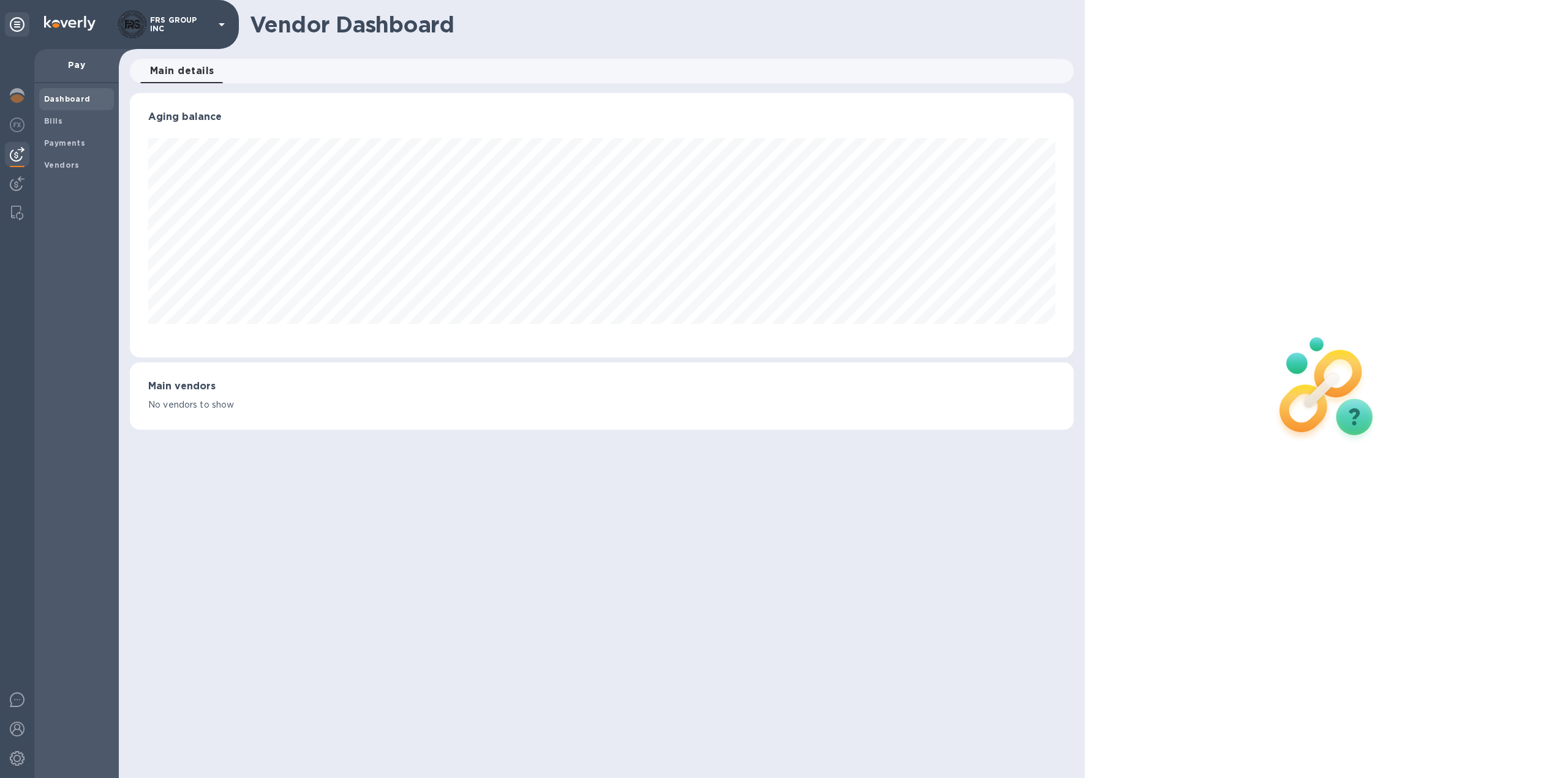
scroll to position [265, 944]
